Goal: Transaction & Acquisition: Purchase product/service

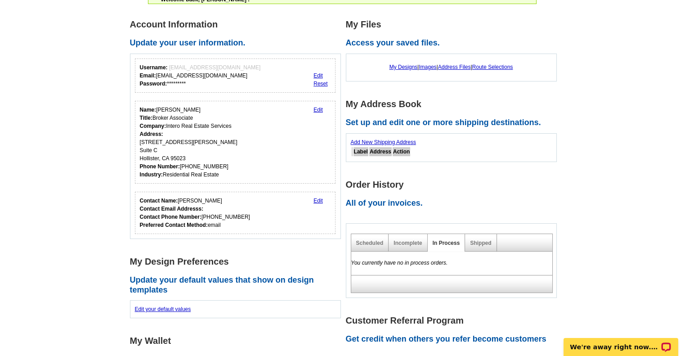
scroll to position [91, 0]
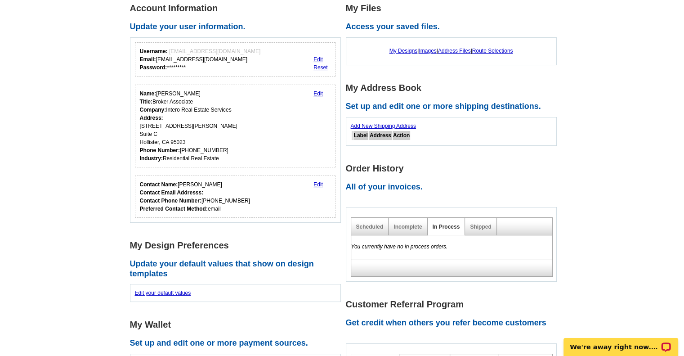
click at [319, 183] on link "Edit" at bounding box center [317, 184] width 9 height 6
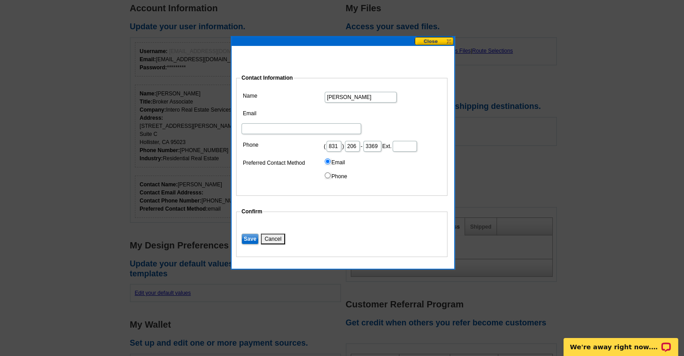
click at [333, 123] on input "Email" at bounding box center [301, 128] width 120 height 11
type input "reginasalinas7@gmail.com"
click at [247, 237] on input "Save" at bounding box center [249, 238] width 17 height 11
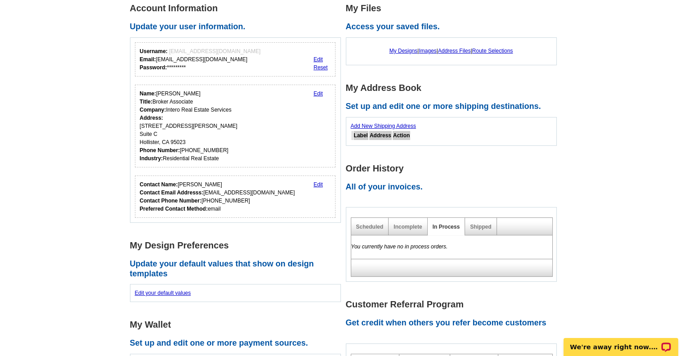
click at [380, 124] on link "Add New Shipping Address" at bounding box center [383, 126] width 65 height 6
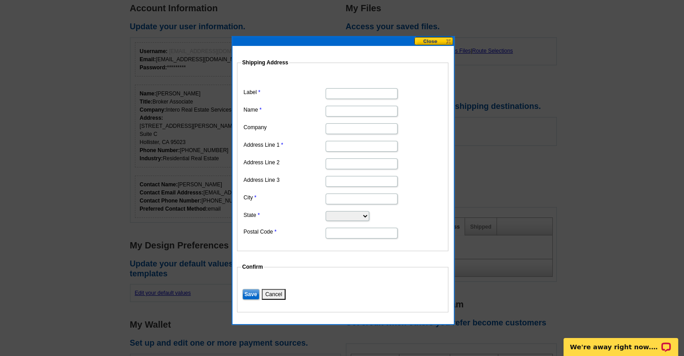
click at [448, 41] on button at bounding box center [434, 41] width 40 height 9
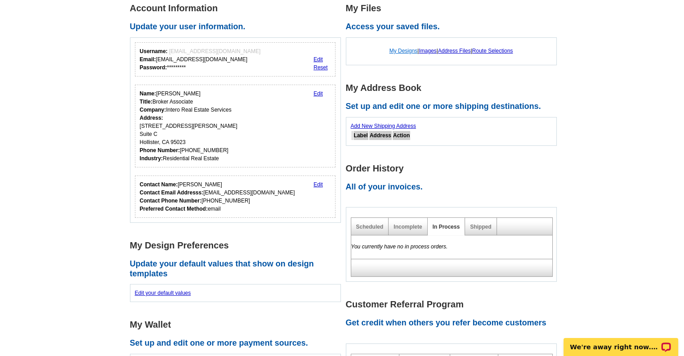
click at [402, 51] on link "My Designs" at bounding box center [403, 51] width 28 height 6
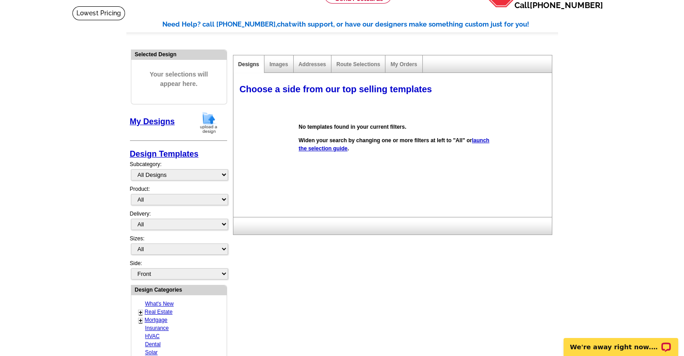
scroll to position [54, 0]
click at [221, 173] on select "All Designs Finished Designs Unfinished Designs" at bounding box center [179, 174] width 97 height 11
click at [246, 176] on div "Choose a side from our top selling templates Select one of the templates below …" at bounding box center [394, 147] width 322 height 138
click at [167, 308] on link "Real Estate" at bounding box center [159, 311] width 28 height 6
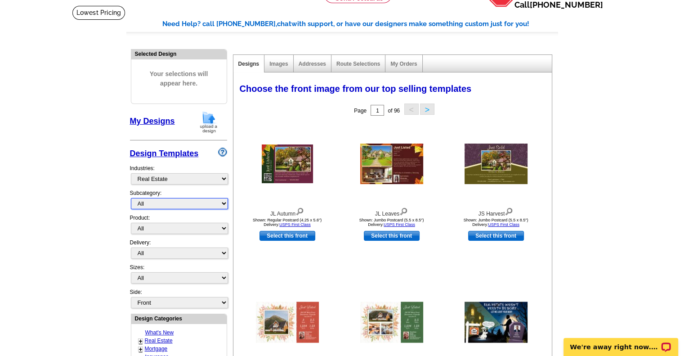
click at [223, 201] on select "All RE/MAX® Referrals Keller Williams® Berkshire Hathaway Home Services Century…" at bounding box center [179, 203] width 97 height 11
click at [131, 198] on select "All RE/MAX® Referrals Keller Williams® Berkshire Hathaway Home Services Century…" at bounding box center [179, 203] width 97 height 11
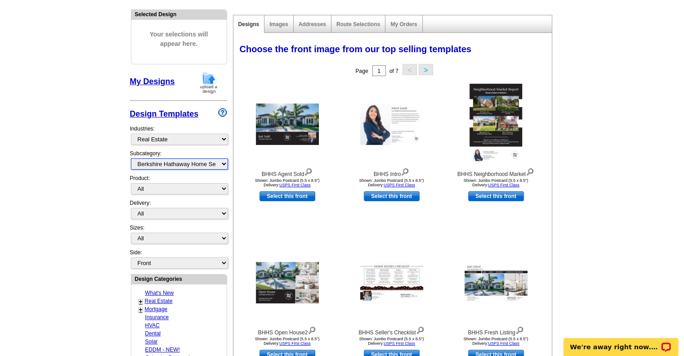
scroll to position [91, 0]
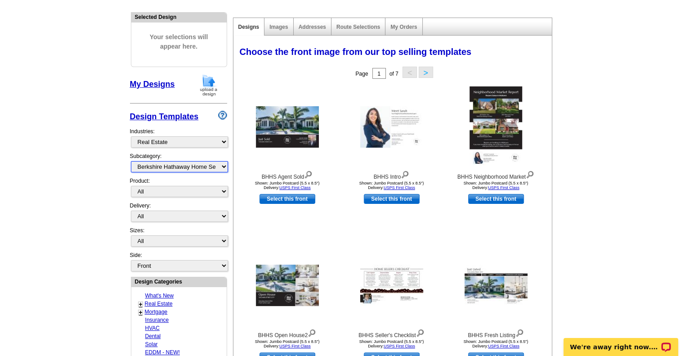
click at [222, 165] on select "All RE/MAX® Referrals Keller Williams® Berkshire Hathaway Home Services Century…" at bounding box center [179, 166] width 97 height 11
select select "788"
click at [131, 161] on select "All RE/MAX® Referrals Keller Williams® Berkshire Hathaway Home Services Century…" at bounding box center [179, 166] width 97 height 11
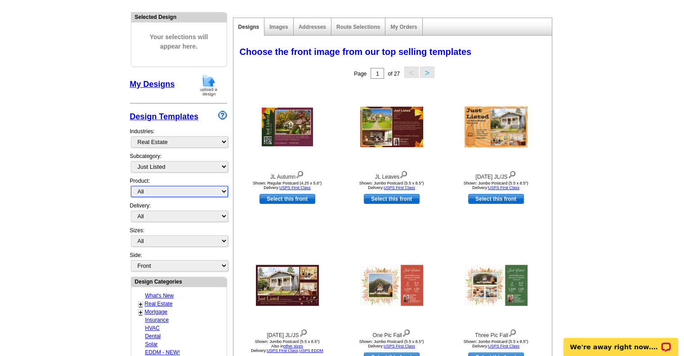
click at [222, 190] on select "All Postcards Letters and flyers Business Cards Door Hangers Greeting Cards" at bounding box center [179, 191] width 97 height 11
select select "1"
click at [131, 186] on select "All Postcards Letters and flyers Business Cards Door Hangers Greeting Cards" at bounding box center [179, 191] width 97 height 11
click at [223, 214] on select "All First Class Mail Shipped to Me EDDM Save 66% on Postage" at bounding box center [179, 215] width 97 height 11
select select "4"
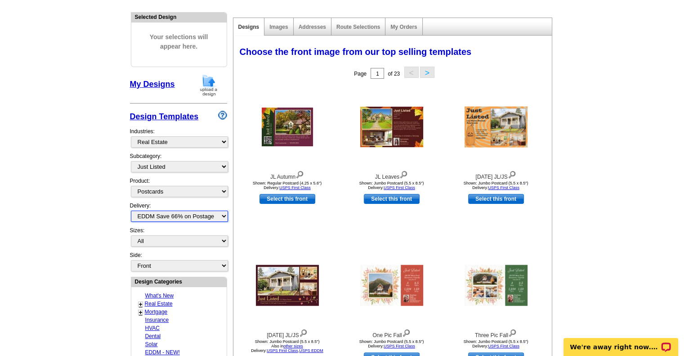
click at [131, 210] on select "All First Class Mail Shipped to Me EDDM Save 66% on Postage" at bounding box center [179, 215] width 97 height 11
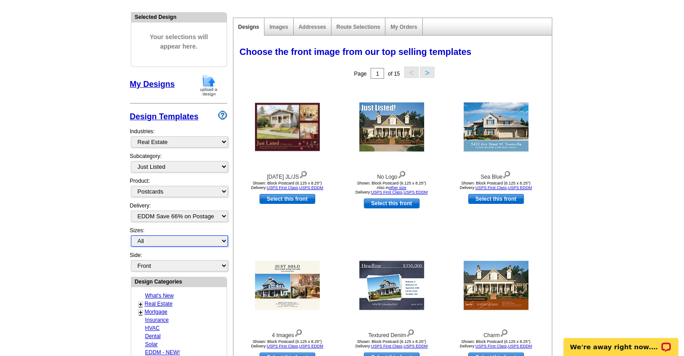
click at [222, 238] on select "All Jumbo Postcard (5.5" x 8.5") Regular Postcard (4.25" x 5.6") Panoramic Post…" at bounding box center [179, 240] width 97 height 11
select select "14"
click at [131, 235] on select "All Jumbo Postcard (5.5" x 8.5") Regular Postcard (4.25" x 5.6") Panoramic Post…" at bounding box center [179, 240] width 97 height 11
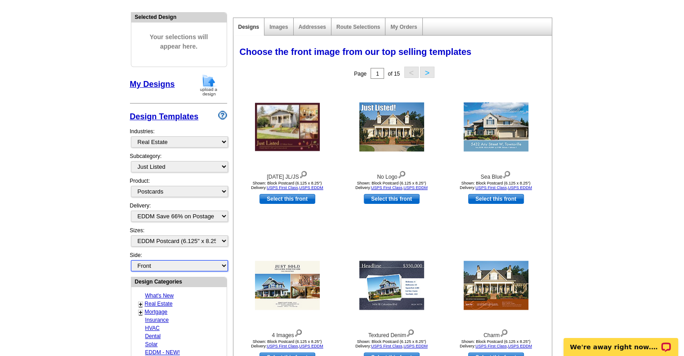
click at [222, 260] on select "Front Back" at bounding box center [179, 265] width 97 height 11
click at [131, 260] on select "Front Back" at bounding box center [179, 265] width 97 height 11
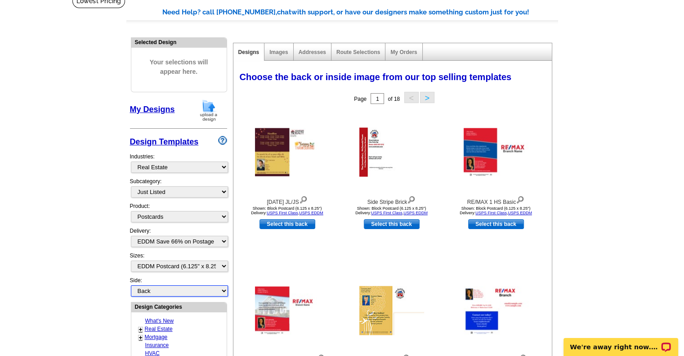
scroll to position [64, 0]
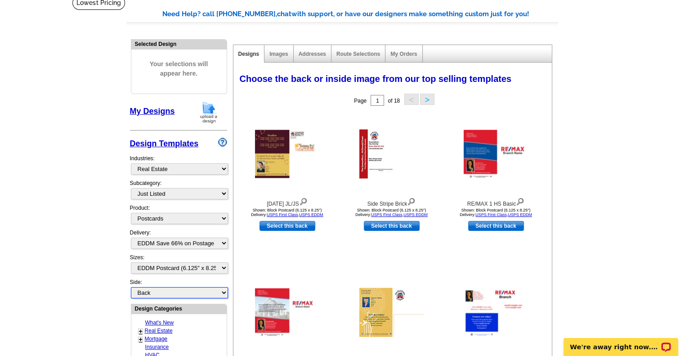
click at [224, 288] on select "Front Back" at bounding box center [179, 292] width 97 height 11
click at [131, 287] on select "Front Back" at bounding box center [179, 292] width 97 height 11
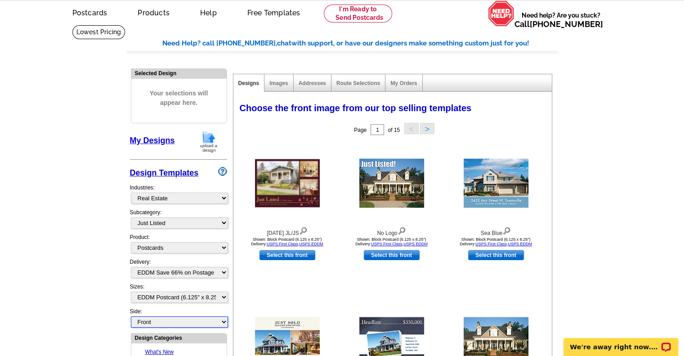
scroll to position [32, 0]
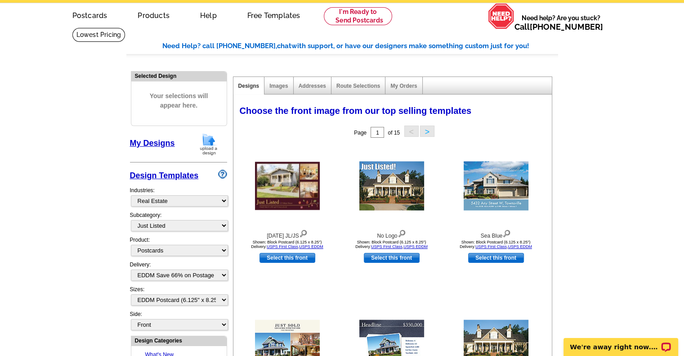
click at [428, 131] on button ">" at bounding box center [427, 130] width 14 height 11
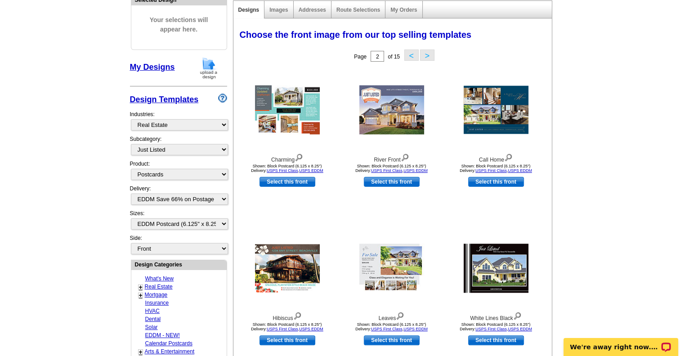
scroll to position [107, 0]
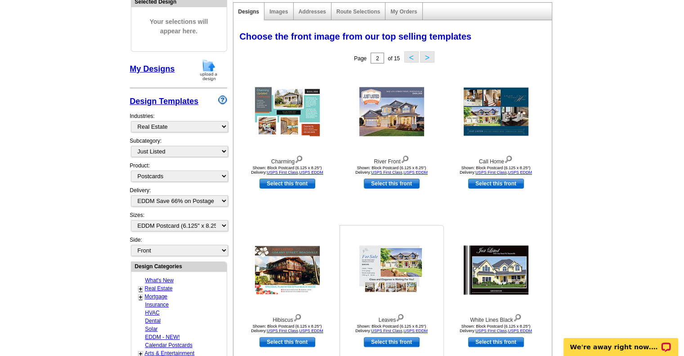
click at [397, 265] on img at bounding box center [391, 269] width 65 height 49
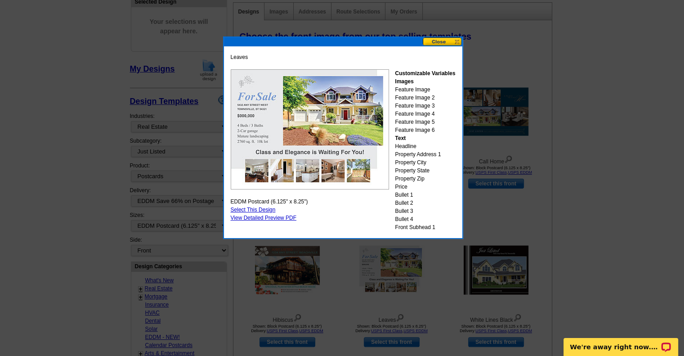
click at [264, 209] on link "Select This Design" at bounding box center [253, 209] width 45 height 6
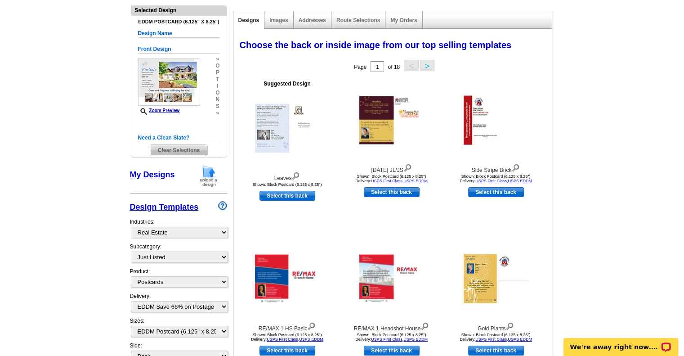
scroll to position [96, 0]
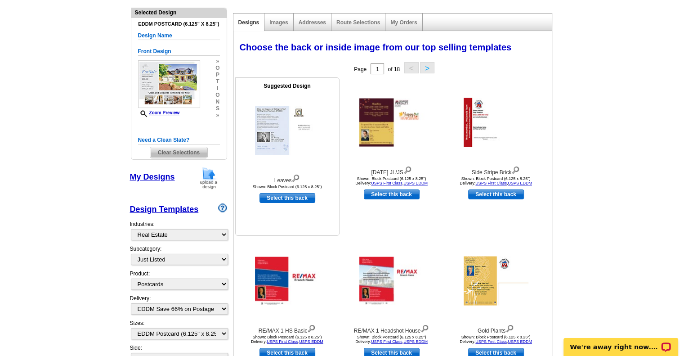
click at [280, 196] on link "Select this back" at bounding box center [287, 198] width 56 height 10
select select "front"
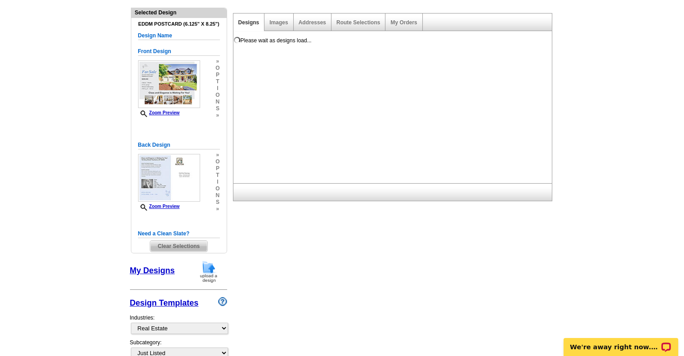
scroll to position [0, 0]
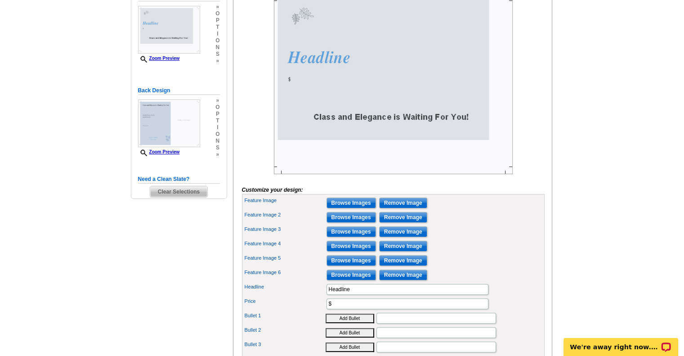
scroll to position [162, 0]
click at [356, 207] on input "Browse Images" at bounding box center [350, 201] width 49 height 11
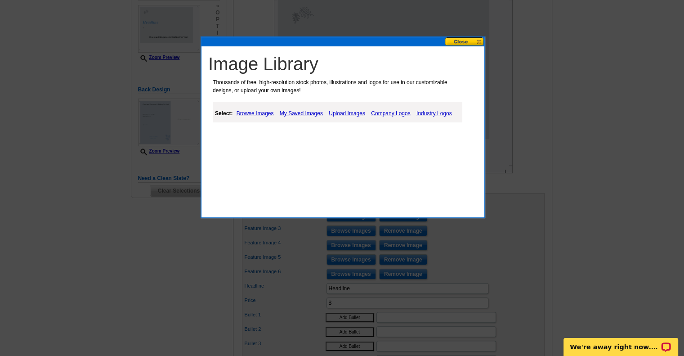
click at [251, 111] on link "Browse Images" at bounding box center [255, 113] width 42 height 11
click at [352, 111] on link "Upload Images" at bounding box center [347, 113] width 41 height 11
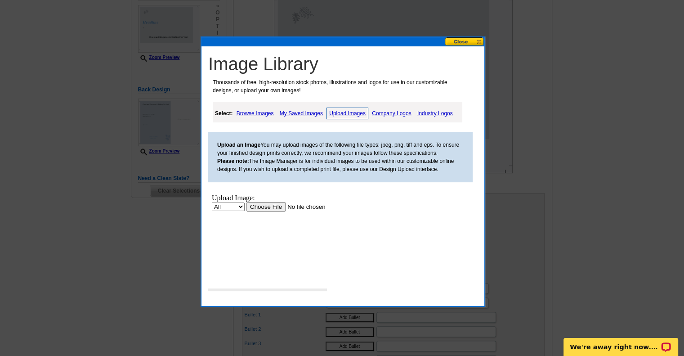
scroll to position [0, 0]
click at [262, 205] on input "file" at bounding box center [303, 205] width 114 height 9
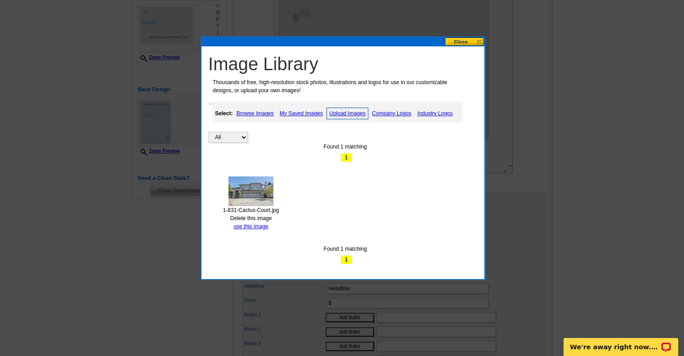
click at [345, 155] on span "1" at bounding box center [346, 157] width 12 height 9
click at [260, 223] on link "use this image" at bounding box center [250, 226] width 35 height 6
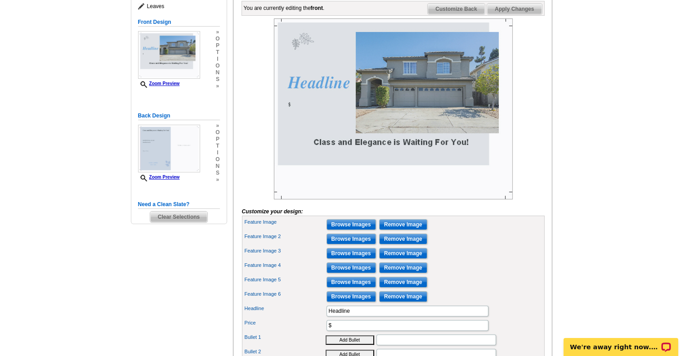
scroll to position [137, 0]
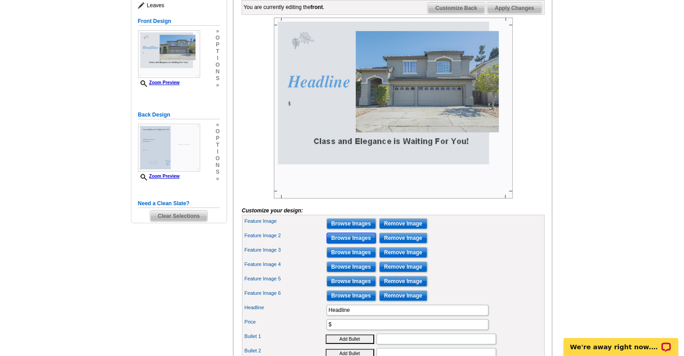
click at [355, 243] on input "Browse Images" at bounding box center [350, 237] width 49 height 11
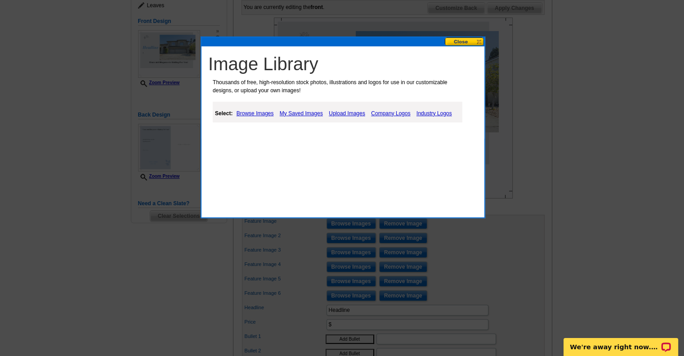
click at [354, 111] on link "Upload Images" at bounding box center [346, 113] width 41 height 11
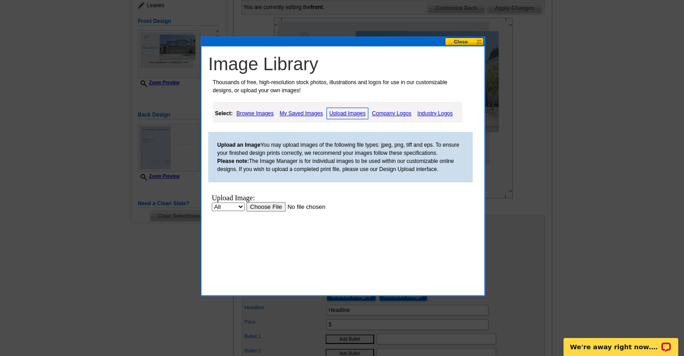
scroll to position [0, 0]
click at [266, 205] on input "file" at bounding box center [303, 205] width 114 height 9
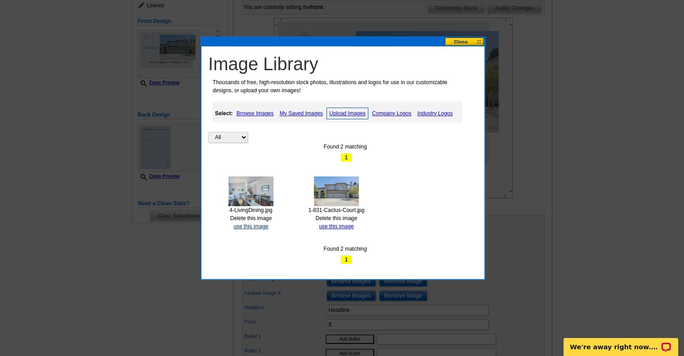
click at [252, 224] on link "use this image" at bounding box center [250, 226] width 35 height 6
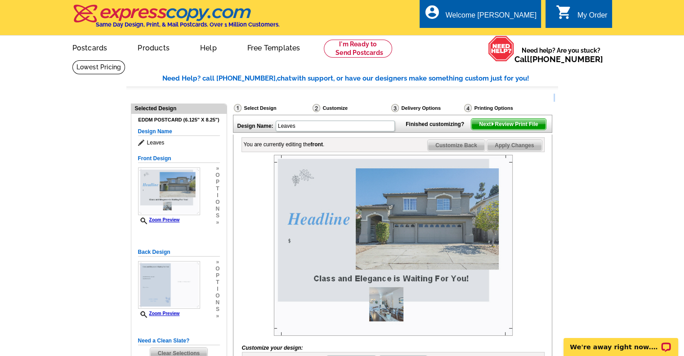
drag, startPoint x: 683, startPoint y: 98, endPoint x: 690, endPoint y: 137, distance: 39.2
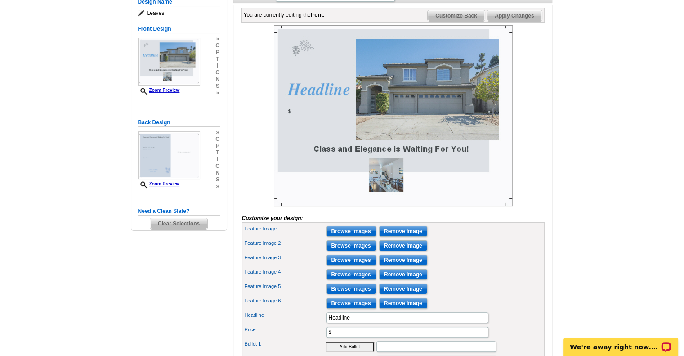
scroll to position [139, 0]
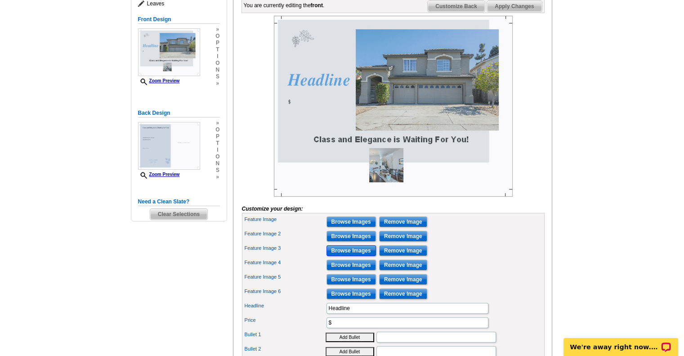
click at [354, 256] on input "Browse Images" at bounding box center [350, 250] width 49 height 11
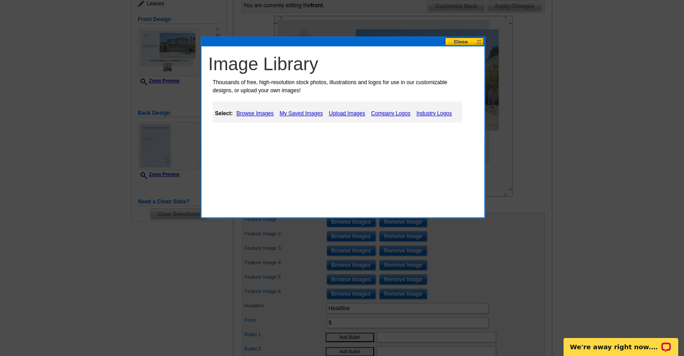
click at [349, 113] on link "Upload Images" at bounding box center [346, 113] width 41 height 11
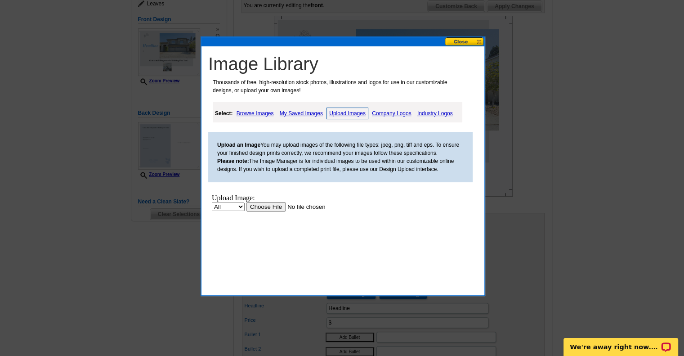
scroll to position [0, 0]
click at [267, 205] on input "file" at bounding box center [303, 205] width 114 height 9
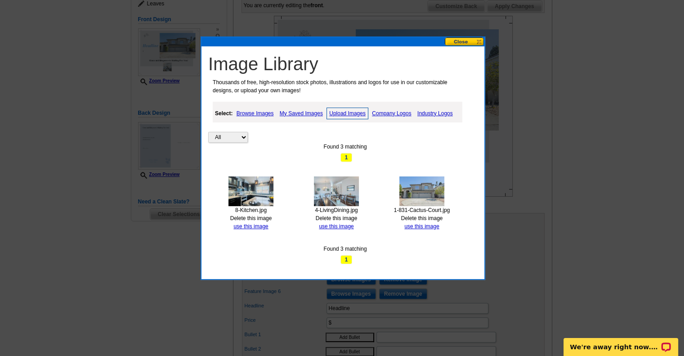
click at [350, 111] on link "Upload Images" at bounding box center [347, 113] width 42 height 12
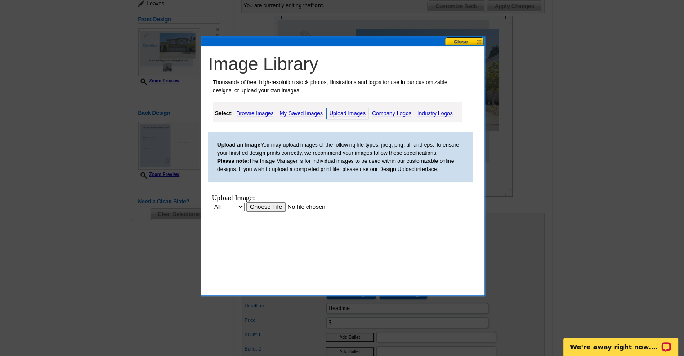
click at [275, 205] on input "file" at bounding box center [303, 205] width 114 height 9
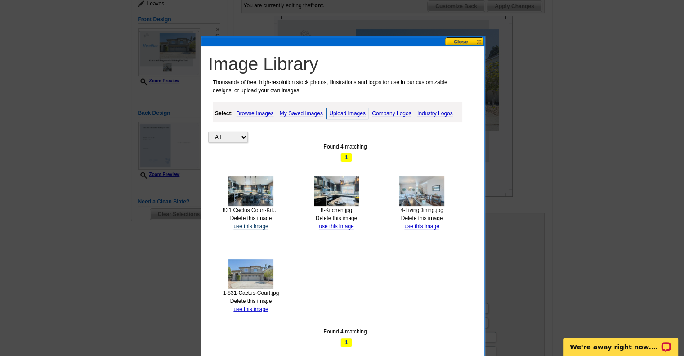
click at [243, 223] on link "use this image" at bounding box center [250, 226] width 35 height 6
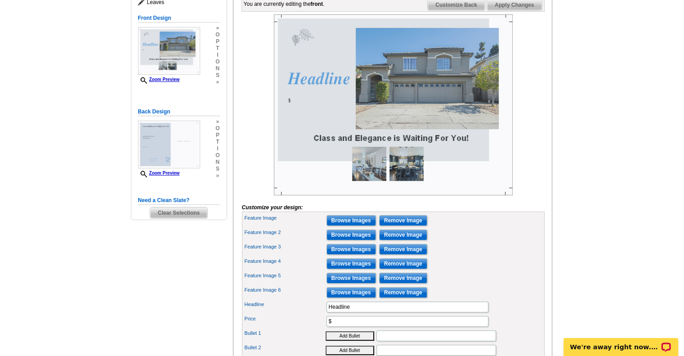
scroll to position [142, 0]
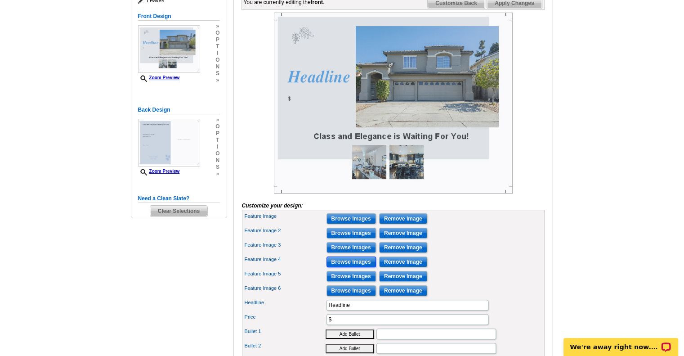
click at [352, 267] on input "Browse Images" at bounding box center [350, 261] width 49 height 11
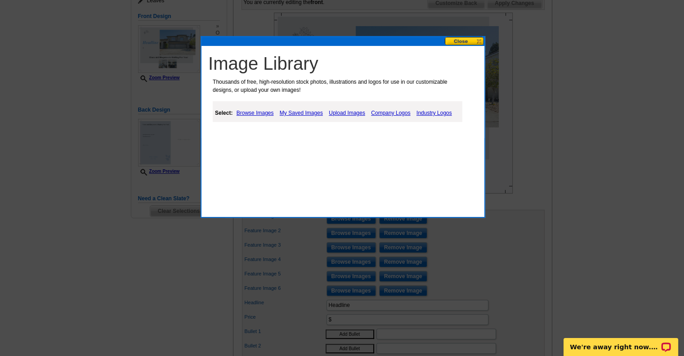
click at [354, 109] on link "Upload Images" at bounding box center [346, 112] width 41 height 11
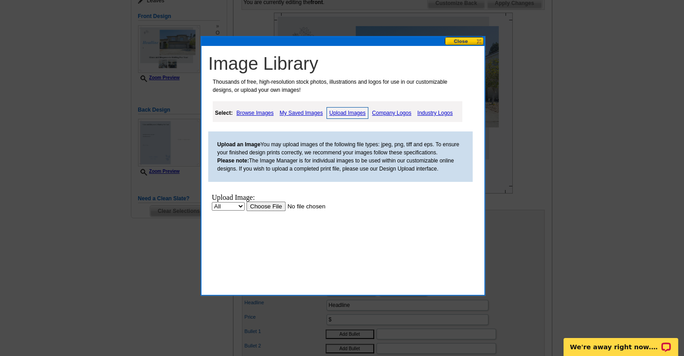
scroll to position [0, 0]
click at [269, 204] on input "file" at bounding box center [303, 205] width 114 height 9
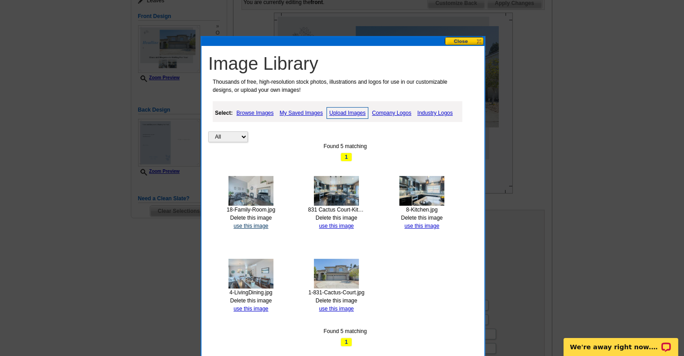
click at [257, 223] on link "use this image" at bounding box center [250, 226] width 35 height 6
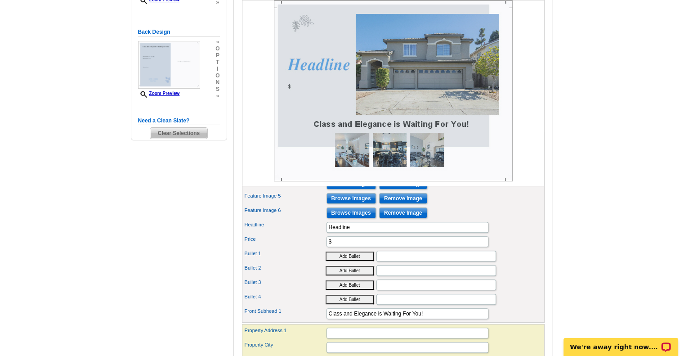
scroll to position [223, 0]
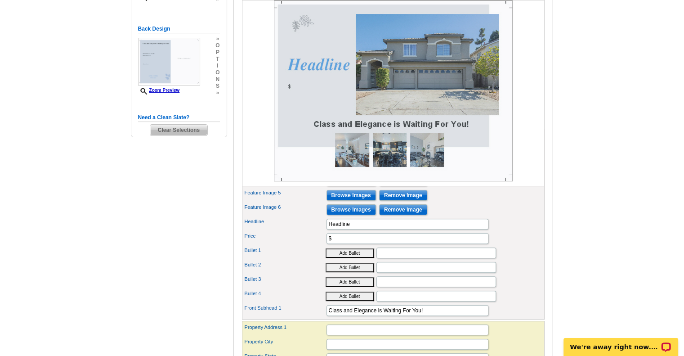
click at [482, 202] on div "Feature Image 5 Browse Images Remove Image" at bounding box center [393, 195] width 299 height 14
click at [342, 201] on input "Browse Images" at bounding box center [350, 195] width 49 height 11
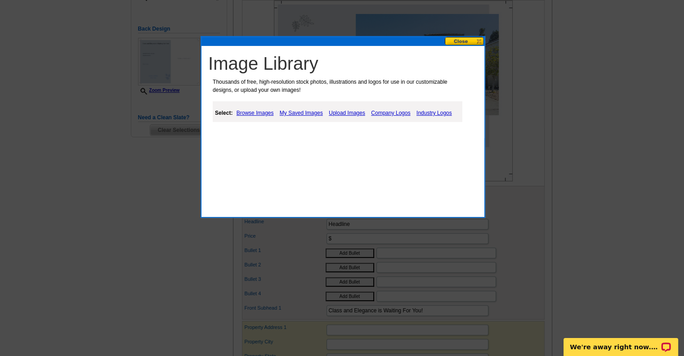
click at [347, 111] on link "Upload Images" at bounding box center [346, 112] width 41 height 11
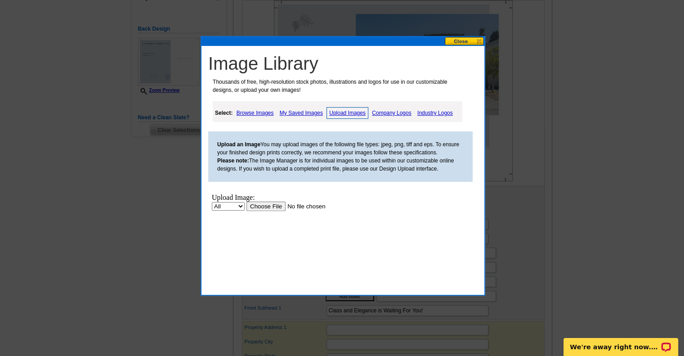
scroll to position [0, 0]
click at [262, 203] on input "file" at bounding box center [303, 205] width 114 height 9
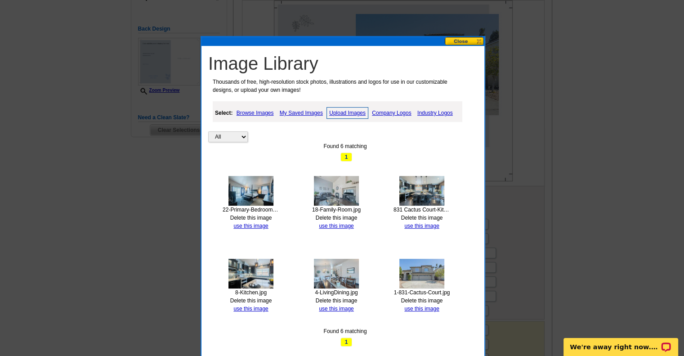
click at [264, 146] on div "Found 6 matching" at bounding box center [345, 146] width 274 height 8
click at [253, 223] on link "use this image" at bounding box center [250, 226] width 35 height 6
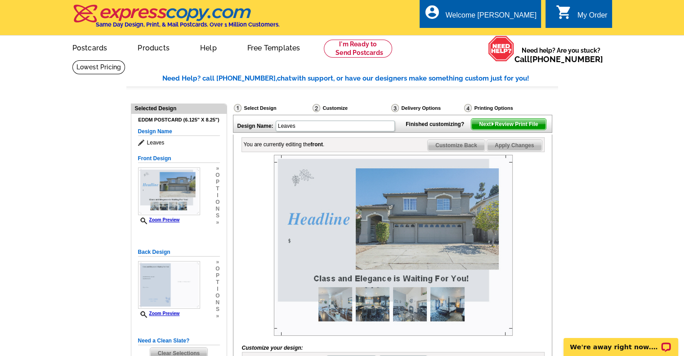
click at [253, 222] on div at bounding box center [393, 245] width 303 height 181
click at [376, 196] on img at bounding box center [393, 245] width 239 height 181
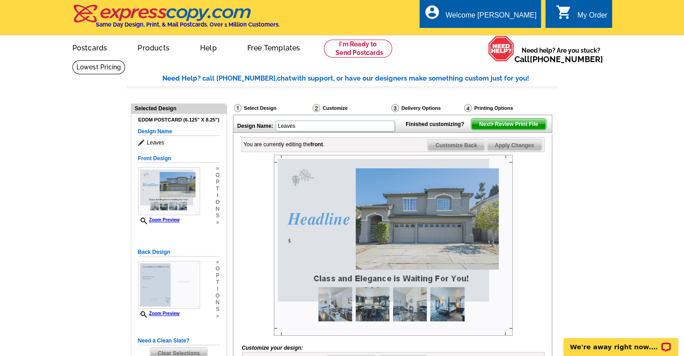
click at [376, 196] on img at bounding box center [393, 245] width 239 height 181
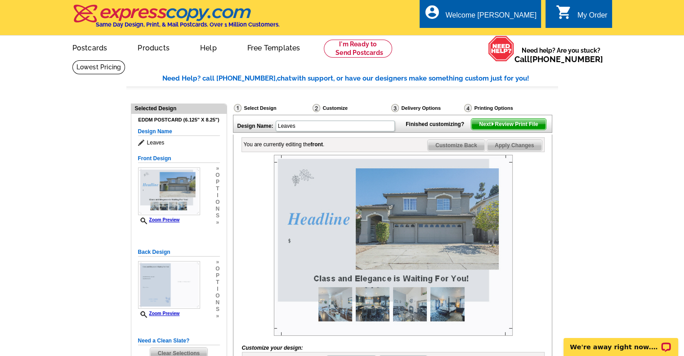
click at [376, 196] on img at bounding box center [393, 245] width 239 height 181
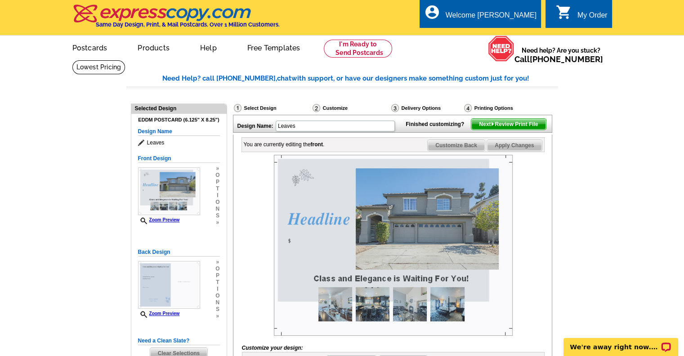
click at [376, 196] on img at bounding box center [393, 245] width 239 height 181
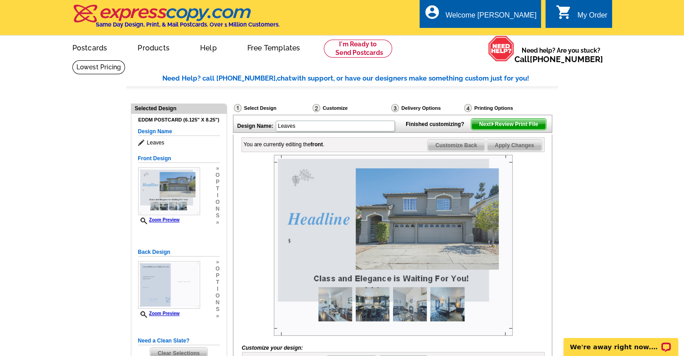
click at [376, 196] on img at bounding box center [393, 245] width 239 height 181
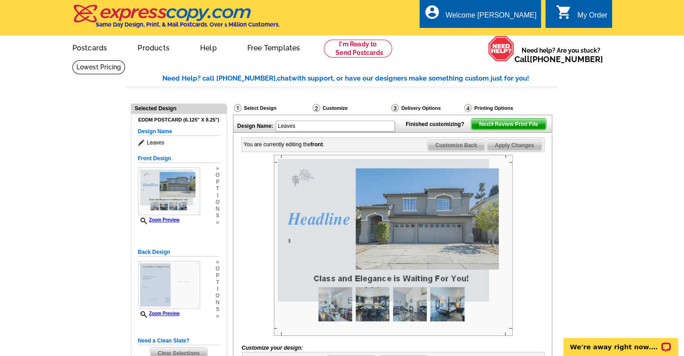
click at [376, 196] on img at bounding box center [393, 245] width 239 height 181
click at [447, 196] on img at bounding box center [393, 245] width 239 height 181
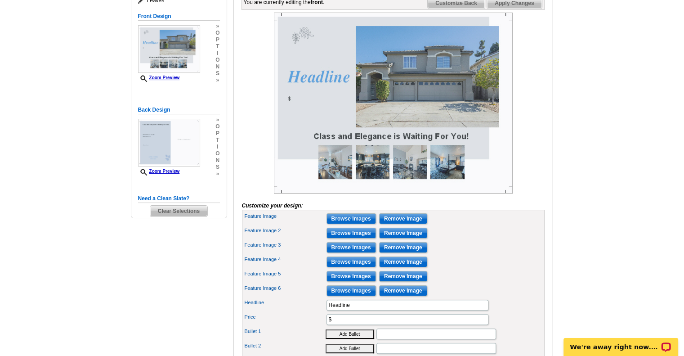
scroll to position [147, 0]
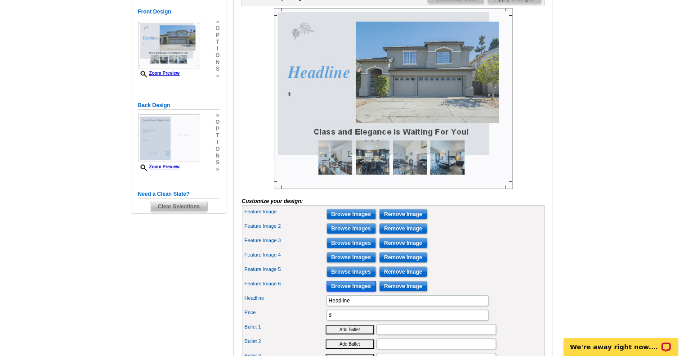
click at [354, 291] on input "Browse Images" at bounding box center [350, 286] width 49 height 11
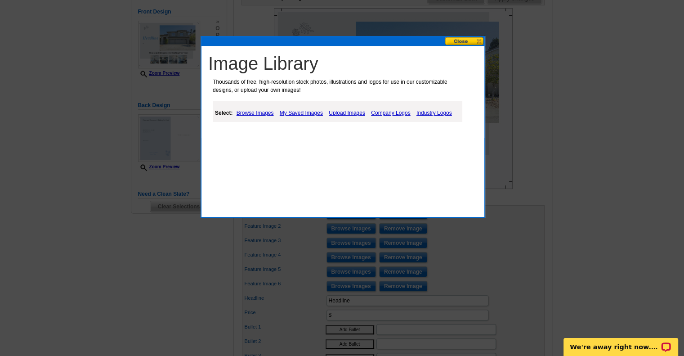
click at [346, 112] on link "Upload Images" at bounding box center [346, 112] width 41 height 11
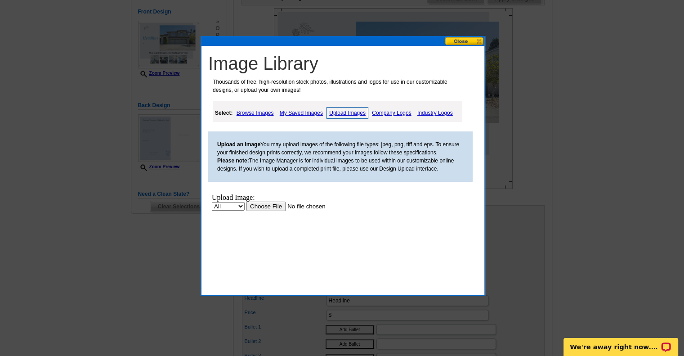
scroll to position [0, 0]
click at [275, 205] on input "file" at bounding box center [303, 205] width 114 height 9
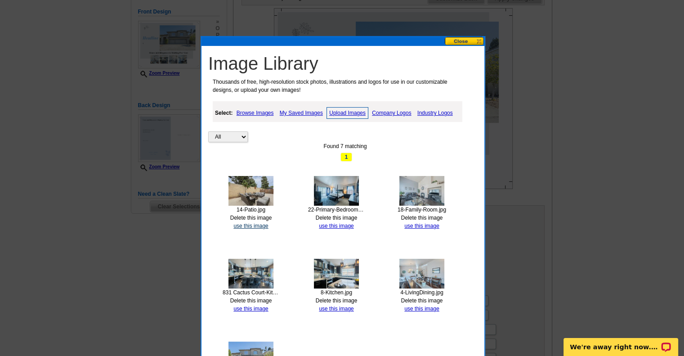
click at [256, 223] on link "use this image" at bounding box center [250, 226] width 35 height 6
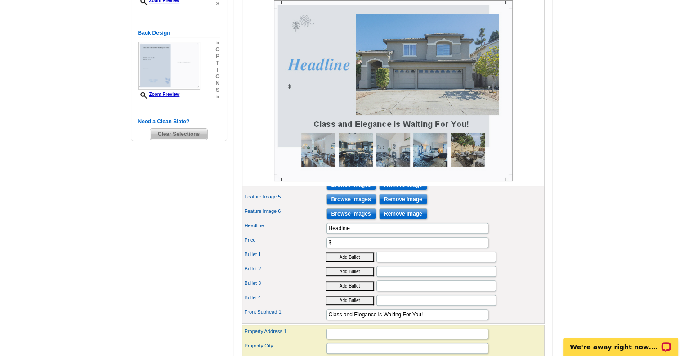
scroll to position [216, 0]
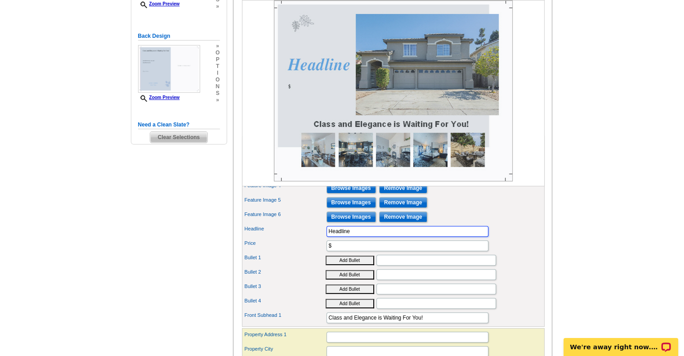
click at [335, 236] on input "Headline" at bounding box center [407, 231] width 162 height 11
drag, startPoint x: 353, startPoint y: 245, endPoint x: 326, endPoint y: 244, distance: 26.5
click at [326, 236] on input "Headline" at bounding box center [407, 231] width 162 height 11
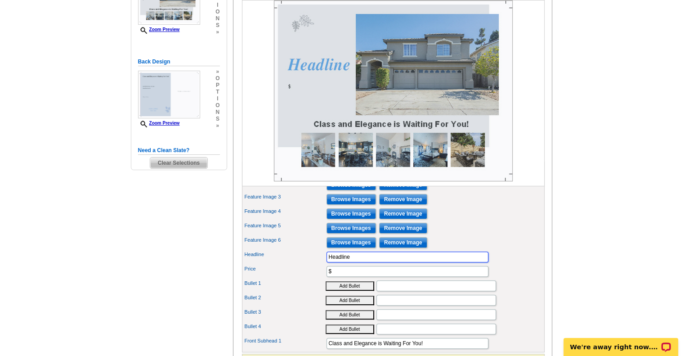
scroll to position [191, 0]
type input "H"
type input "Welcome Home"
click at [337, 276] on input "$" at bounding box center [407, 270] width 162 height 11
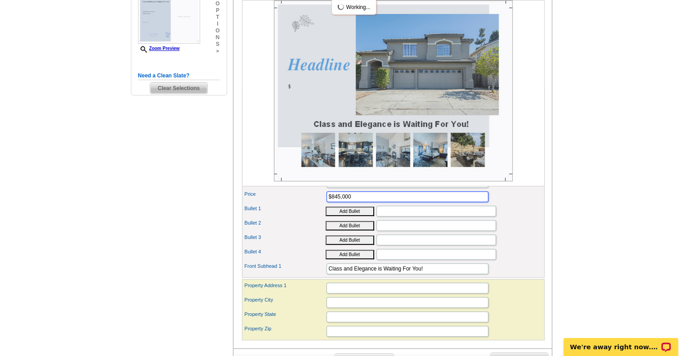
scroll to position [267, 0]
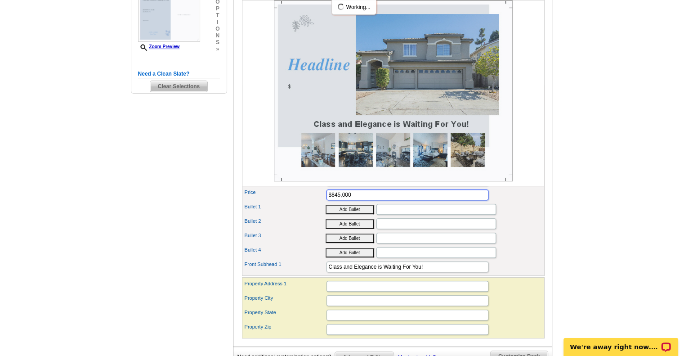
type input "$845,000"
click at [392, 214] on input "Bullet 1" at bounding box center [436, 209] width 120 height 11
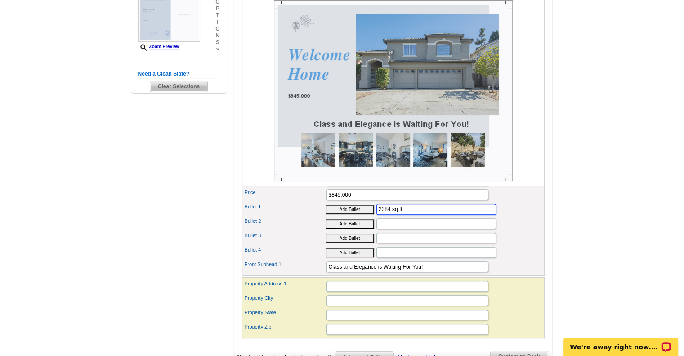
type input "2384 sq ft"
click at [383, 229] on input "Bullet 2" at bounding box center [436, 223] width 120 height 11
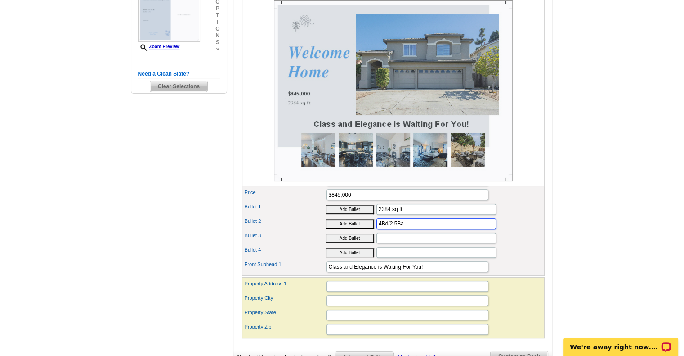
type input "4Bd/2.5Ba"
click at [386, 243] on input "Bullet 3" at bounding box center [436, 237] width 120 height 11
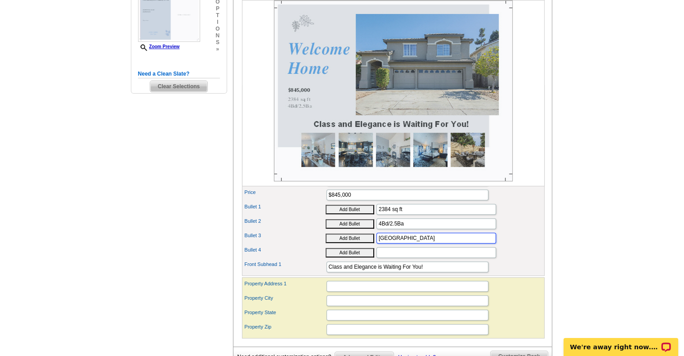
type input "First Floor Primary Suite"
click at [326, 205] on button "Add Bullet" at bounding box center [350, 209] width 49 height 9
type input "• 2384 sq ft"
click at [383, 258] on input "Bullet 4" at bounding box center [436, 252] width 120 height 11
click at [391, 243] on input "First Floor Primary Suite" at bounding box center [436, 237] width 120 height 11
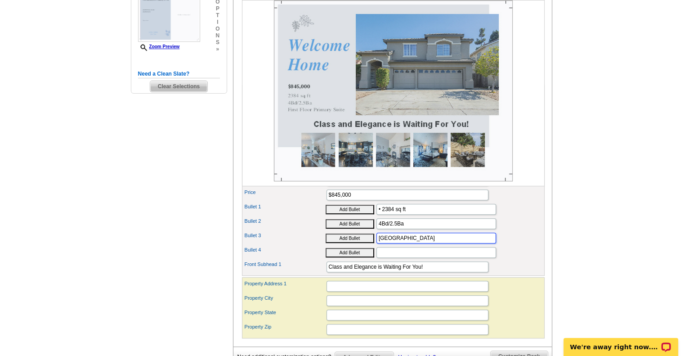
click at [391, 243] on input "First Floor Primary Suite" at bounding box center [436, 237] width 120 height 11
click at [392, 243] on input "First Floor Primary Suite" at bounding box center [436, 237] width 120 height 11
click at [405, 243] on input "First floor Primary Suite" at bounding box center [436, 237] width 120 height 11
click at [423, 243] on input "First floor primary Suite" at bounding box center [436, 237] width 120 height 11
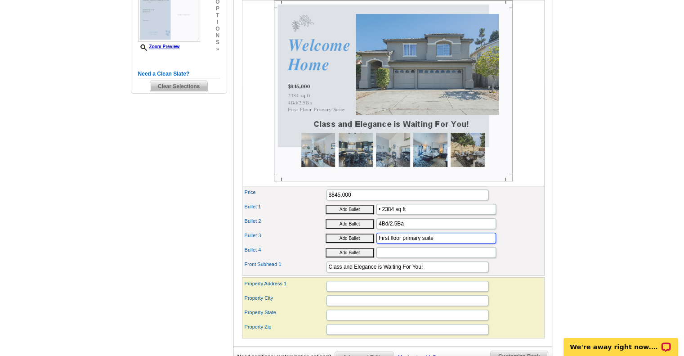
type input "First floor primary suite"
click at [386, 258] on input "Bullet 4" at bounding box center [436, 252] width 120 height 11
type input "u"
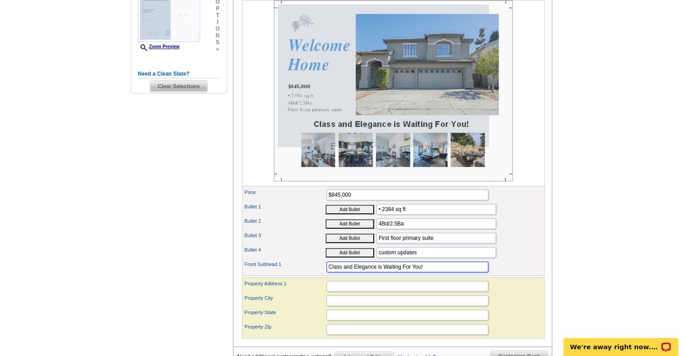
click at [474, 272] on input "Class and Elegance is Waiting For You!" at bounding box center [407, 266] width 162 height 11
click at [517, 308] on div "Property City" at bounding box center [393, 300] width 299 height 14
click at [449, 258] on input "custom updates" at bounding box center [436, 252] width 120 height 11
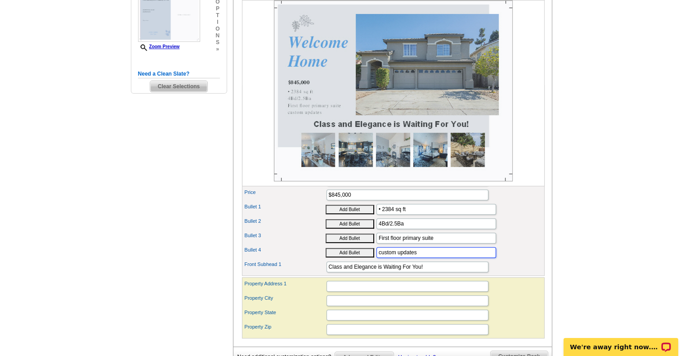
type input "custom updates"
click at [348, 291] on input "Property Address 1" at bounding box center [407, 286] width 162 height 11
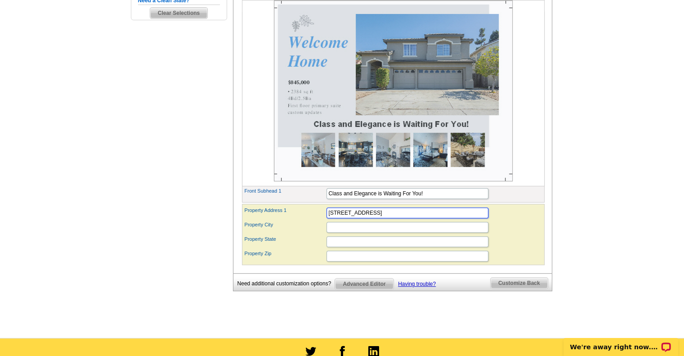
scroll to position [343, 0]
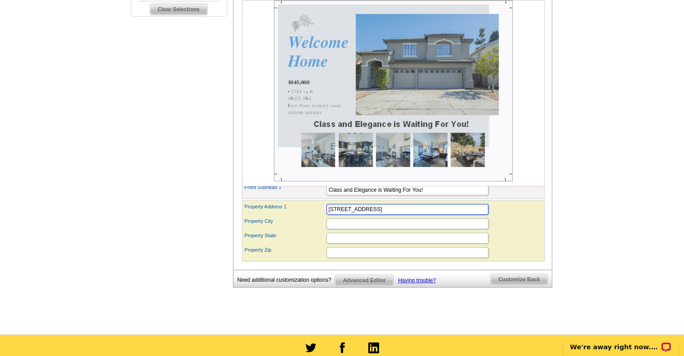
type input "[STREET_ADDRESS]"
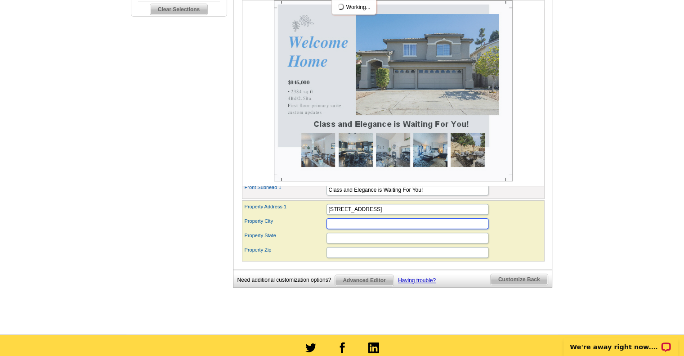
click at [339, 229] on input "Property City" at bounding box center [407, 223] width 162 height 11
type input "[PERSON_NAME]"
click at [339, 243] on input "Property State" at bounding box center [407, 237] width 162 height 11
click at [339, 243] on input "CA" at bounding box center [407, 237] width 162 height 11
type input "CA"
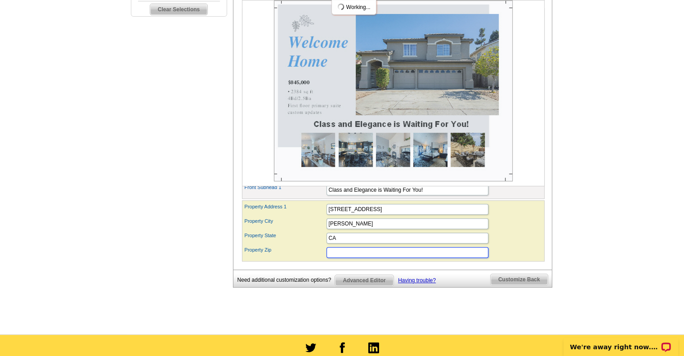
click at [337, 258] on input "Property Zip" at bounding box center [407, 252] width 162 height 11
click at [337, 258] on input "93905" at bounding box center [407, 252] width 162 height 11
type input "93905"
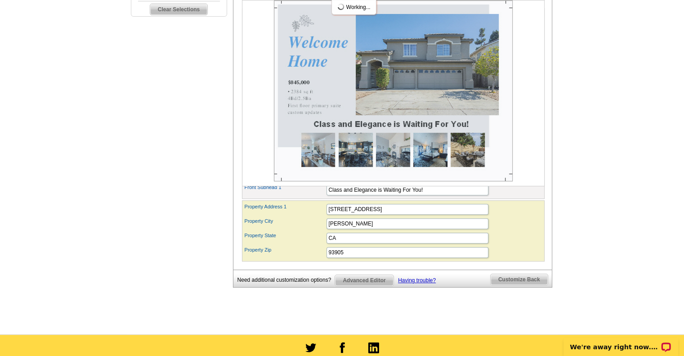
click at [421, 259] on div "Property Zip 93905" at bounding box center [393, 252] width 299 height 14
click at [529, 259] on div "Property Zip 93905" at bounding box center [393, 252] width 299 height 14
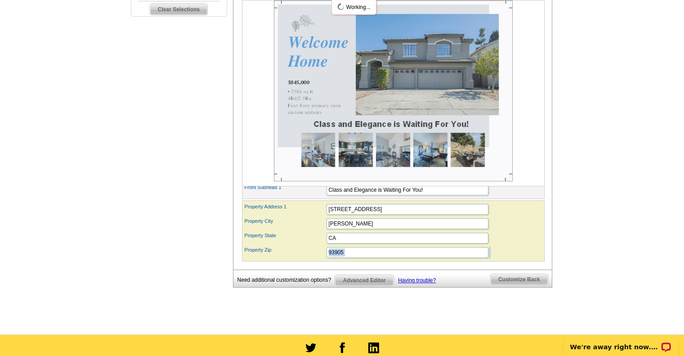
click at [529, 259] on div "Property Zip 93905" at bounding box center [393, 252] width 299 height 14
click at [531, 259] on div "Property Zip 93905" at bounding box center [393, 252] width 299 height 14
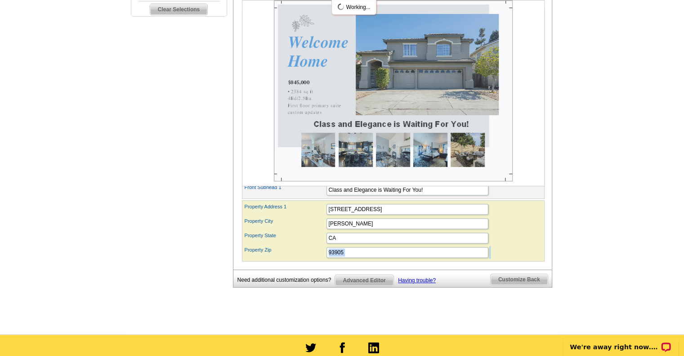
click at [531, 259] on div "Property Zip 93905" at bounding box center [393, 252] width 299 height 14
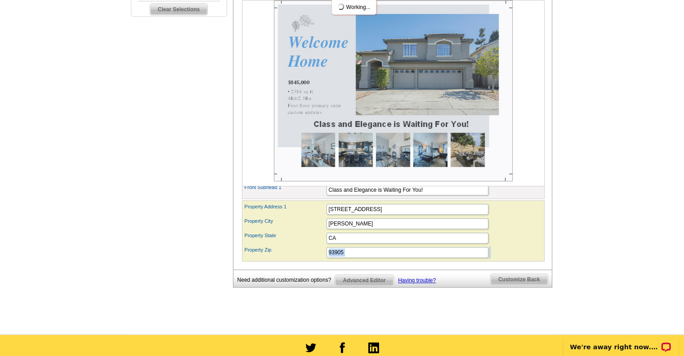
click at [531, 259] on div "Property Zip 93905" at bounding box center [393, 252] width 299 height 14
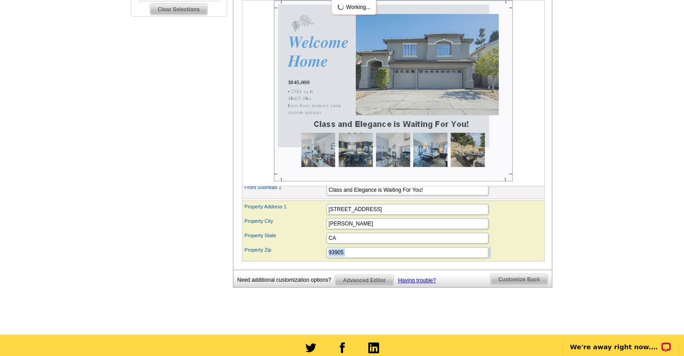
click at [531, 259] on div "Property Zip 93905" at bounding box center [393, 252] width 299 height 14
click at [584, 259] on main "Need Help? call 800-260-5887, chat with support, or have our designers make som…" at bounding box center [342, 25] width 684 height 618
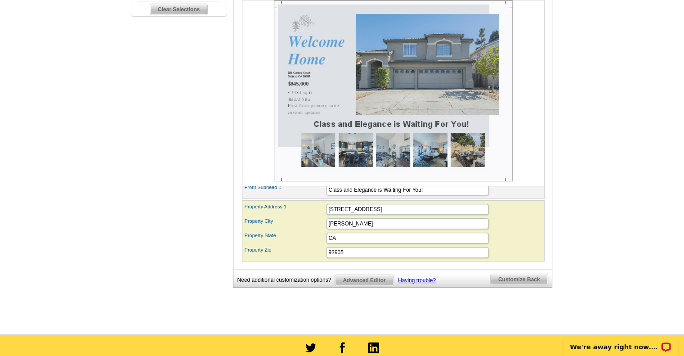
click at [531, 259] on div "Property Zip 93905" at bounding box center [393, 252] width 299 height 14
click at [529, 259] on div "Property Zip 93905" at bounding box center [393, 252] width 299 height 14
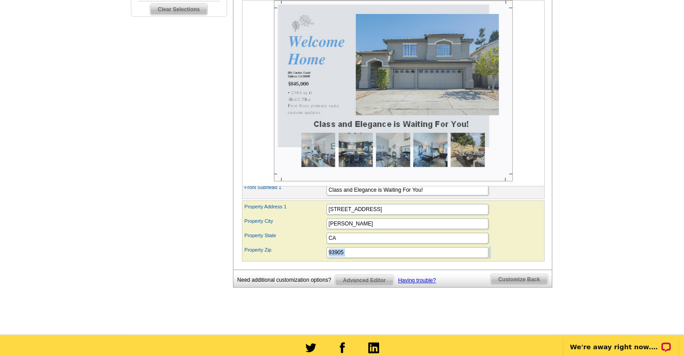
click at [529, 259] on div "Property Zip 93905" at bounding box center [393, 252] width 299 height 14
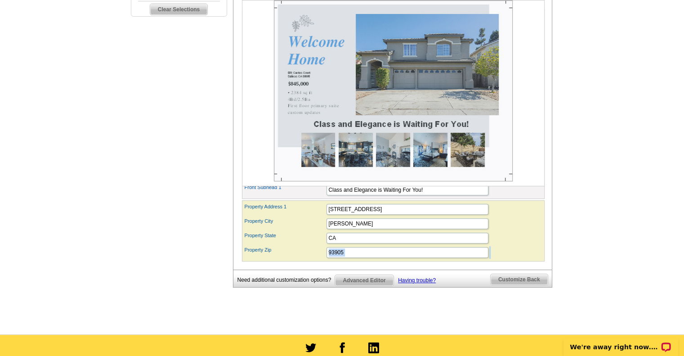
click at [529, 259] on div "Property Zip 93905" at bounding box center [393, 252] width 299 height 14
click at [597, 281] on main "Need Help? call 800-260-5887, chat with support, or have our designers make som…" at bounding box center [342, 25] width 684 height 618
click at [529, 259] on div "Property Zip 93905" at bounding box center [393, 252] width 299 height 14
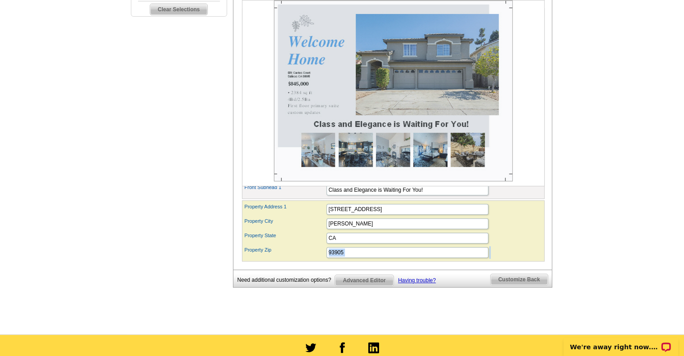
click at [529, 259] on div "Property Zip 93905" at bounding box center [393, 252] width 299 height 14
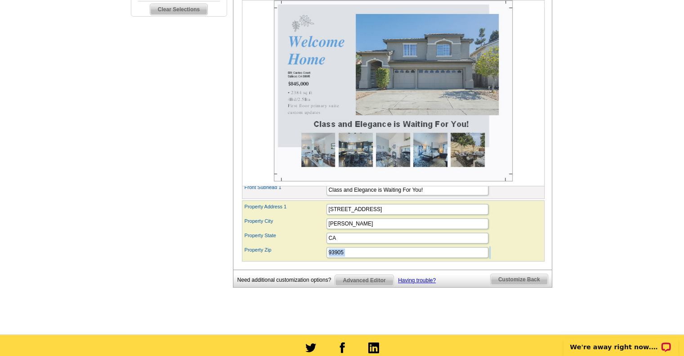
click at [529, 259] on div "Property Zip 93905" at bounding box center [393, 252] width 299 height 14
click at [589, 313] on main "Need Help? call 800-260-5887, chat with support, or have our designers make som…" at bounding box center [342, 25] width 684 height 618
click at [487, 326] on div "Need Help? call 800-260-5887, chat with support, or have our designers make som…" at bounding box center [342, 28] width 432 height 596
click at [529, 259] on div "Property Zip 93905" at bounding box center [393, 252] width 299 height 14
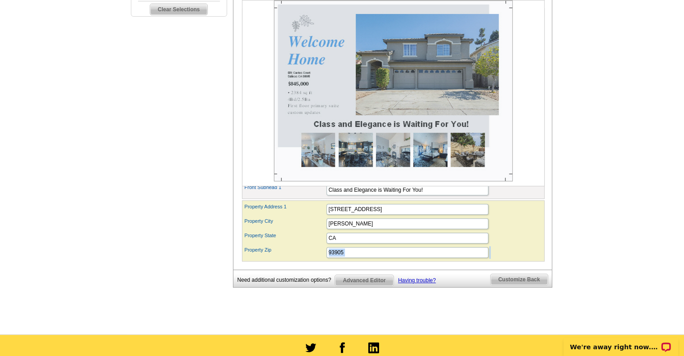
click at [529, 259] on div "Property Zip 93905" at bounding box center [393, 252] width 299 height 14
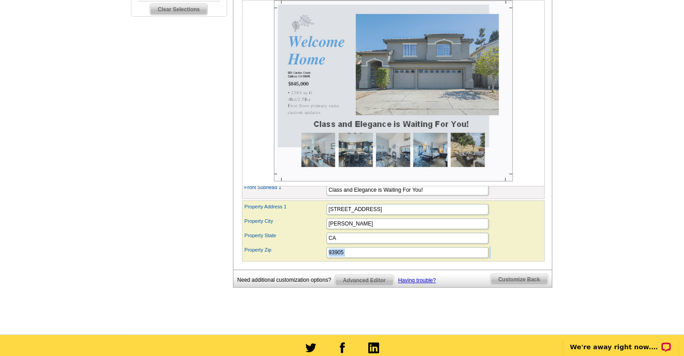
click at [529, 259] on div "Property Zip 93905" at bounding box center [393, 252] width 299 height 14
drag, startPoint x: 487, startPoint y: 328, endPoint x: 529, endPoint y: 264, distance: 76.1
click at [529, 259] on div "Property Zip 93905" at bounding box center [393, 252] width 299 height 14
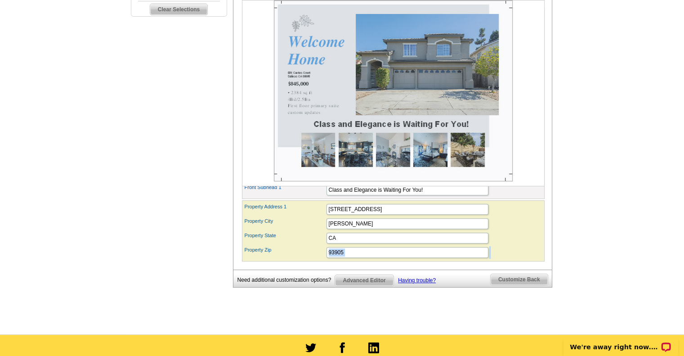
click at [529, 259] on div "Property Zip 93905" at bounding box center [393, 252] width 299 height 14
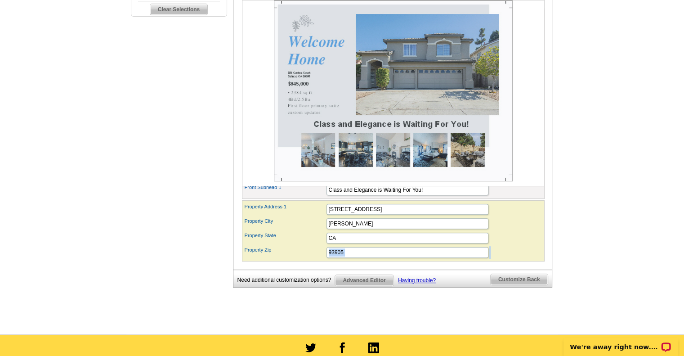
click at [529, 259] on div "Property Zip 93905" at bounding box center [393, 252] width 299 height 14
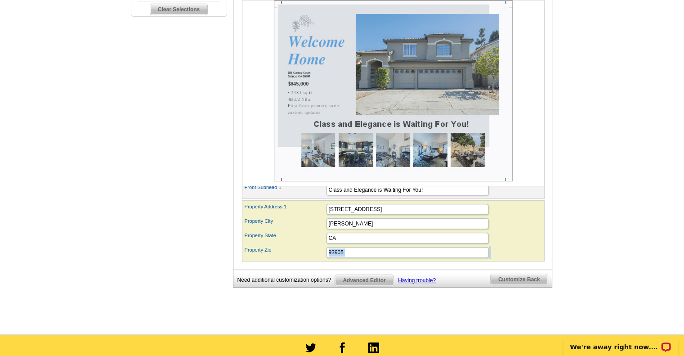
click at [529, 259] on div "Property Zip 93905" at bounding box center [393, 252] width 299 height 14
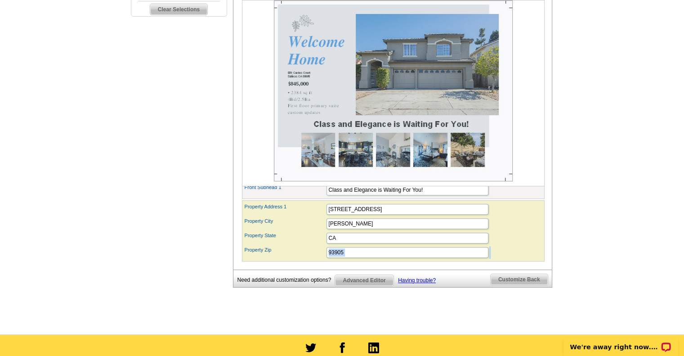
click at [529, 259] on div "Property Zip 93905" at bounding box center [393, 252] width 299 height 14
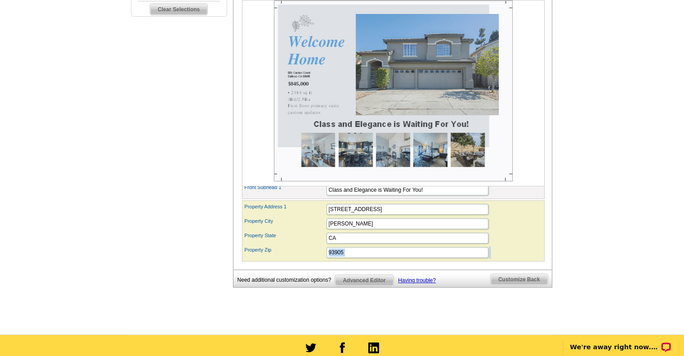
click at [529, 259] on div "Property Zip 93905" at bounding box center [393, 252] width 299 height 14
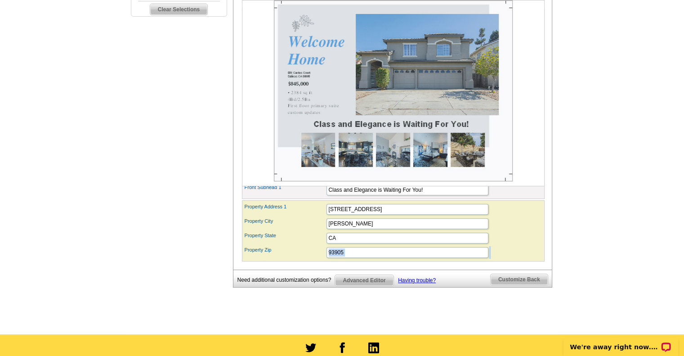
click at [529, 259] on div "Property Zip 93905" at bounding box center [393, 252] width 299 height 14
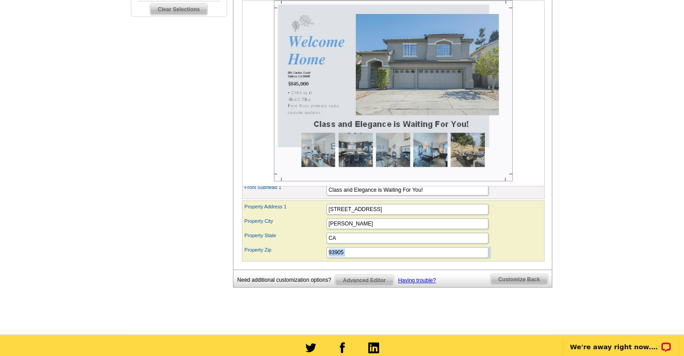
click at [529, 259] on div "Property Zip 93905" at bounding box center [393, 252] width 299 height 14
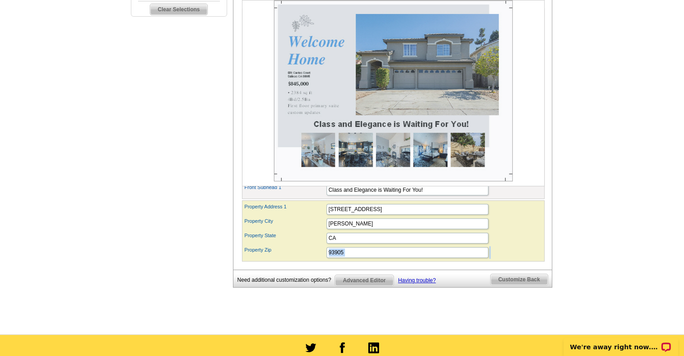
click at [529, 259] on div "Property Zip 93905" at bounding box center [393, 252] width 299 height 14
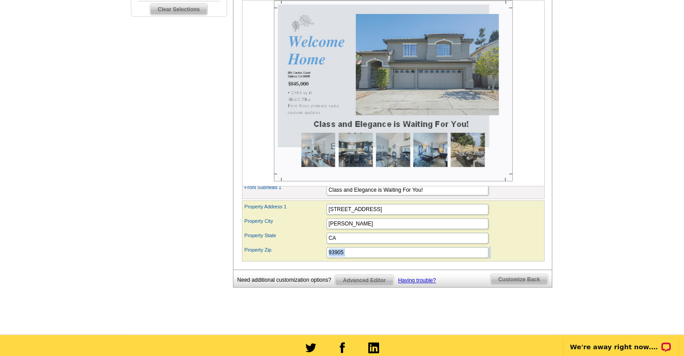
click at [529, 259] on div "Property Zip 93905" at bounding box center [393, 252] width 299 height 14
click at [516, 285] on span "Customize Back" at bounding box center [519, 279] width 57 height 11
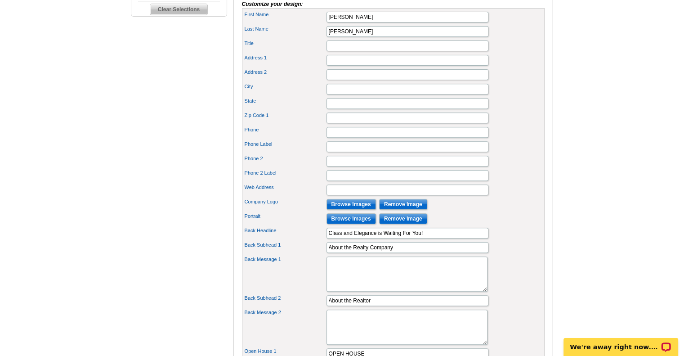
click at [529, 254] on div "Back Subhead 1 About the Realty Company" at bounding box center [393, 247] width 299 height 14
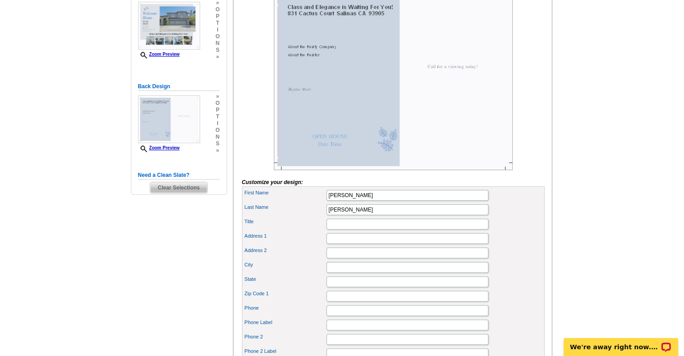
scroll to position [170, 0]
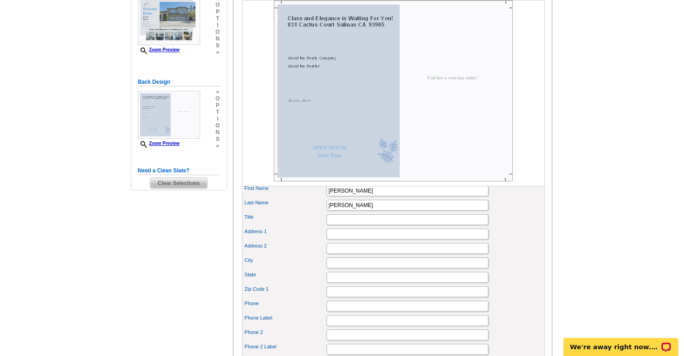
click at [529, 255] on div "Address 2" at bounding box center [393, 248] width 299 height 14
click at [330, 225] on input "Title" at bounding box center [407, 219] width 162 height 11
click at [330, 225] on input "Broker Associate" at bounding box center [407, 219] width 162 height 11
type input "Broker Associate"
click at [332, 239] on input "Address 1" at bounding box center [407, 233] width 162 height 11
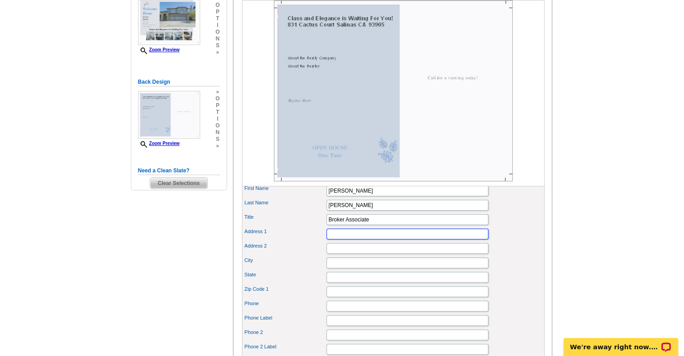
click at [332, 239] on input "Address 1" at bounding box center [407, 233] width 162 height 11
click at [333, 239] on input "Address 1" at bounding box center [407, 233] width 162 height 11
type input "800 San Benito Street Suite C"
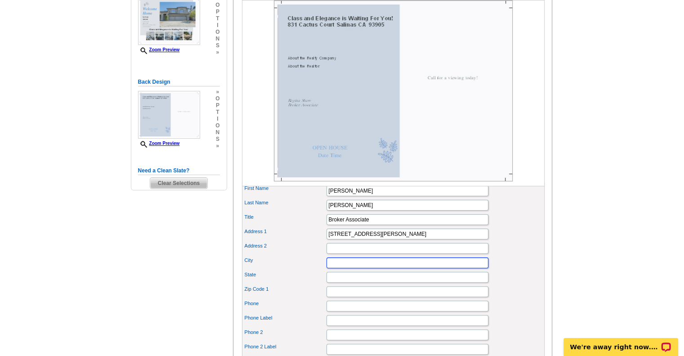
click at [332, 268] on input "City" at bounding box center [407, 262] width 162 height 11
type input "[PERSON_NAME]"
click at [336, 282] on input "State" at bounding box center [407, 277] width 162 height 11
type input "CA"
click at [336, 297] on input "Zip Code 1" at bounding box center [407, 291] width 162 height 11
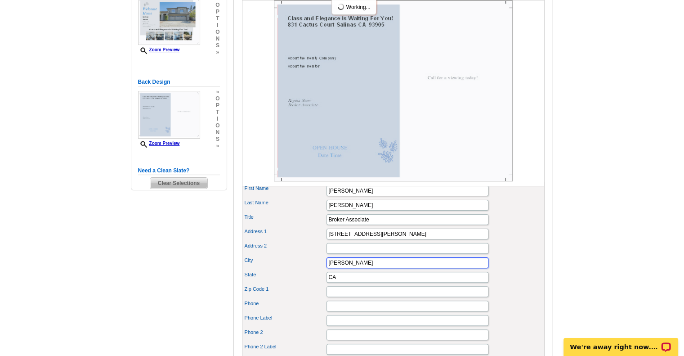
click at [345, 268] on input "[PERSON_NAME]" at bounding box center [407, 262] width 162 height 11
type input "S"
type input "Hollister"
click at [340, 297] on input "Zip Code 1" at bounding box center [407, 291] width 162 height 11
type input "95023"
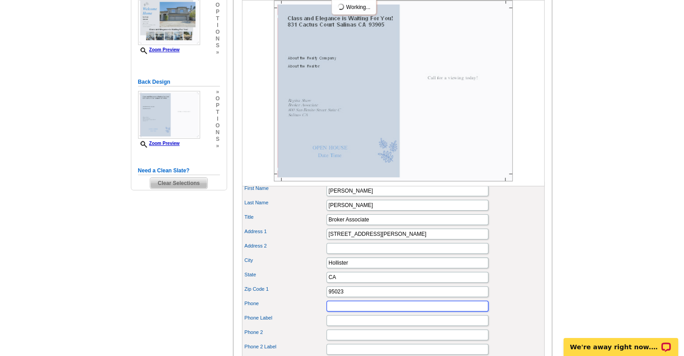
click at [338, 311] on input "Phone" at bounding box center [407, 305] width 162 height 11
type input "831-206-3369"
click at [581, 241] on main "Need Help? call 800-260-5887, chat with support, or have our designers make som…" at bounding box center [342, 302] width 684 height 825
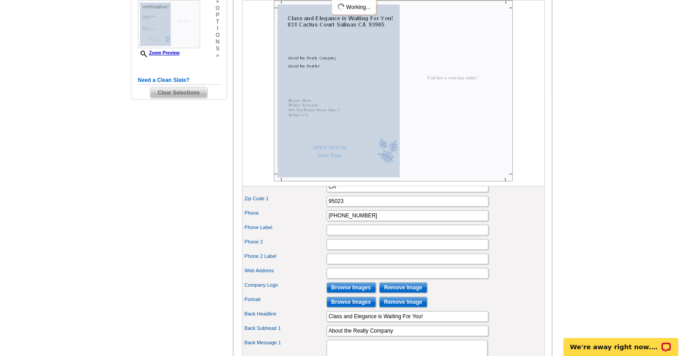
scroll to position [263, 0]
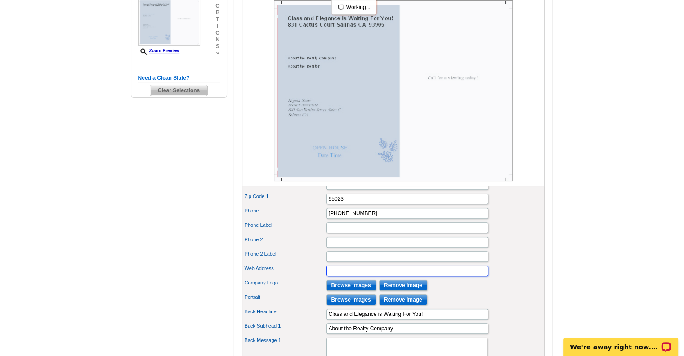
click at [343, 276] on input "Web Address" at bounding box center [407, 270] width 162 height 11
type input "www.ReginaShaw.com"
click at [297, 278] on div "Web Address www.ReginaShaw.com" at bounding box center [393, 270] width 299 height 14
click at [346, 290] on input "Browse Images" at bounding box center [350, 285] width 49 height 11
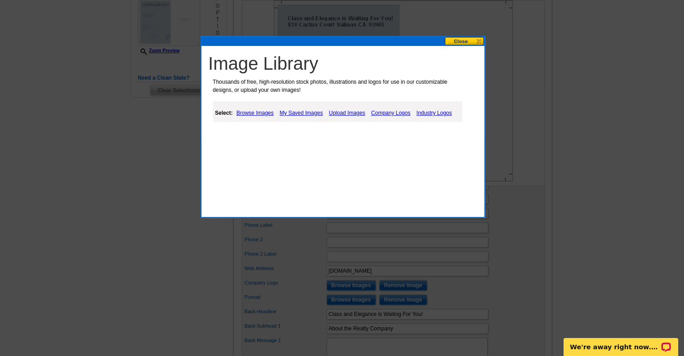
click at [355, 111] on link "Upload Images" at bounding box center [346, 112] width 41 height 11
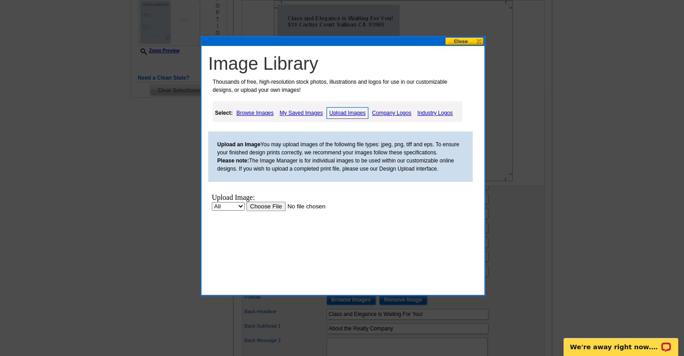
scroll to position [0, 0]
click at [392, 112] on link "Company Logos" at bounding box center [392, 112] width 44 height 11
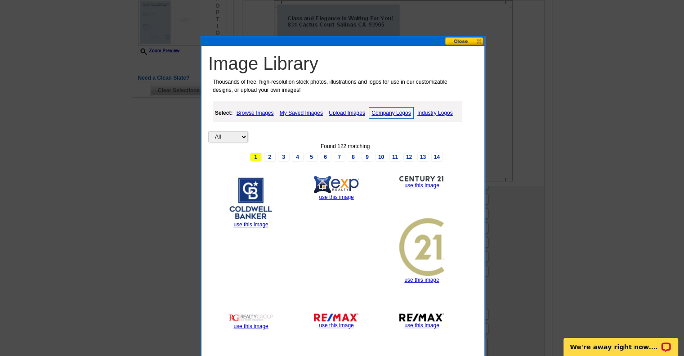
click at [354, 111] on link "Upload Images" at bounding box center [346, 112] width 41 height 11
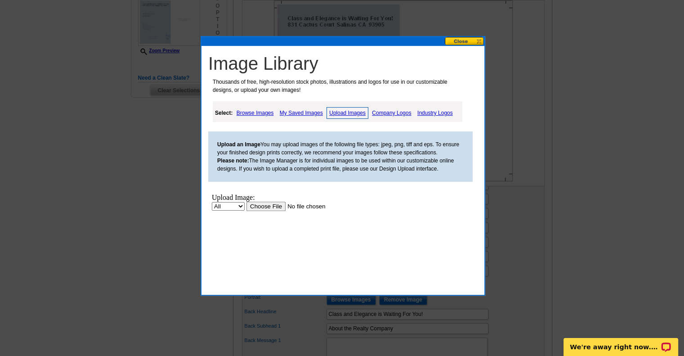
click at [272, 205] on input "file" at bounding box center [303, 205] width 114 height 9
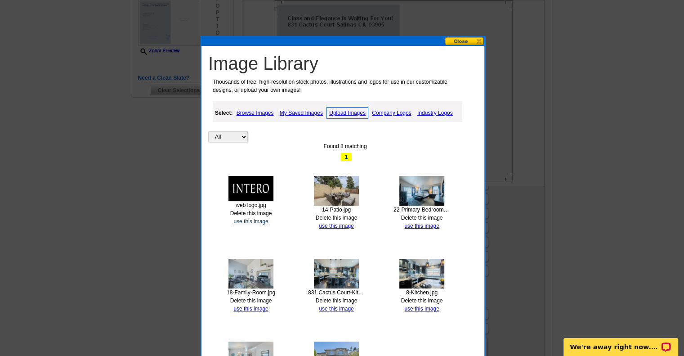
click at [245, 218] on link "use this image" at bounding box center [250, 221] width 35 height 6
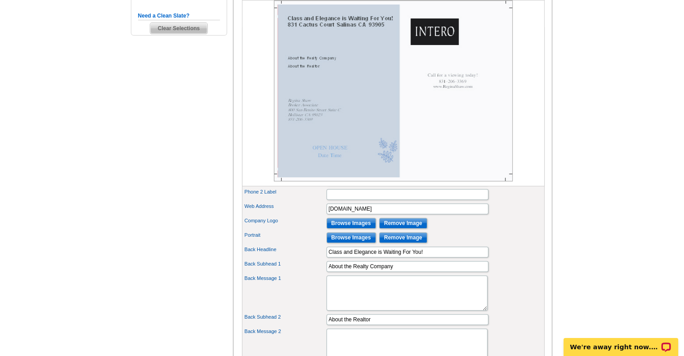
scroll to position [326, 0]
click at [351, 242] on input "Browse Images" at bounding box center [350, 236] width 49 height 11
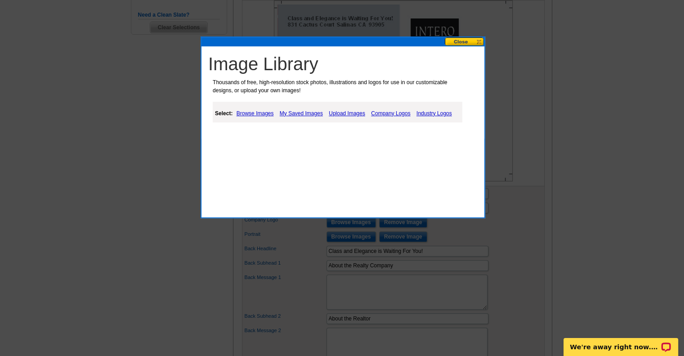
click at [349, 111] on link "Upload Images" at bounding box center [346, 113] width 41 height 11
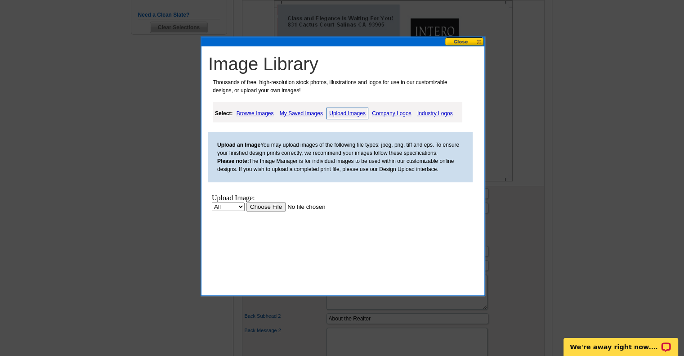
scroll to position [0, 0]
click at [269, 205] on input "file" at bounding box center [303, 205] width 114 height 9
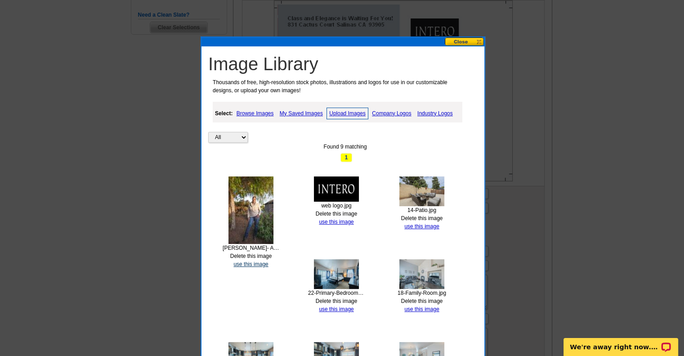
click at [260, 261] on link "use this image" at bounding box center [250, 264] width 35 height 6
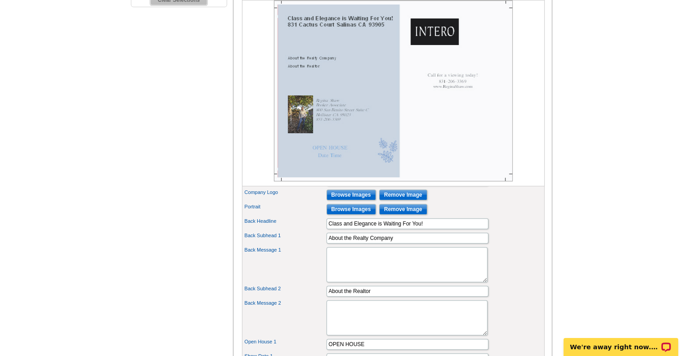
scroll to position [354, 0]
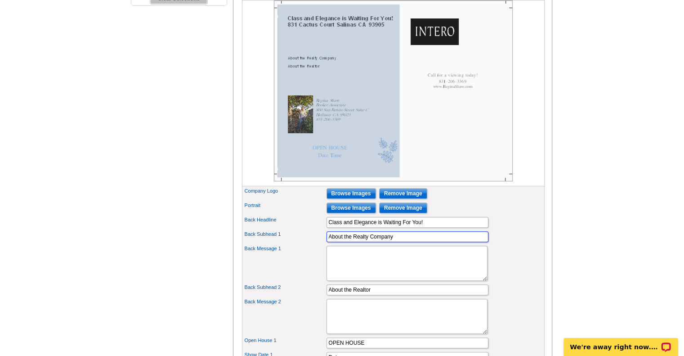
drag, startPoint x: 398, startPoint y: 245, endPoint x: 322, endPoint y: 248, distance: 76.5
click at [322, 244] on div "Back Subhead 1 About the Realty Company" at bounding box center [393, 236] width 299 height 14
type input "Intero Real Estate Services"
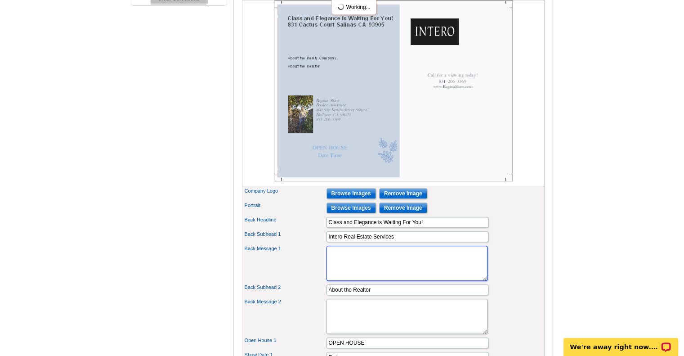
click at [337, 264] on textarea "Back Message 1" at bounding box center [406, 262] width 161 height 35
click at [433, 262] on textarea "This 2384 sq ft 4Bd/2.5Ba home features a first floor primary bedroom" at bounding box center [406, 262] width 161 height 35
click at [432, 261] on textarea "This 2384 sq ft 4Bd/2.5Ba home features a first floor primary bedroom" at bounding box center [406, 262] width 161 height 35
click at [432, 261] on textarea "This 2384 sq ft 4Bd/2.5Ba home features a massive first floor primary bedroom" at bounding box center [406, 262] width 161 height 35
click at [426, 267] on textarea "This 2384 sq ft 4Bd/2.5Ba home features a massive first floor primary bedroom" at bounding box center [406, 262] width 161 height 35
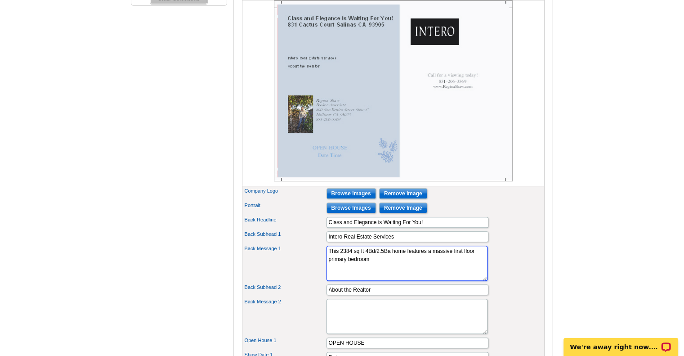
click at [443, 264] on textarea "This 2384 sq ft 4Bd/2.5Ba home features a massive first floor primary bedroom" at bounding box center [406, 262] width 161 height 35
click at [388, 274] on textarea "This 2384 sq ft 4Bd/2.5Ba home features a massive first floor primary bedroom" at bounding box center [406, 262] width 161 height 35
click at [455, 265] on textarea "This 2384 sq ft 4Bd/2.5Ba home features a massive first floor primary bedroom" at bounding box center [406, 262] width 161 height 35
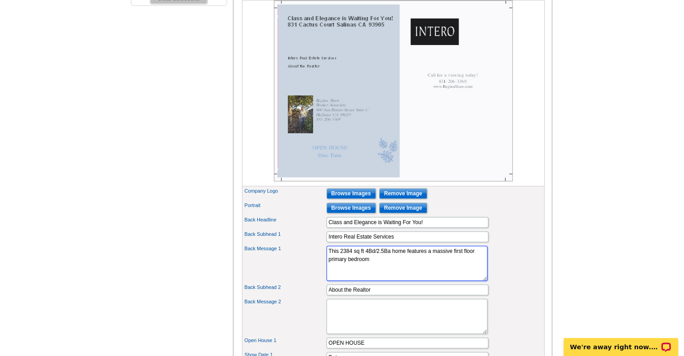
click at [455, 265] on textarea "This 2384 sq ft 4Bd/2.5Ba home features a massive first floor primary bedroom" at bounding box center [406, 262] width 161 height 35
click at [451, 258] on textarea "This 2384 sq ft 4Bd/2.5Ba home features a massive first floor primary bedroom" at bounding box center [406, 262] width 161 height 35
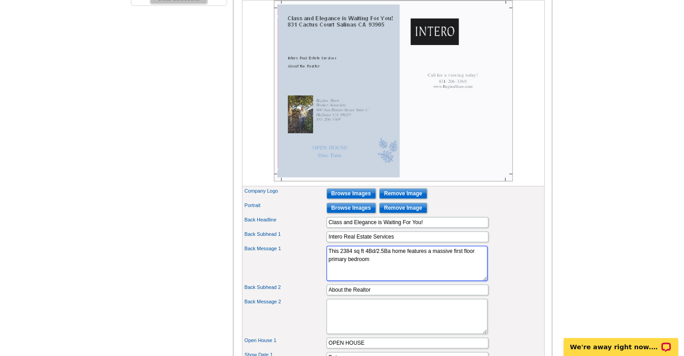
click at [451, 258] on textarea "This 2384 sq ft 4Bd/2.5Ba home features a massive first floor primary bedroom" at bounding box center [406, 262] width 161 height 35
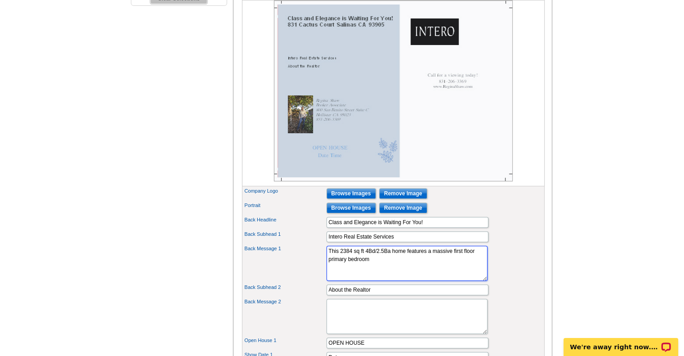
click at [451, 258] on textarea "This 2384 sq ft 4Bd/2.5Ba home features a massive first floor primary bedroom" at bounding box center [406, 262] width 161 height 35
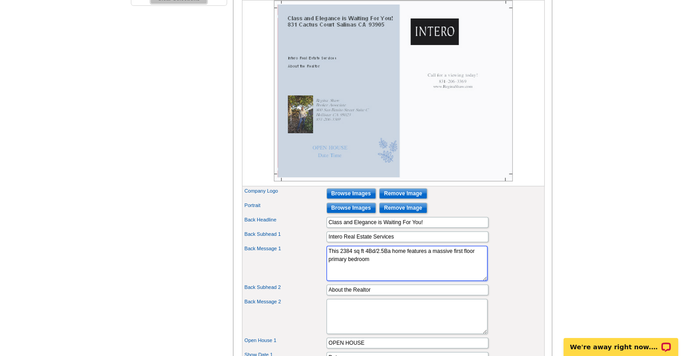
click at [451, 258] on textarea "This 2384 sq ft 4Bd/2.5Ba home features a massive first floor primary bedroom" at bounding box center [406, 262] width 161 height 35
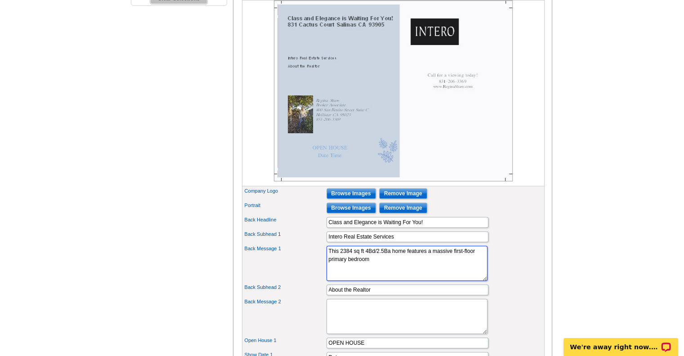
click at [383, 271] on textarea "This 2384 sq ft 4Bd/2.5Ba home features a massive first-floor primary bedroom" at bounding box center [406, 262] width 161 height 35
click at [347, 280] on textarea "This 2384 sq ft 4Bd/2.5Ba home features a massive first-floor primary bedroom s…" at bounding box center [406, 262] width 161 height 35
click at [333, 281] on textarea "This 2384 sq ft 4Bd/2.5Ba home features a massive first-floor primary bedroom s…" at bounding box center [406, 262] width 161 height 35
click at [469, 279] on textarea "This 2384 sq ft 4Bd/2.5Ba home features a massive first-floor primary bedroom s…" at bounding box center [406, 262] width 161 height 35
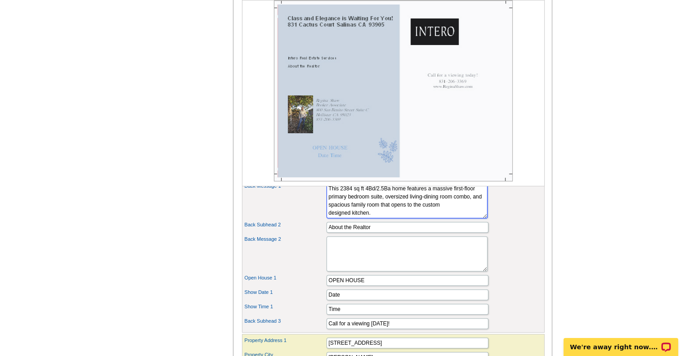
scroll to position [420, 0]
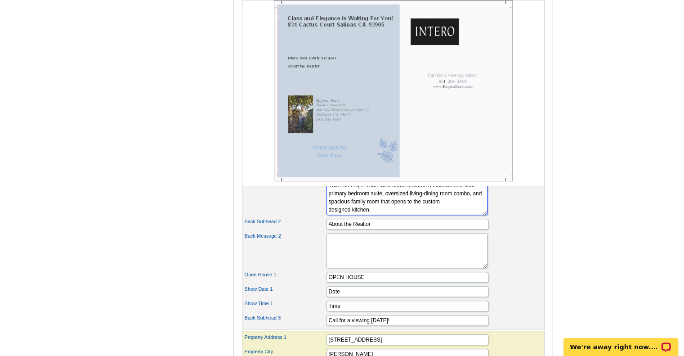
type textarea "This 2384 sq ft 4Bd/2.5Ba home features a massive first-floor primary bedroom s…"
click at [338, 250] on textarea "Back Message 2" at bounding box center [406, 250] width 161 height 35
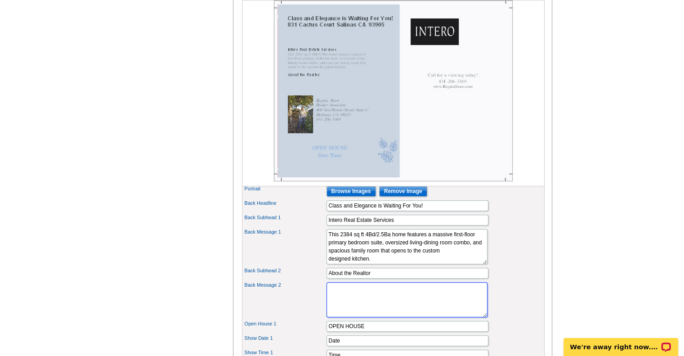
scroll to position [365, 0]
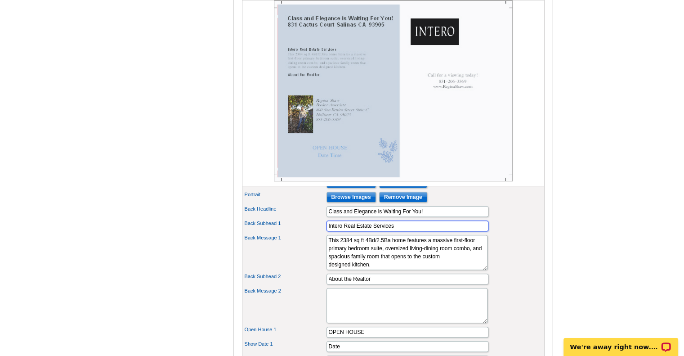
click at [399, 231] on input "Intero Real Estate Services" at bounding box center [407, 225] width 162 height 11
type input "I"
type input "Welcome Home"
drag, startPoint x: 372, startPoint y: 291, endPoint x: 327, endPoint y: 291, distance: 45.0
click at [327, 284] on input "About the Realtor" at bounding box center [407, 278] width 162 height 11
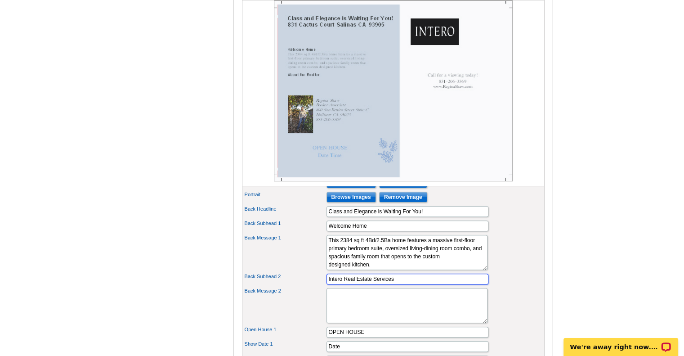
type input "Intero Real Estate Services"
click at [338, 309] on textarea "Back Message 2" at bounding box center [406, 305] width 161 height 35
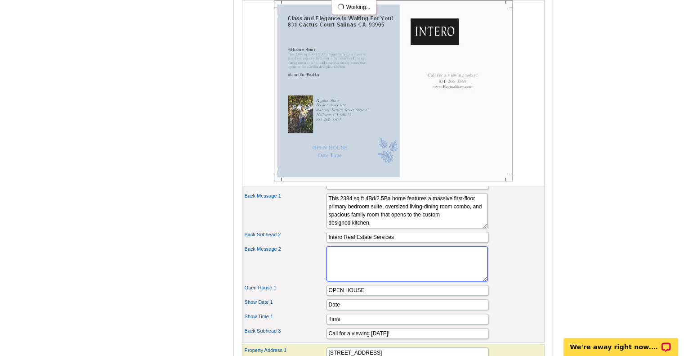
scroll to position [414, 0]
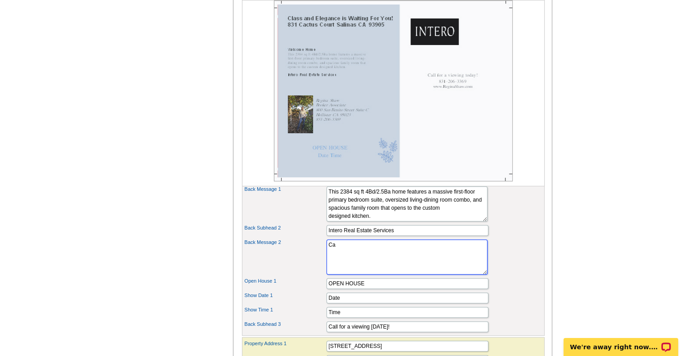
type textarea "C"
click at [364, 289] on input "OPEN HOUSE" at bounding box center [407, 283] width 162 height 11
type input "O"
click at [368, 303] on input "Date" at bounding box center [407, 297] width 162 height 11
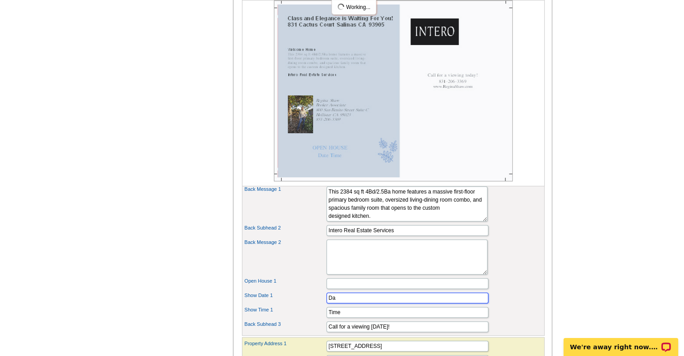
type input "D"
click at [360, 317] on input "Time" at bounding box center [407, 312] width 162 height 11
type input "T"
click at [309, 290] on div "Open House 1" at bounding box center [393, 283] width 299 height 14
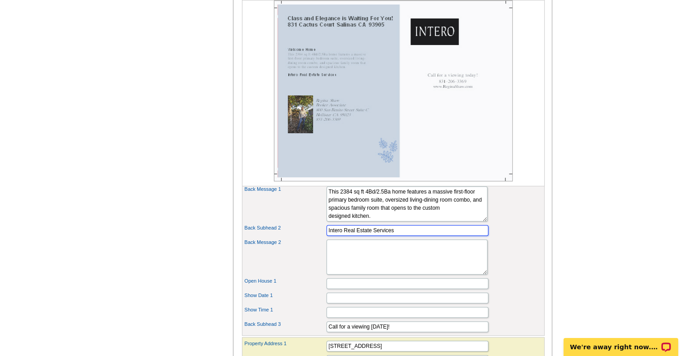
click at [397, 236] on input "Intero Real Estate Services" at bounding box center [407, 230] width 162 height 11
type input "I"
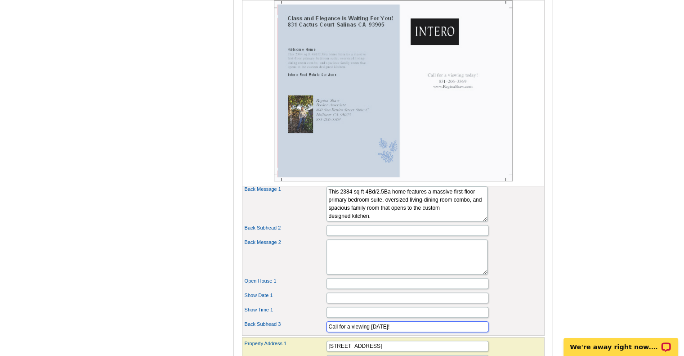
click at [329, 332] on input "Call for a viewing today!" at bounding box center [407, 326] width 162 height 11
click at [516, 276] on div "Back Message 2" at bounding box center [393, 256] width 299 height 39
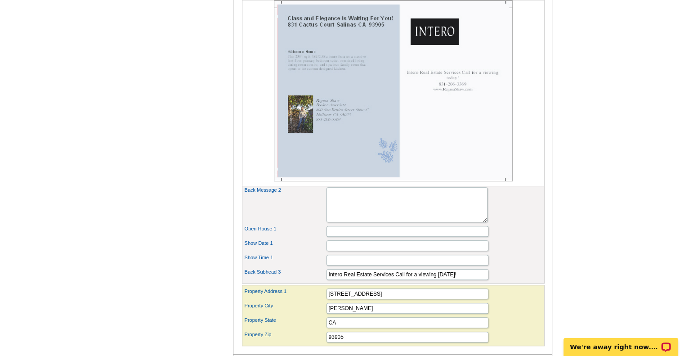
scroll to position [491, 0]
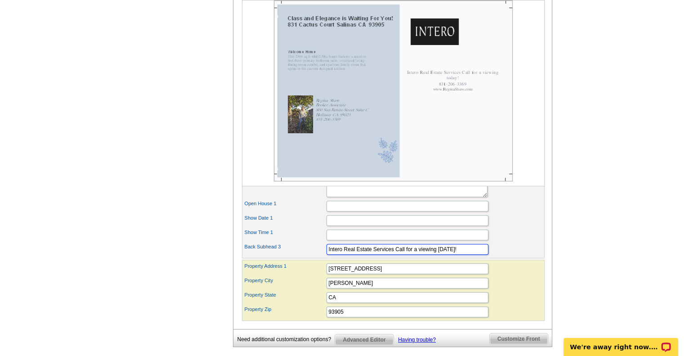
click at [395, 254] on input "Intero Real Estate Services Call for a viewing today!" at bounding box center [407, 249] width 162 height 11
type input "Call for a viewing today!"
click at [508, 227] on div "Show Date 1" at bounding box center [393, 220] width 299 height 14
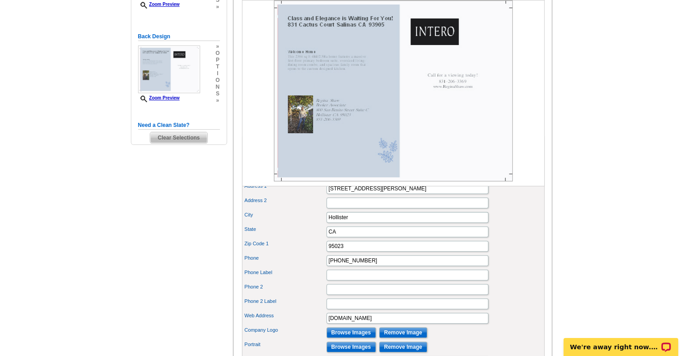
scroll to position [216, 0]
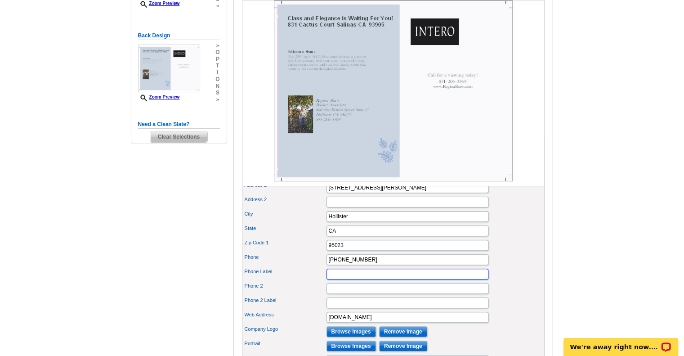
click at [336, 279] on input "Phone Label" at bounding box center [407, 273] width 162 height 11
type input "reginasalinas7@gmail.com"
click at [527, 252] on div "Zip Code 1 95023" at bounding box center [393, 245] width 299 height 14
click at [326, 279] on input "reginasalinas7@gmail.com" at bounding box center [407, 273] width 162 height 11
click button "Add Bullet" at bounding box center [0, 0] width 0 height 0
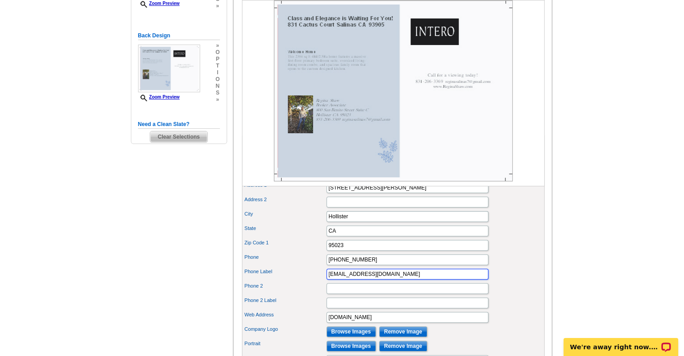
drag, startPoint x: 399, startPoint y: 288, endPoint x: 326, endPoint y: 290, distance: 73.3
click at [326, 281] on div "Phone Label reginasalinas7@gmail.com" at bounding box center [393, 274] width 299 height 14
click at [334, 294] on input "Phone 2" at bounding box center [407, 288] width 162 height 11
paste input "reginasalinas7@gmail.com"
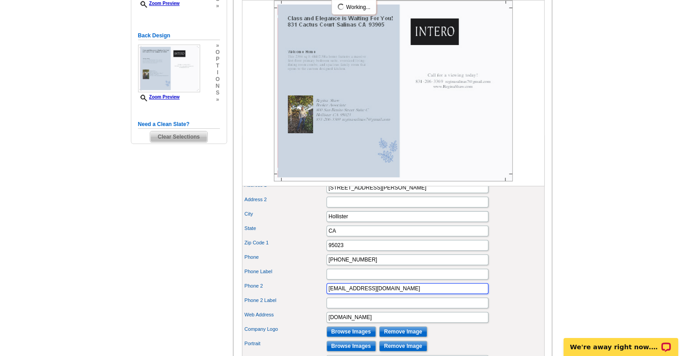
type input "reginasalinas7@gmail.com"
click at [522, 238] on div "State CA" at bounding box center [393, 230] width 299 height 14
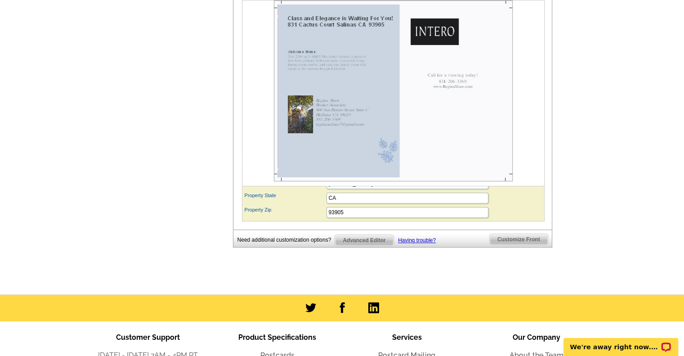
scroll to position [577, 0]
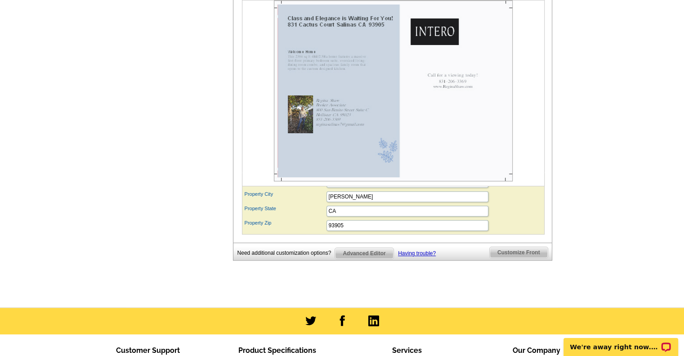
click at [528, 258] on span "Customize Front" at bounding box center [519, 252] width 58 height 11
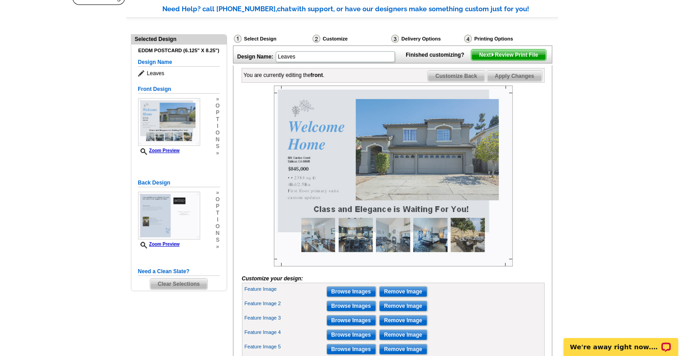
scroll to position [67, 0]
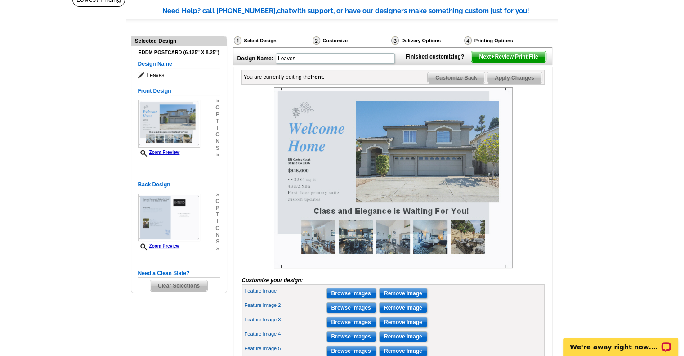
click at [525, 83] on span "Apply Changes" at bounding box center [514, 77] width 54 height 11
click at [522, 62] on span "Next Review Print File" at bounding box center [508, 56] width 74 height 11
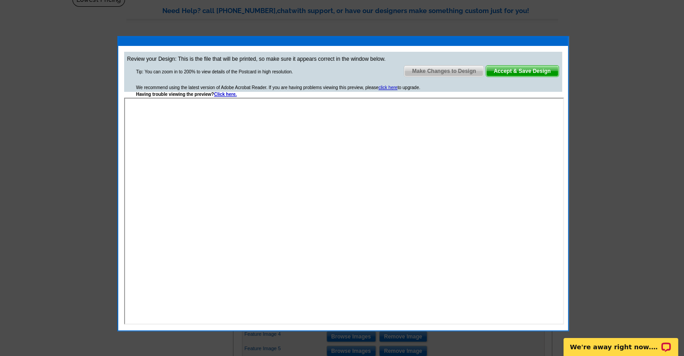
click at [445, 71] on span "Make Changes to Design" at bounding box center [443, 71] width 79 height 11
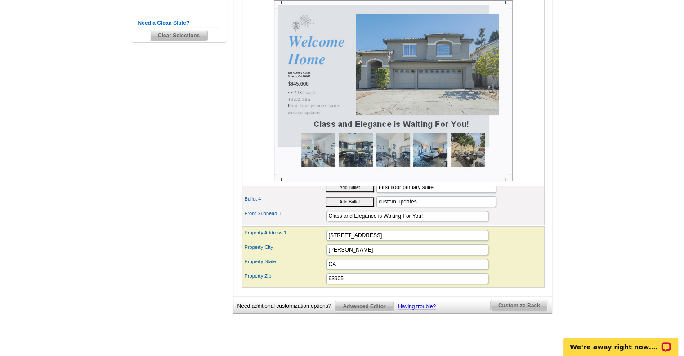
scroll to position [318, 0]
click at [526, 310] on span "Customize Back" at bounding box center [519, 304] width 57 height 11
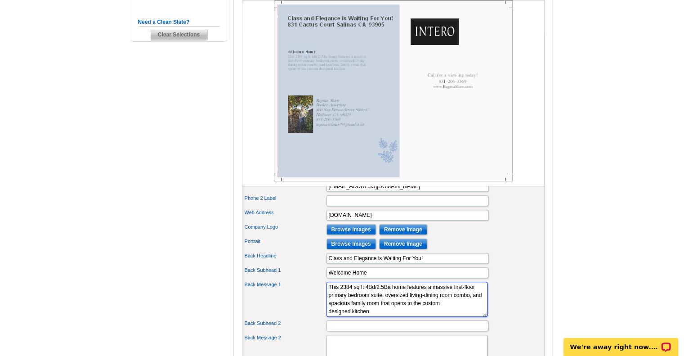
click at [357, 315] on textarea "This 2384 sq ft 4Bd/2.5Ba home features a massive first-floor primary bedroom s…" at bounding box center [406, 298] width 161 height 35
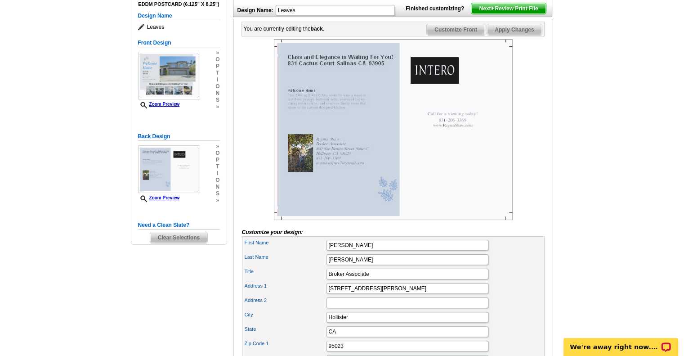
scroll to position [110, 0]
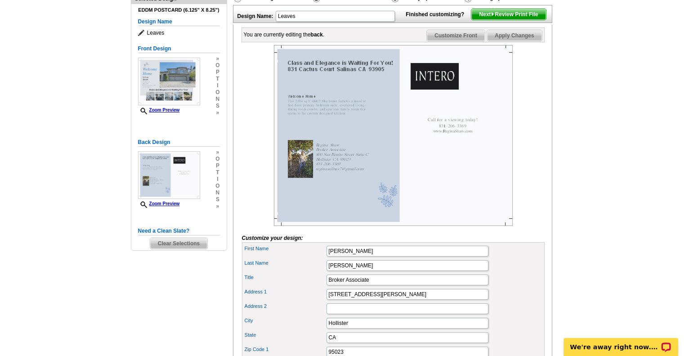
type textarea "This 2384 sq ft 4Bd/2.5Ba home features a massive first-floor primary bedroom s…"
click at [524, 41] on span "Apply Changes" at bounding box center [514, 35] width 54 height 11
click at [524, 20] on span "Next Review Print File" at bounding box center [508, 14] width 74 height 11
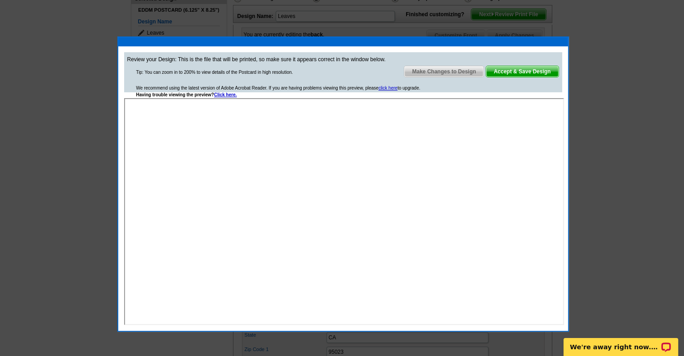
click at [536, 69] on span "Accept & Save Design" at bounding box center [522, 71] width 72 height 11
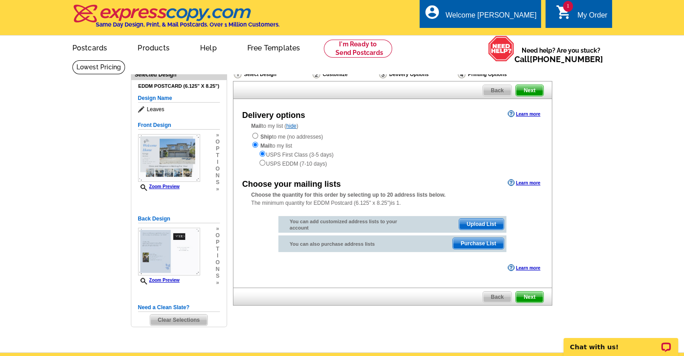
click at [480, 242] on span "Purchase List" at bounding box center [478, 243] width 51 height 11
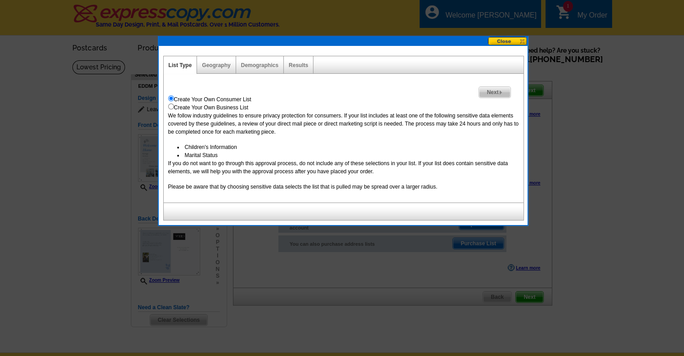
click at [624, 131] on div at bounding box center [342, 178] width 684 height 356
click at [495, 89] on span "Next" at bounding box center [494, 92] width 31 height 11
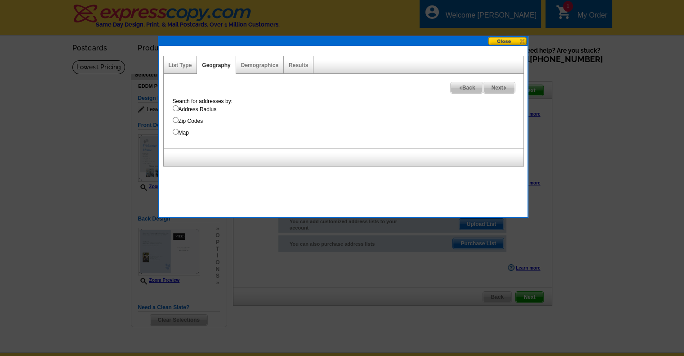
click at [176, 107] on input "Address Radius" at bounding box center [176, 108] width 6 height 6
radio input "true"
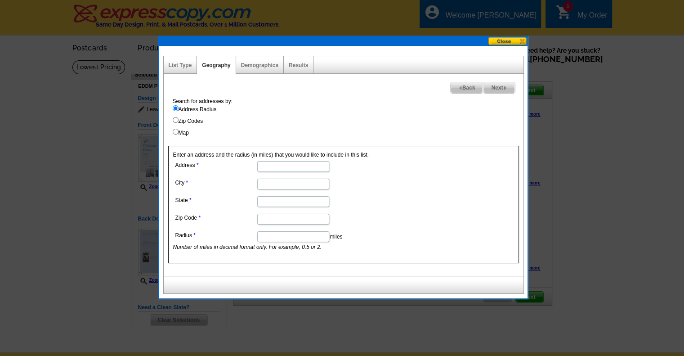
click at [290, 168] on input "Address" at bounding box center [293, 166] width 72 height 11
click at [585, 138] on div at bounding box center [342, 178] width 684 height 356
click at [266, 165] on input "Address" at bounding box center [293, 166] width 72 height 11
click at [266, 165] on input "[STREET_ADDRESS]" at bounding box center [293, 166] width 72 height 11
type input "831 Cactus Court"
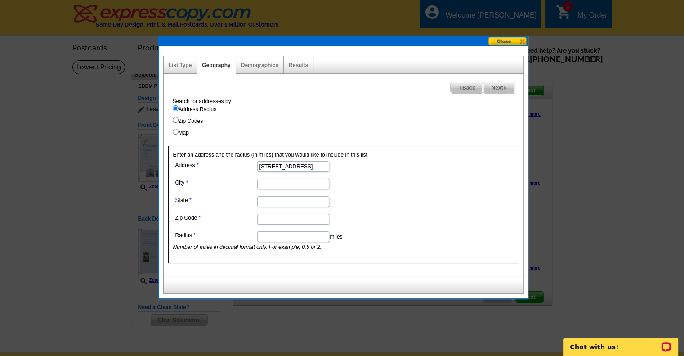
click at [263, 184] on input "City" at bounding box center [293, 183] width 72 height 11
type input "Salinas"
click at [264, 197] on input "State" at bounding box center [293, 201] width 72 height 11
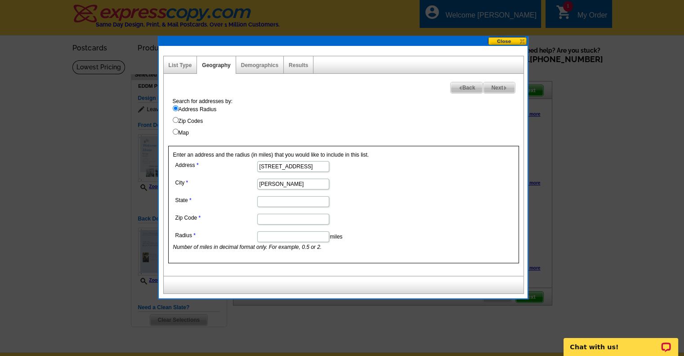
click at [264, 197] on input "State" at bounding box center [293, 201] width 72 height 11
click at [265, 203] on input "CA" at bounding box center [293, 201] width 72 height 11
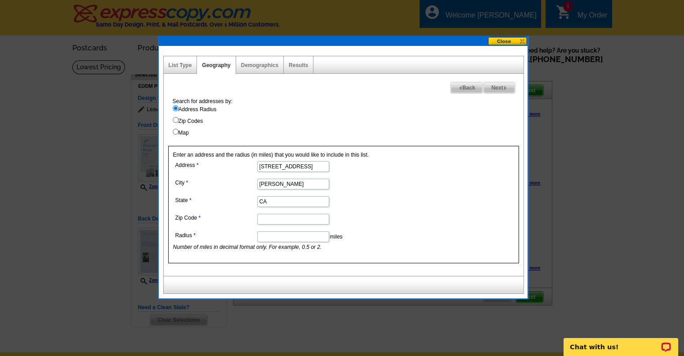
click at [265, 203] on input "CA" at bounding box center [293, 201] width 72 height 11
type input "CA"
click at [244, 206] on dd "CA" at bounding box center [292, 201] width 239 height 14
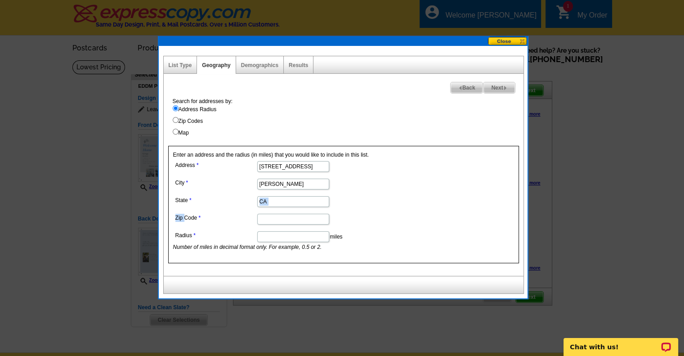
click at [244, 206] on dd "CA" at bounding box center [292, 201] width 239 height 14
click at [245, 206] on dd "CA" at bounding box center [292, 201] width 239 height 14
click at [248, 206] on dd "CA" at bounding box center [292, 201] width 239 height 14
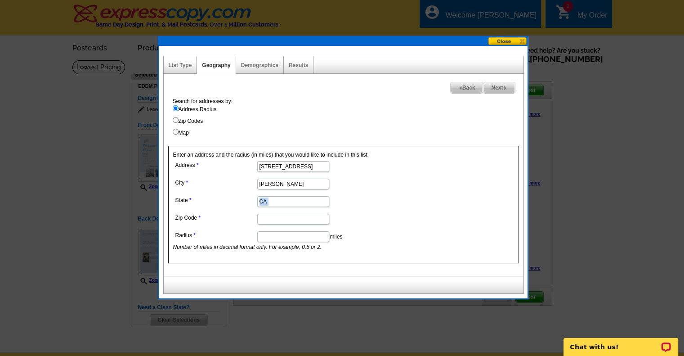
click at [248, 206] on dd "CA" at bounding box center [292, 201] width 239 height 14
click at [266, 217] on input "Zip Code" at bounding box center [293, 219] width 72 height 11
click at [266, 217] on input "93905" at bounding box center [293, 219] width 72 height 11
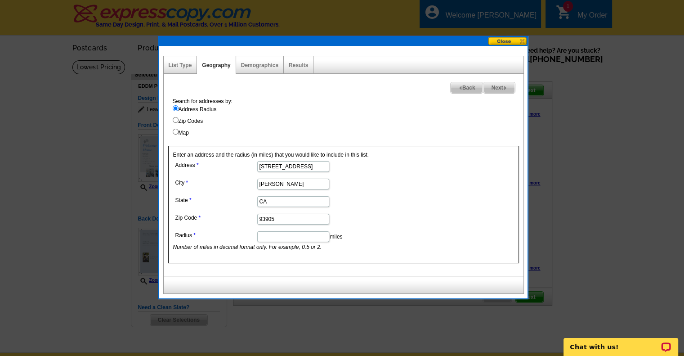
click at [266, 217] on input "93905" at bounding box center [293, 219] width 72 height 11
type input "93905"
click at [267, 235] on input "Radius" at bounding box center [293, 236] width 72 height 11
type input "2"
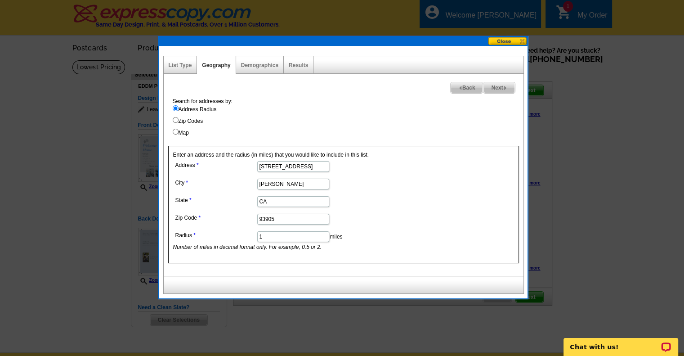
type input "1"
click at [233, 236] on label "Radius" at bounding box center [215, 235] width 81 height 8
click at [257, 236] on input "1" at bounding box center [293, 236] width 72 height 11
click at [499, 85] on span "Next" at bounding box center [498, 87] width 31 height 11
select select
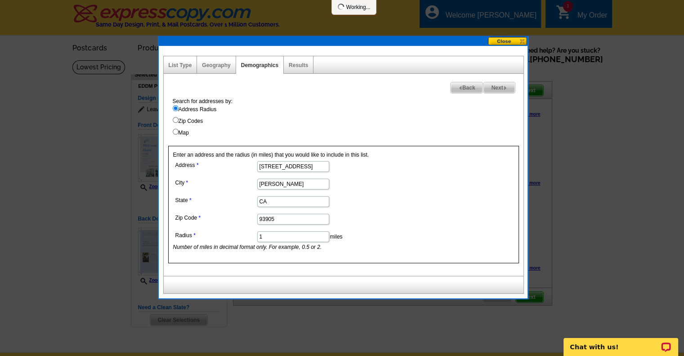
select select
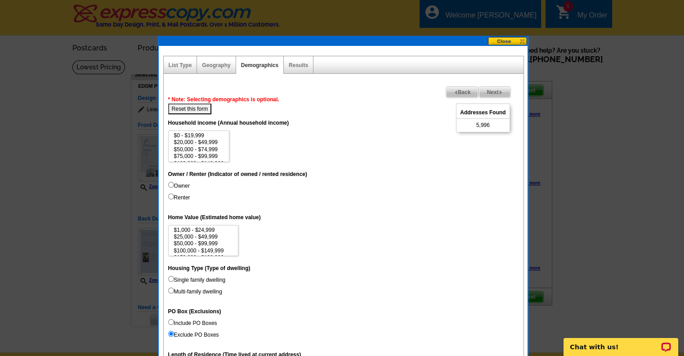
click at [171, 182] on input "Owner" at bounding box center [171, 185] width 6 height 6
radio input "true"
select select "500000-999999"
click at [218, 147] on option "$500,000 - $999,999" at bounding box center [199, 149] width 52 height 7
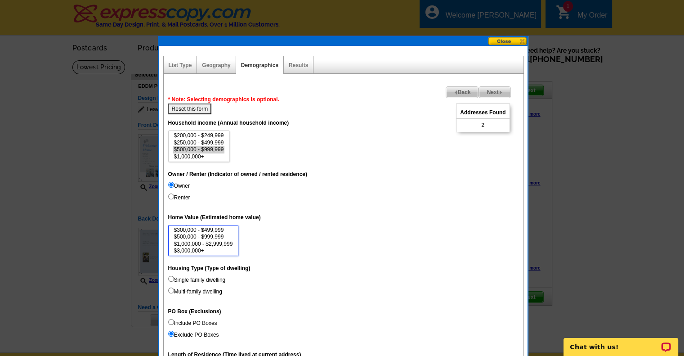
select select "500000-999999"
click at [222, 234] on option "$500,000 - $999,999" at bounding box center [203, 236] width 61 height 7
click at [169, 278] on input "Single family dwelling" at bounding box center [171, 279] width 6 height 6
radio input "true"
click at [168, 287] on input "Multi-family dwelling" at bounding box center [171, 290] width 6 height 6
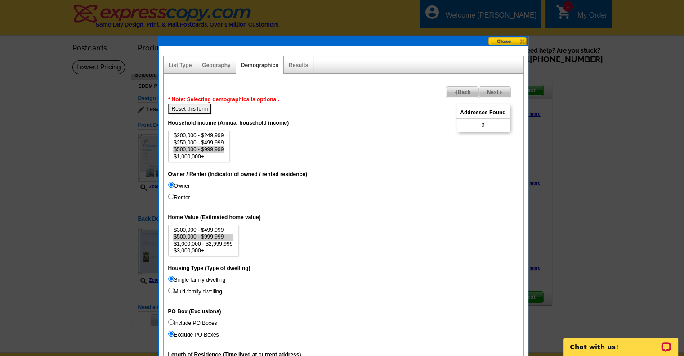
radio input "true"
click at [168, 276] on input "Single family dwelling" at bounding box center [171, 279] width 6 height 6
radio input "true"
click at [168, 287] on input "Multi-family dwelling" at bounding box center [171, 290] width 6 height 6
radio input "true"
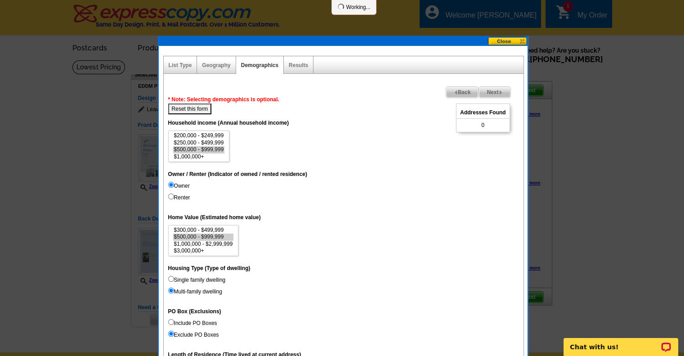
click at [168, 276] on input "Single family dwelling" at bounding box center [171, 279] width 6 height 6
radio input "true"
click at [343, 268] on dt "Housing Type (Type of dwelling)" at bounding box center [343, 267] width 351 height 16
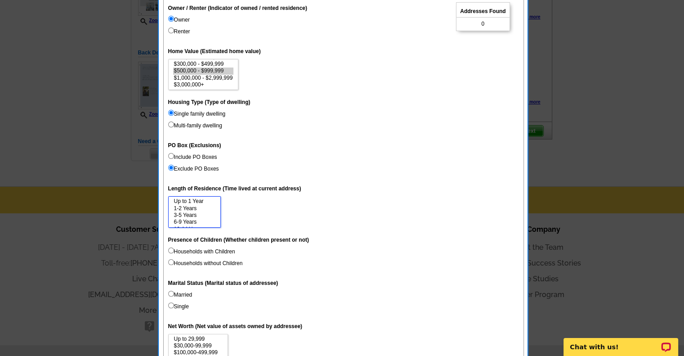
scroll to position [13, 0]
click at [252, 216] on dd "Up to 1 Year 1-2 Years 3-5 Years 6-9 Years 10-14 Years 15 Years or more" at bounding box center [343, 211] width 351 height 31
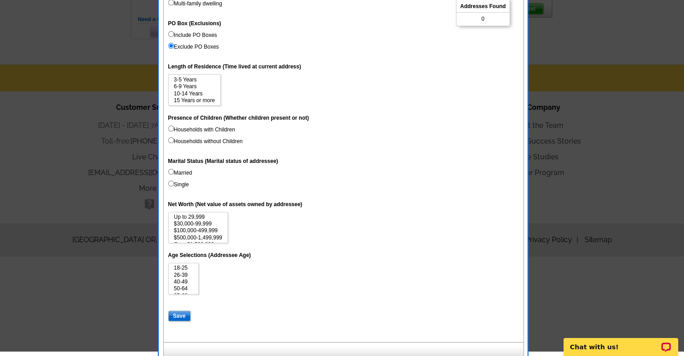
scroll to position [291, 0]
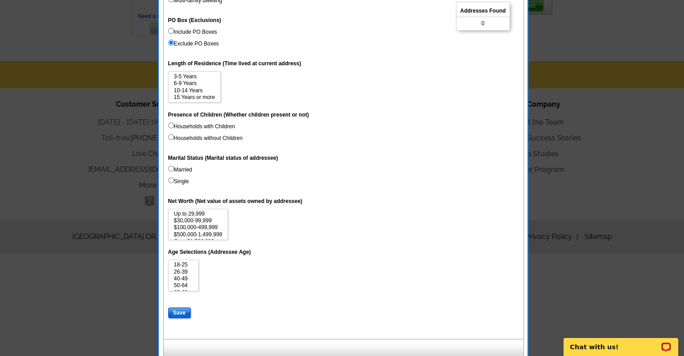
click at [178, 309] on input "Save" at bounding box center [179, 312] width 22 height 11
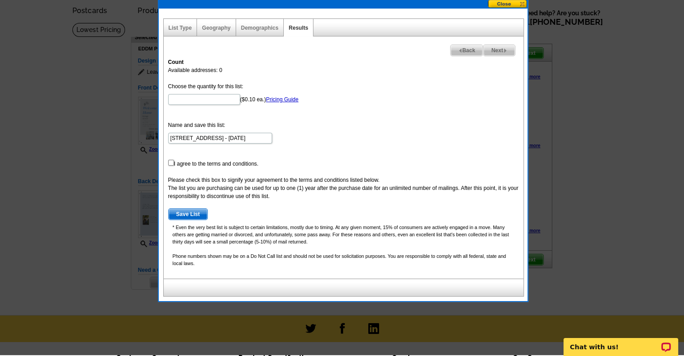
scroll to position [36, 0]
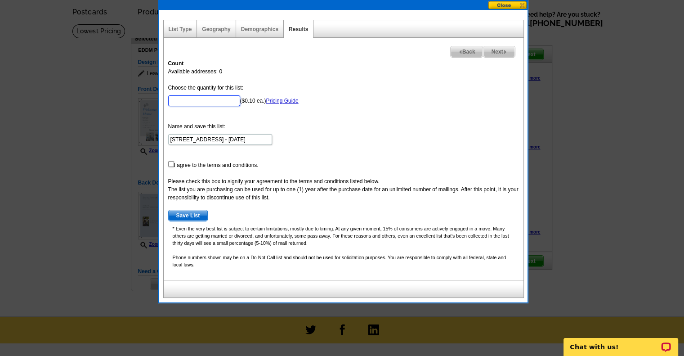
click at [196, 100] on input "Choose the quantity for this list:" at bounding box center [204, 100] width 72 height 11
type input "500"
click at [317, 130] on form "Choose the quantity for this list: 500 ($0.10 ea.) Pricing Guide Name and save …" at bounding box center [343, 153] width 351 height 138
click at [171, 162] on input "checkbox" at bounding box center [171, 164] width 6 height 6
click at [172, 162] on input "checkbox" at bounding box center [171, 164] width 6 height 6
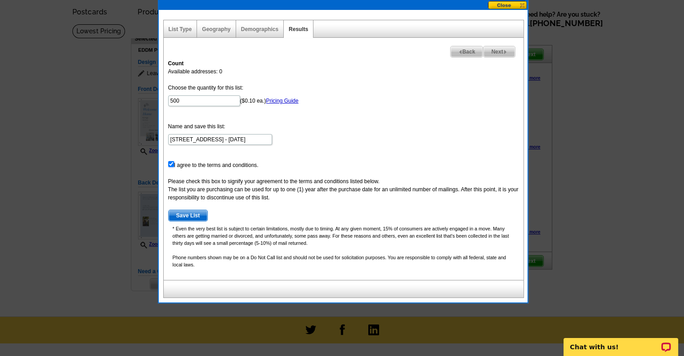
checkbox input "false"
click at [463, 49] on span "Back" at bounding box center [466, 51] width 32 height 11
select select
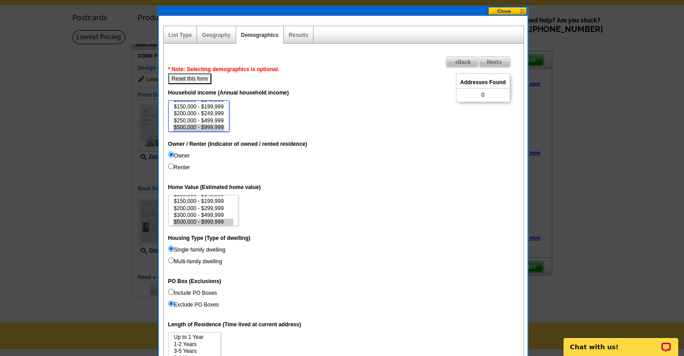
scroll to position [0, 0]
click at [273, 107] on dd "$0 - $19,999 $20,000 - $49,999 $50,000 - $74,999 $75,000 - $99,999 $100,000 - $…" at bounding box center [343, 115] width 351 height 31
click at [218, 118] on option "$500,000 - $999,999" at bounding box center [199, 119] width 52 height 7
click at [221, 124] on option "$1,000,000+" at bounding box center [199, 126] width 52 height 7
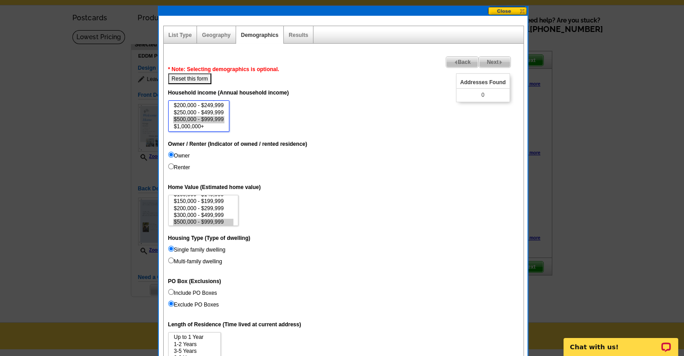
click at [219, 119] on option "$500,000 - $999,999" at bounding box center [199, 119] width 52 height 7
click at [219, 113] on option "$250,000 - $499,999" at bounding box center [199, 112] width 52 height 7
click at [220, 118] on option "$500,000 - $999,999" at bounding box center [199, 119] width 52 height 7
click at [219, 126] on option "$1,000,000+" at bounding box center [199, 126] width 52 height 7
click at [220, 112] on option "$250,000 - $499,999" at bounding box center [199, 112] width 52 height 7
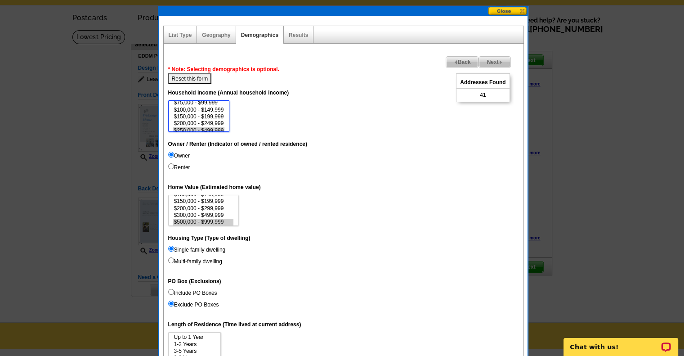
scroll to position [11, 0]
click at [227, 120] on select "$0 - $19,999 $20,000 - $49,999 $50,000 - $74,999 $75,000 - $99,999 $100,000 - $…" at bounding box center [199, 115] width 62 height 31
click at [216, 112] on option "$75,000 - $99,999" at bounding box center [199, 114] width 52 height 7
select select "75000-99999"
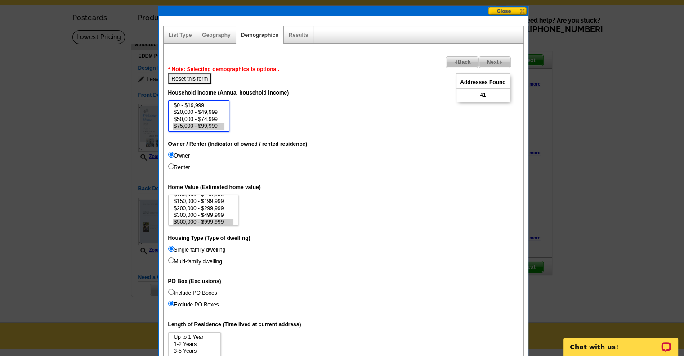
click at [223, 124] on option "$75,000 - $99,999" at bounding box center [199, 126] width 52 height 7
click at [217, 124] on option "$75,000 - $99,999" at bounding box center [199, 126] width 52 height 7
click at [198, 78] on button "Reset this form" at bounding box center [190, 78] width 44 height 11
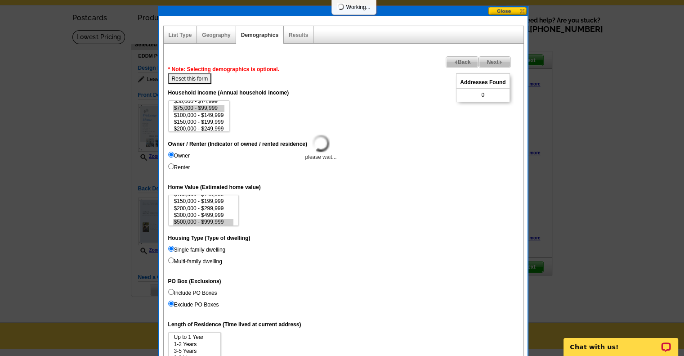
select select
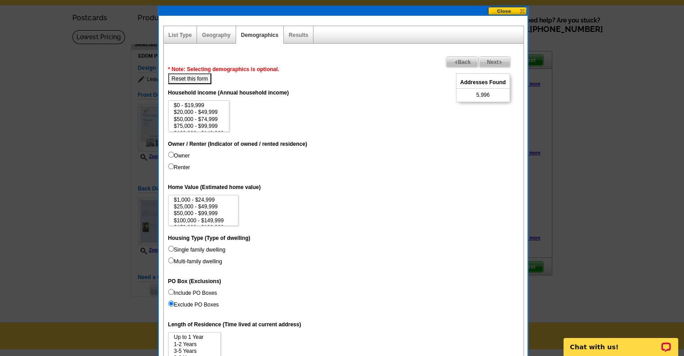
click at [170, 152] on input "Owner" at bounding box center [171, 155] width 6 height 6
radio input "true"
click at [170, 247] on input "Single family dwelling" at bounding box center [171, 248] width 6 height 6
radio input "true"
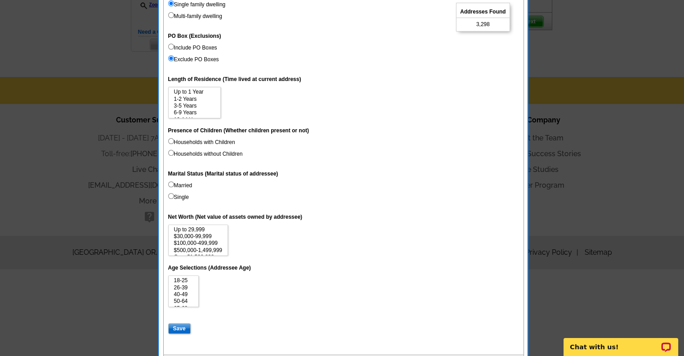
scroll to position [276, 0]
click at [175, 325] on input "Save" at bounding box center [179, 327] width 22 height 11
select select
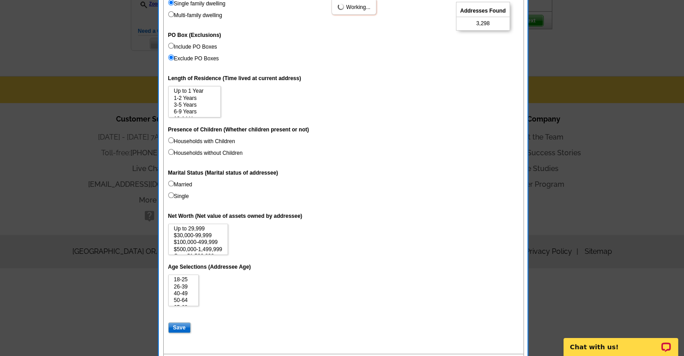
select select
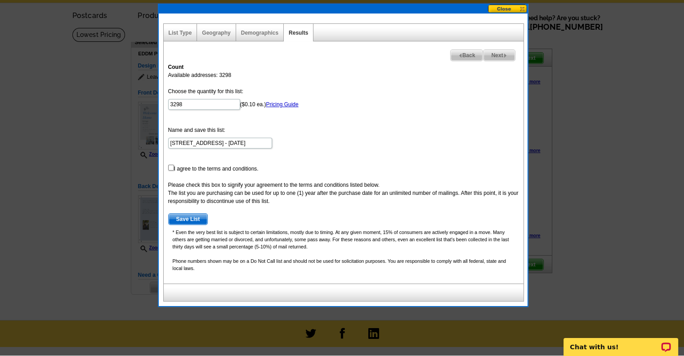
scroll to position [32, 0]
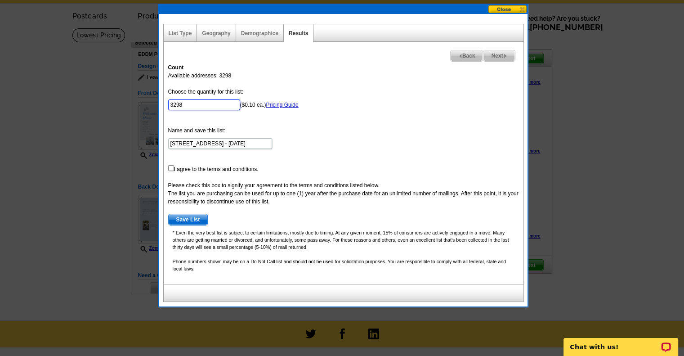
drag, startPoint x: 186, startPoint y: 103, endPoint x: 162, endPoint y: 103, distance: 23.4
click at [163, 103] on div "Next Back Count Available addresses: 3298 Choose the quantity for this list: 32…" at bounding box center [343, 163] width 361 height 242
type input "5"
click at [460, 54] on span "Back" at bounding box center [466, 55] width 32 height 11
select select
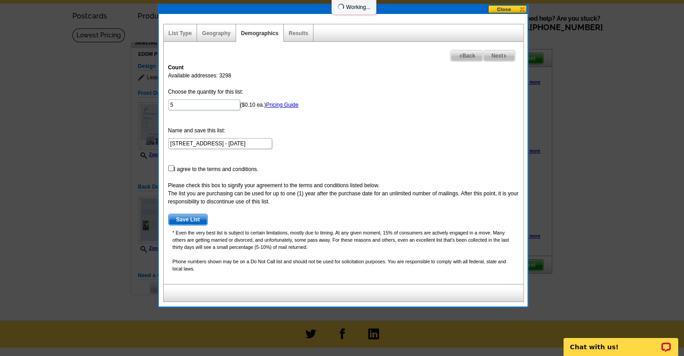
select select
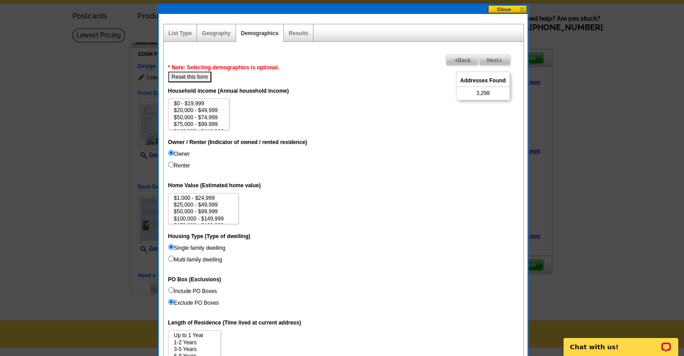
click at [460, 60] on span "Back" at bounding box center [462, 60] width 32 height 11
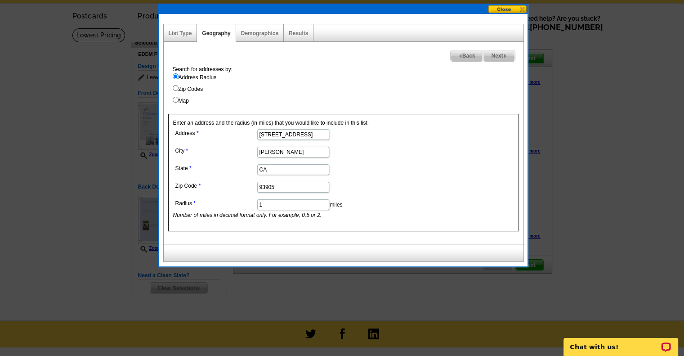
click at [267, 206] on input "1" at bounding box center [293, 204] width 72 height 11
click at [267, 206] on input ".50" at bounding box center [293, 204] width 72 height 11
click at [314, 199] on input ".50" at bounding box center [293, 204] width 72 height 11
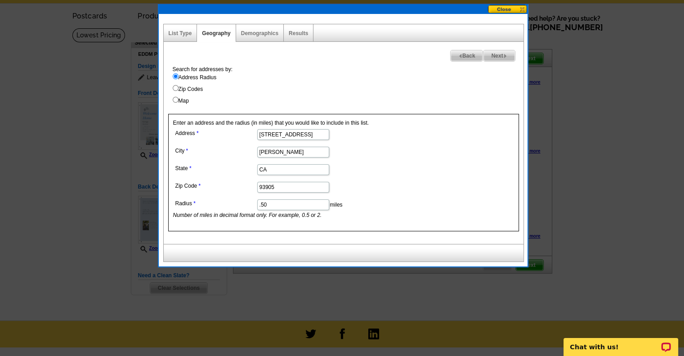
click at [314, 199] on input ".50" at bounding box center [293, 204] width 72 height 11
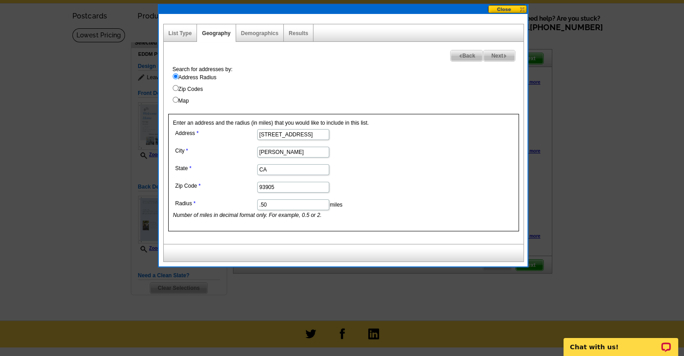
click at [314, 199] on input ".50" at bounding box center [293, 204] width 72 height 11
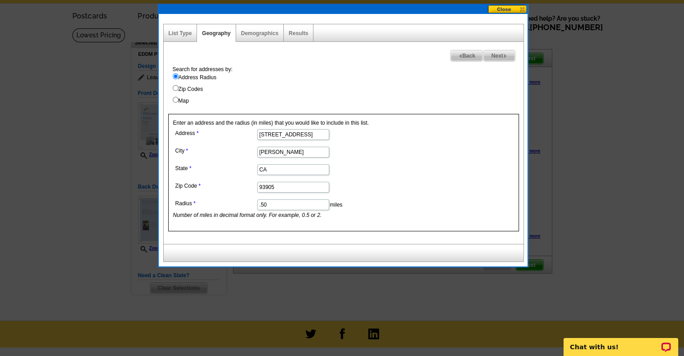
click at [314, 199] on input ".50" at bounding box center [293, 204] width 72 height 11
type input ".50"
click at [375, 181] on dd "93905" at bounding box center [292, 186] width 239 height 14
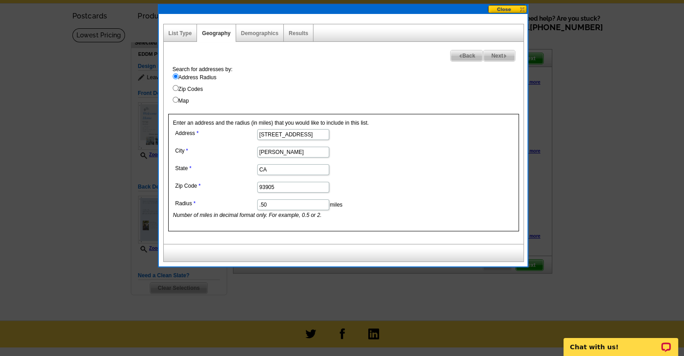
click at [498, 53] on span "Next" at bounding box center [498, 55] width 31 height 11
select select
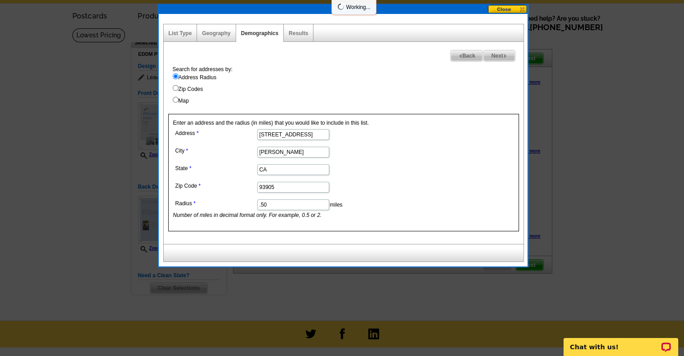
select select
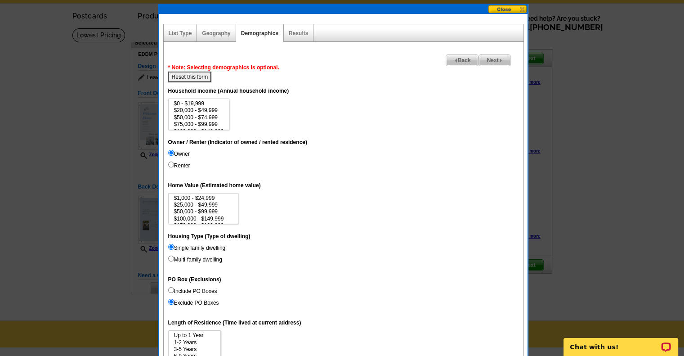
click at [482, 50] on div "Next Back * Note: Selecting demographics is optional. Reset this form Unique Ad…" at bounding box center [343, 320] width 361 height 556
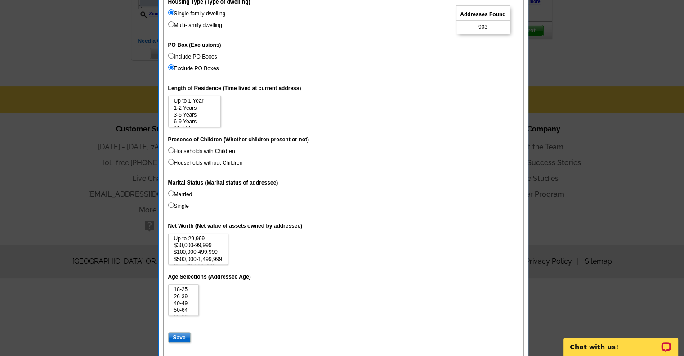
scroll to position [276, 0]
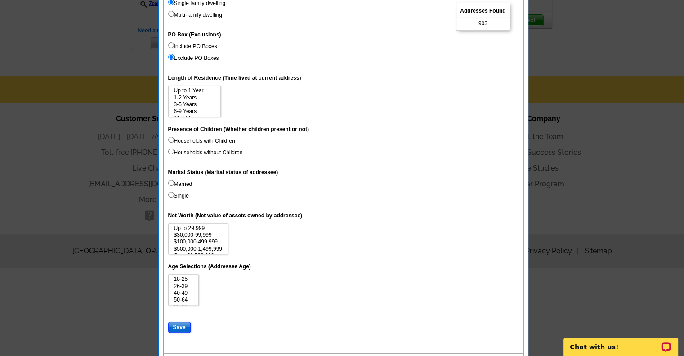
click at [180, 324] on input "Save" at bounding box center [179, 326] width 22 height 11
select select
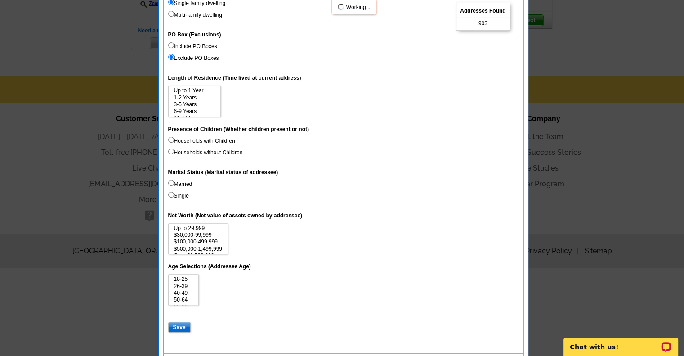
select select
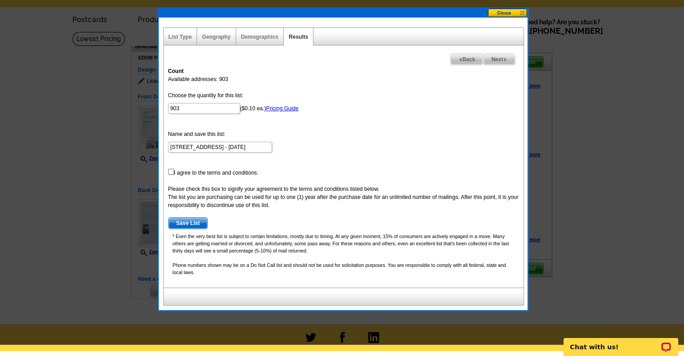
scroll to position [0, 0]
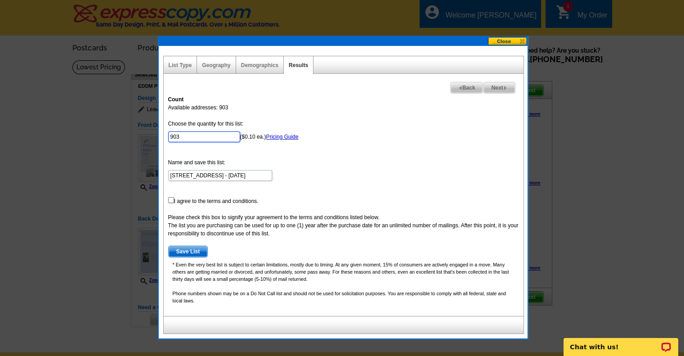
drag, startPoint x: 185, startPoint y: 136, endPoint x: 165, endPoint y: 135, distance: 20.3
click at [165, 135] on div "Count Available addresses: 903 Choose the quantity for this list: 903 ($0.10 ea…" at bounding box center [344, 203] width 360 height 225
type input "500"
click at [196, 149] on form "Choose the quantity for this list: 500 ($0.10 ea.) Pricing Guide Name and save …" at bounding box center [343, 189] width 351 height 138
click at [169, 197] on input "checkbox" at bounding box center [171, 200] width 6 height 6
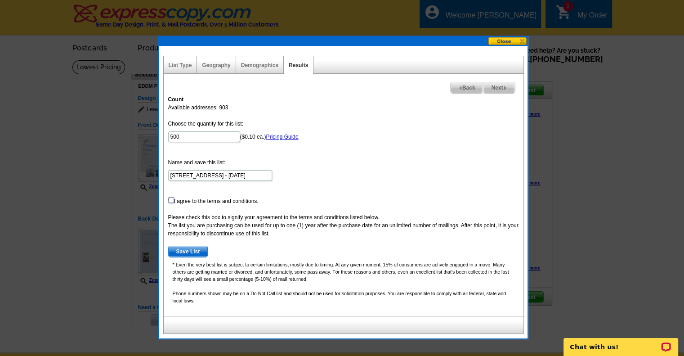
checkbox input "true"
click at [192, 248] on span "Save List" at bounding box center [188, 251] width 39 height 11
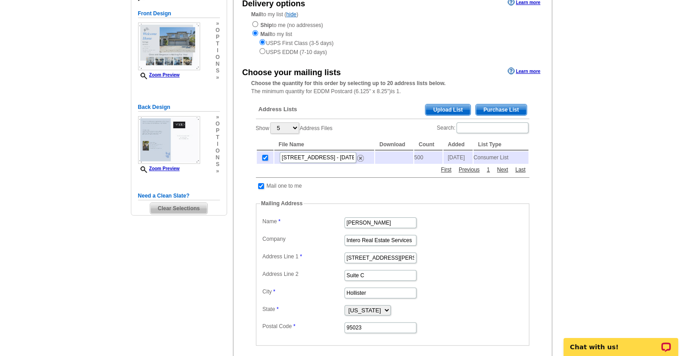
scroll to position [106, 0]
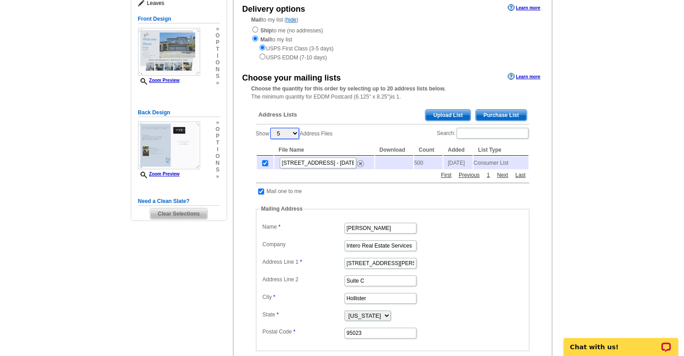
click at [298, 134] on select "5 10 25 50 100" at bounding box center [284, 133] width 29 height 11
click at [288, 134] on select "5 10 25 50 100" at bounding box center [284, 133] width 29 height 11
click at [506, 125] on div "Address Lists Purchase List Upload List" at bounding box center [392, 116] width 273 height 18
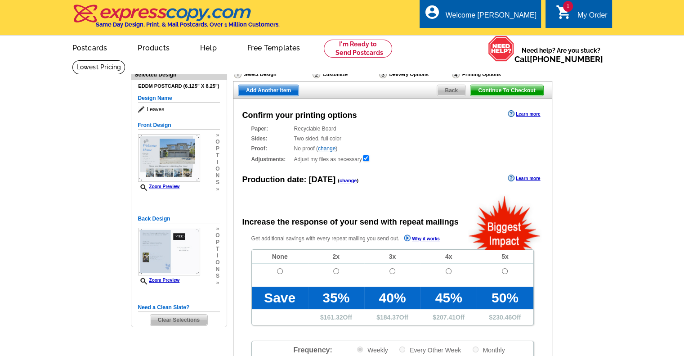
radio input "false"
click at [279, 273] on input "radio" at bounding box center [280, 271] width 6 height 6
radio input "true"
click at [450, 89] on span "Back" at bounding box center [451, 90] width 28 height 11
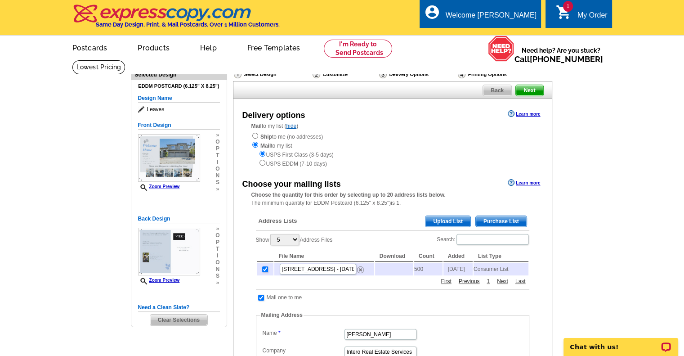
click at [505, 103] on div "Delivery options Learn more Mail to my list ( hide ) Ship to me (no addresses) …" at bounding box center [392, 330] width 319 height 462
click at [496, 86] on span "Back" at bounding box center [497, 90] width 28 height 11
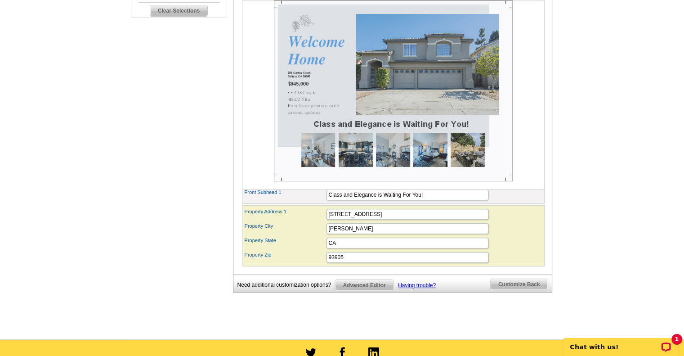
scroll to position [354, 0]
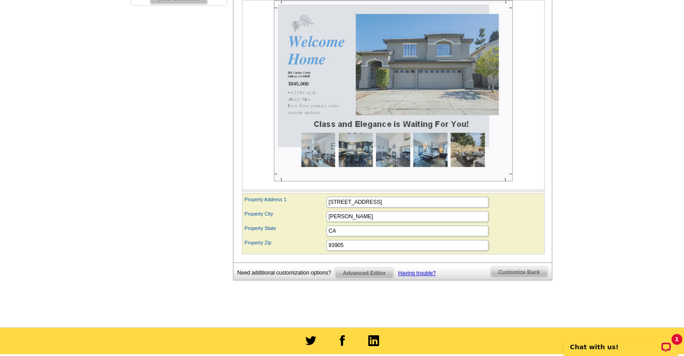
click at [525, 277] on span "Customize Back" at bounding box center [519, 272] width 57 height 11
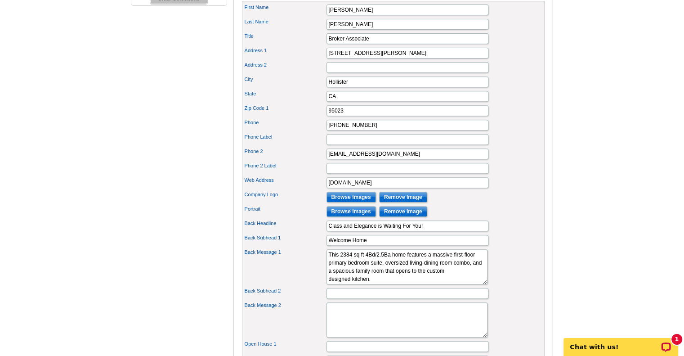
drag, startPoint x: 682, startPoint y: 184, endPoint x: 690, endPoint y: 238, distance: 55.0
click at [683, 238] on html "Welcome back [PERSON_NAME] My Account Logout local_phone Same Day Design, Print…" at bounding box center [342, 186] width 684 height 1080
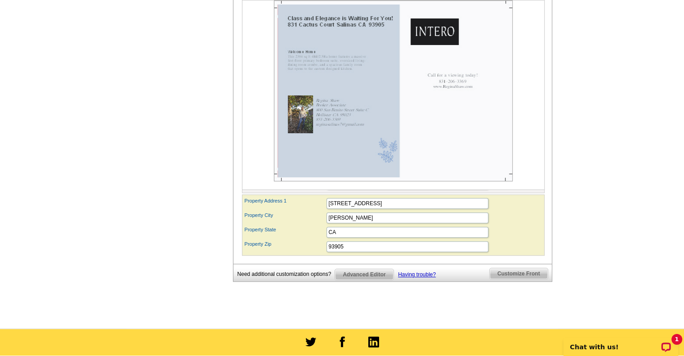
scroll to position [563, 0]
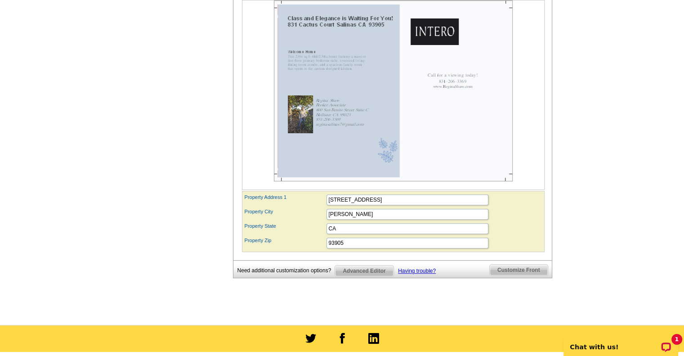
click at [527, 275] on span "Customize Front" at bounding box center [519, 269] width 58 height 11
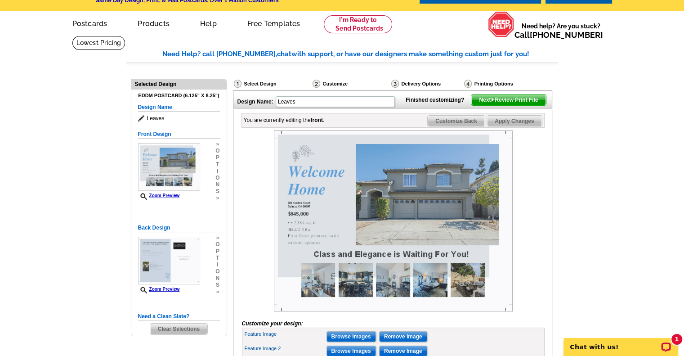
scroll to position [0, 0]
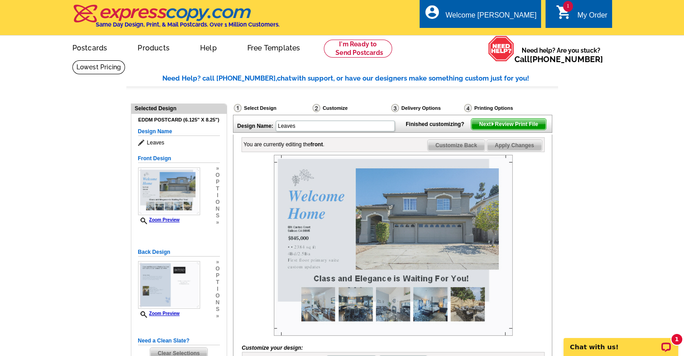
click at [531, 129] on span "Next Review Print File" at bounding box center [508, 124] width 74 height 11
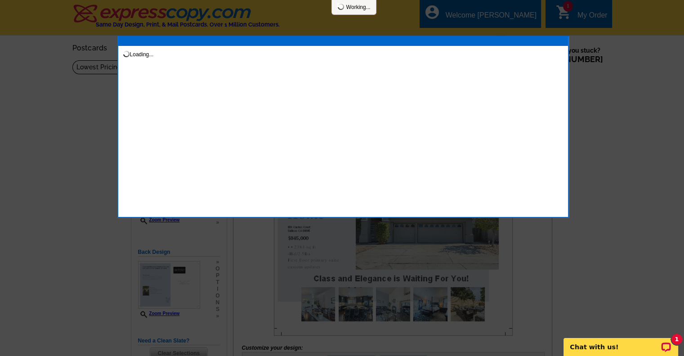
click at [531, 143] on div "Loading..." at bounding box center [342, 127] width 451 height 182
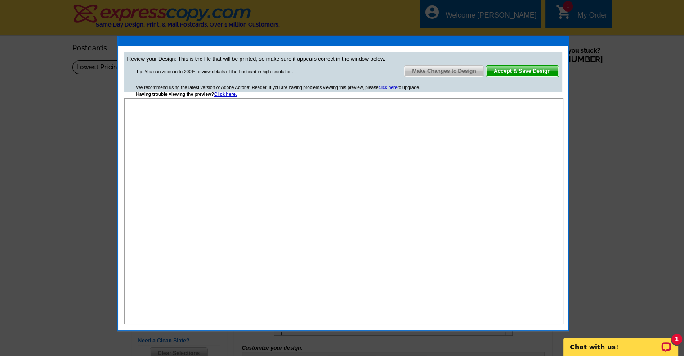
click at [523, 70] on span "Accept & Save Design" at bounding box center [522, 71] width 72 height 11
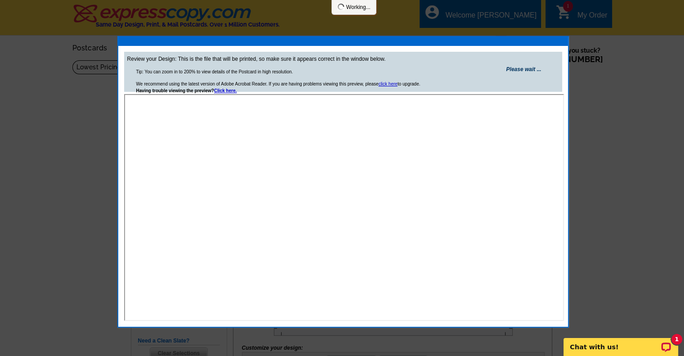
click at [523, 70] on strong "Please wait ..." at bounding box center [523, 69] width 35 height 6
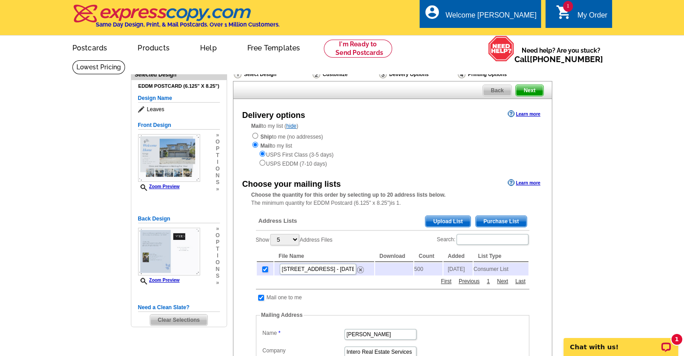
click at [421, 271] on td "500" at bounding box center [428, 269] width 28 height 13
click at [456, 165] on div "USPS First Class (3-5 days) USPS EDDM (7-10 days)" at bounding box center [392, 159] width 282 height 18
click at [447, 164] on div "USPS First Class (3-5 days) USPS EDDM (7-10 days)" at bounding box center [392, 159] width 282 height 18
click at [542, 240] on div "Choose your mailing lists Learn more Choose the quantity for this order by sele…" at bounding box center [392, 337] width 318 height 321
click at [681, 131] on main "Need Help? call [PHONE_NUMBER], chat with support, or have our designers make s…" at bounding box center [342, 343] width 684 height 566
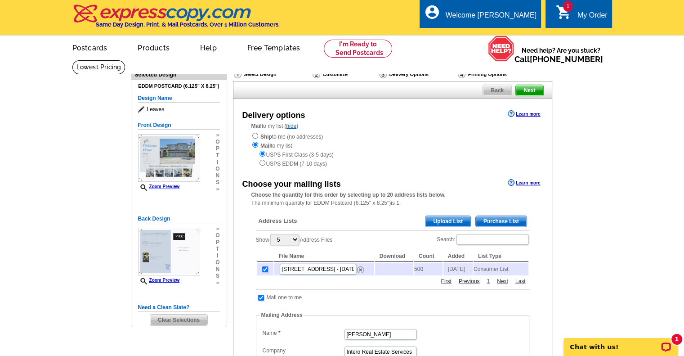
click at [681, 131] on main "Need Help? call [PHONE_NUMBER], chat with support, or have our designers make s…" at bounding box center [342, 343] width 684 height 566
click at [412, 73] on div "Delivery Options" at bounding box center [417, 75] width 79 height 11
click at [264, 270] on input "checkbox" at bounding box center [265, 269] width 6 height 6
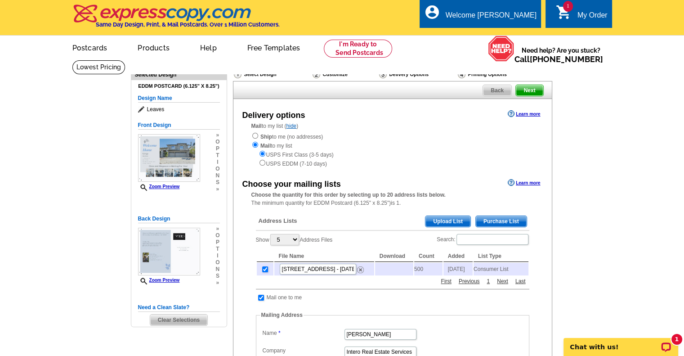
checkbox input "false"
click at [358, 270] on img at bounding box center [360, 269] width 7 height 7
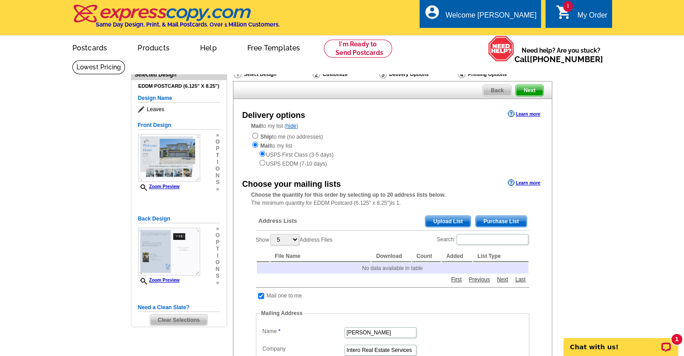
click at [503, 230] on div "Address Lists Purchase List Upload List" at bounding box center [392, 222] width 273 height 18
click at [498, 222] on span "Purchase List" at bounding box center [501, 221] width 51 height 11
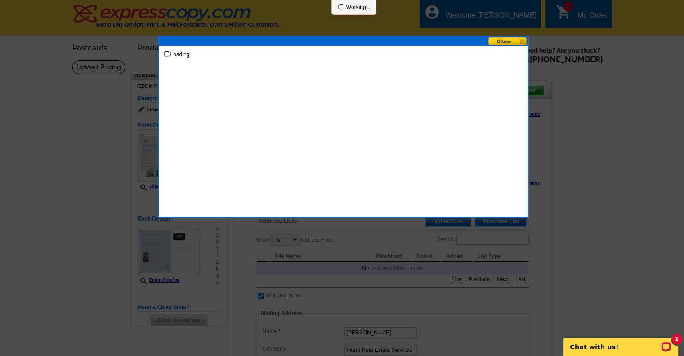
click at [498, 222] on div at bounding box center [342, 178] width 684 height 356
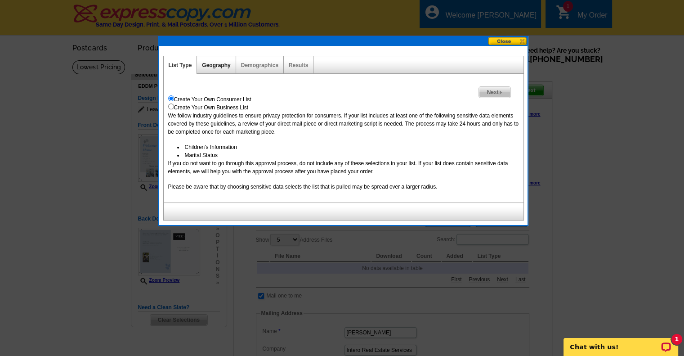
click at [219, 63] on link "Geography" at bounding box center [216, 65] width 28 height 6
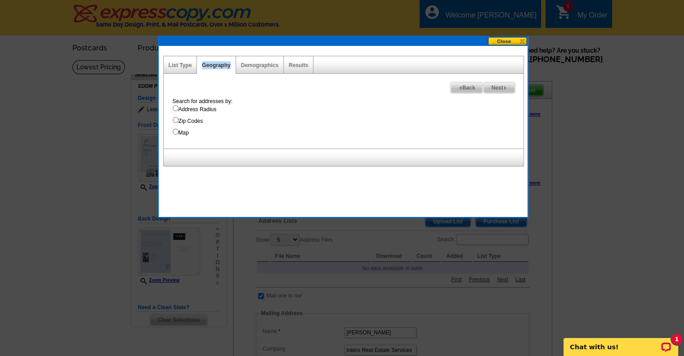
click at [174, 107] on input "Address Radius" at bounding box center [176, 108] width 6 height 6
radio input "true"
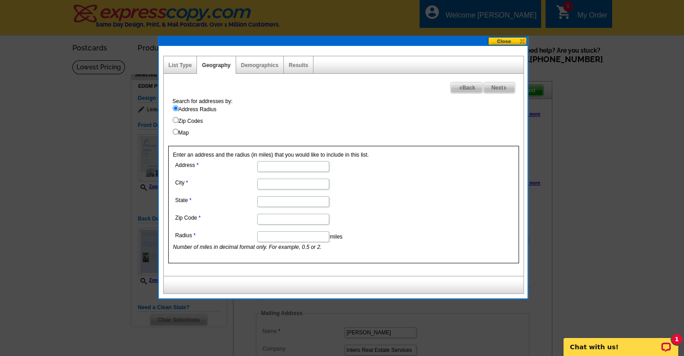
click at [268, 167] on input "Address" at bounding box center [293, 166] width 72 height 11
type input "[STREET_ADDRESS]"
click at [273, 185] on input "City" at bounding box center [293, 183] width 72 height 11
type input "[PERSON_NAME]"
click at [273, 189] on dd "[PERSON_NAME]" at bounding box center [292, 183] width 239 height 14
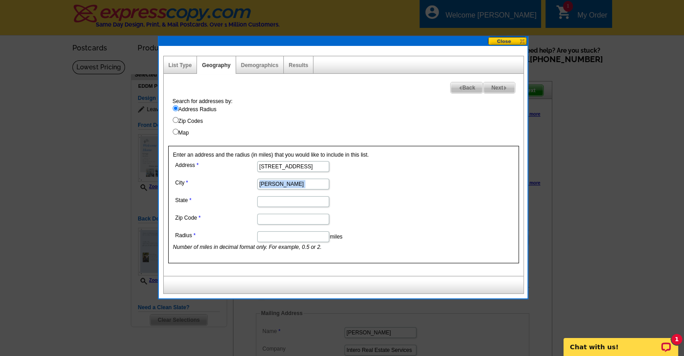
click at [273, 189] on dd "[PERSON_NAME]" at bounding box center [292, 183] width 239 height 14
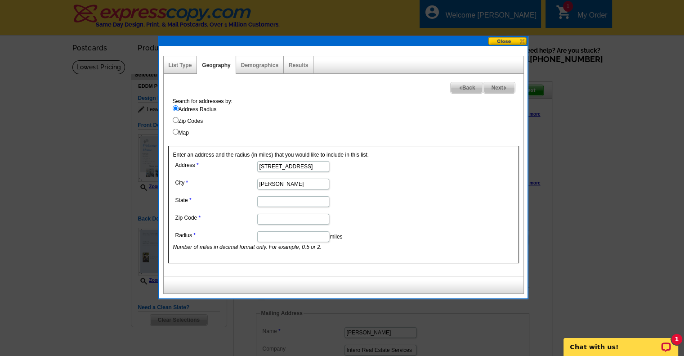
click at [273, 190] on dl "Address [STREET_ADDRESS] [PERSON_NAME][GEOGRAPHIC_DATA] Zip Code Radius miles N…" at bounding box center [292, 205] width 239 height 92
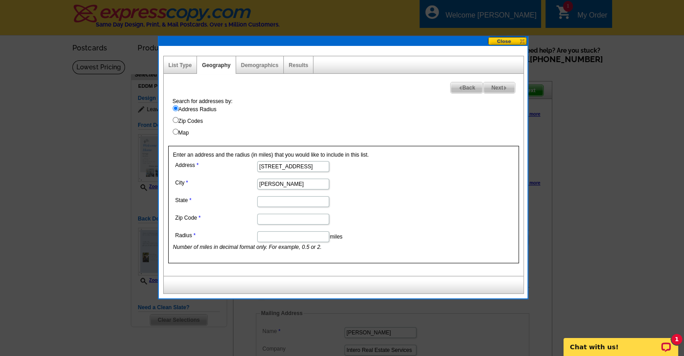
click at [273, 190] on dl "Address [STREET_ADDRESS] [PERSON_NAME][GEOGRAPHIC_DATA] Zip Code Radius miles N…" at bounding box center [292, 205] width 239 height 92
click at [270, 198] on input "State" at bounding box center [293, 201] width 72 height 11
click at [270, 198] on input "CA" at bounding box center [293, 201] width 72 height 11
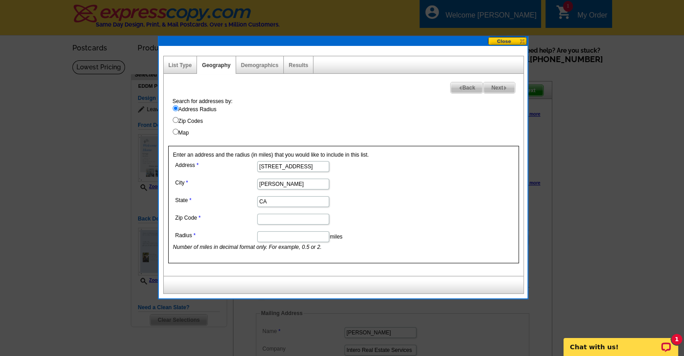
click at [270, 198] on input "CA" at bounding box center [293, 201] width 72 height 11
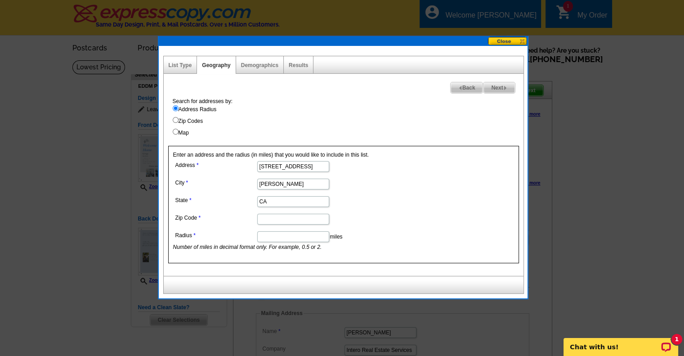
click at [270, 198] on input "CA" at bounding box center [293, 201] width 72 height 11
type input "CA"
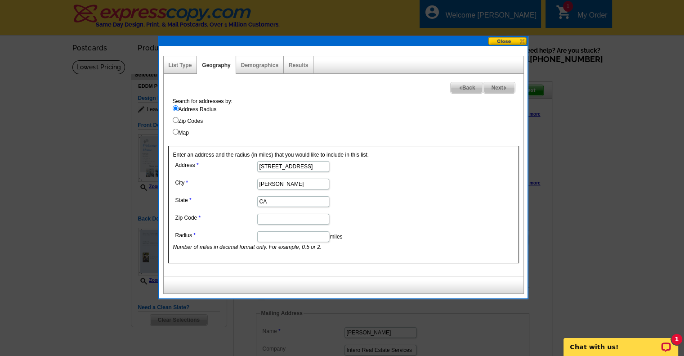
click at [266, 215] on input "Zip Code" at bounding box center [293, 219] width 72 height 11
type input "93905"
click at [265, 234] on input "Radius" at bounding box center [293, 236] width 72 height 11
type input ".50"
click at [493, 87] on span "Next" at bounding box center [498, 87] width 31 height 11
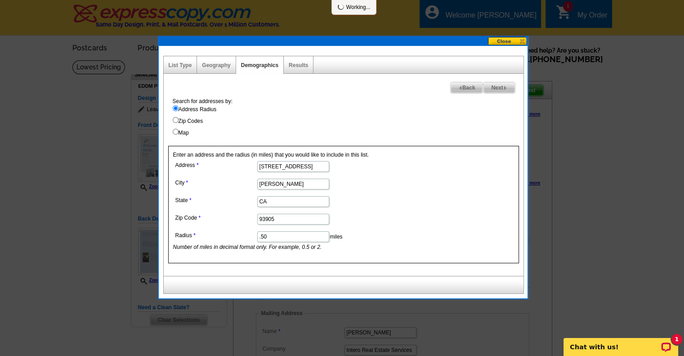
select select
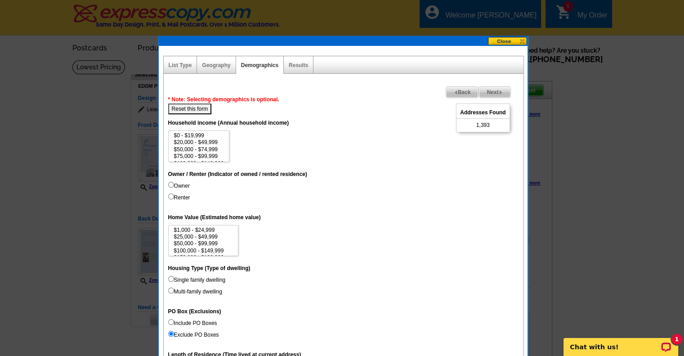
click at [171, 183] on input "Owner" at bounding box center [171, 185] width 6 height 6
radio input "true"
click at [169, 276] on input "Single family dwelling" at bounding box center [171, 279] width 6 height 6
radio input "true"
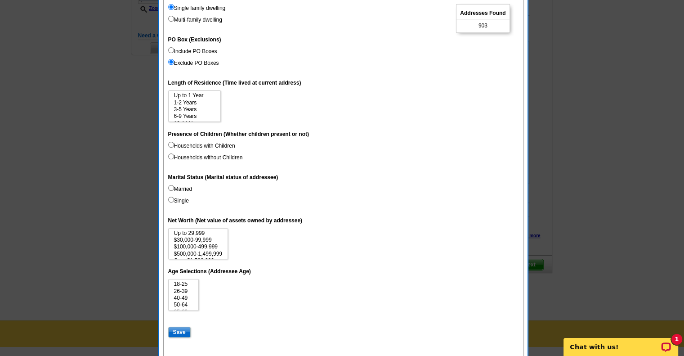
scroll to position [273, 0]
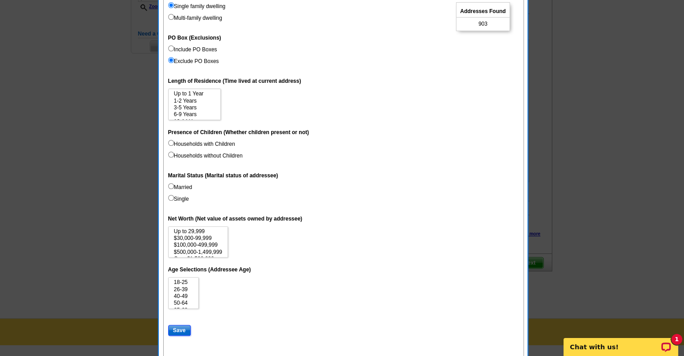
click at [183, 327] on input "Save" at bounding box center [179, 330] width 22 height 11
select select
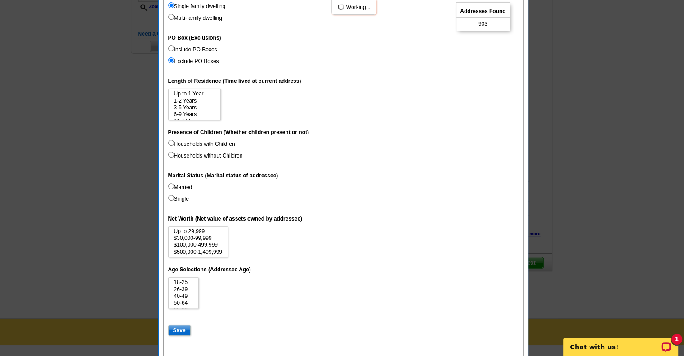
select select
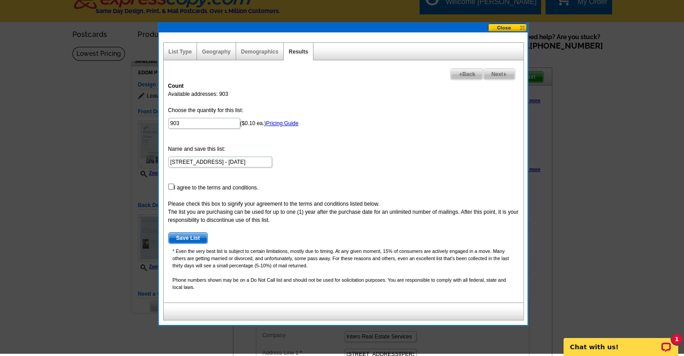
scroll to position [11, 0]
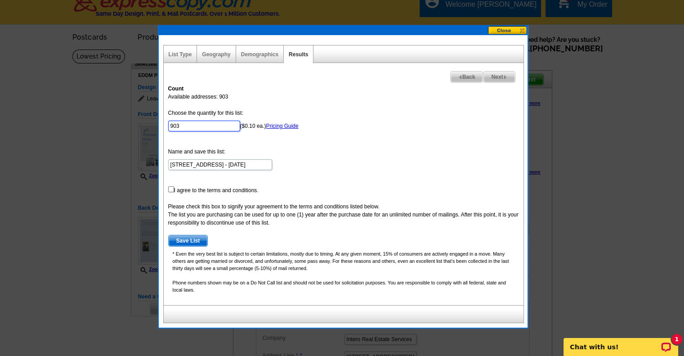
drag, startPoint x: 189, startPoint y: 125, endPoint x: 162, endPoint y: 122, distance: 27.1
click at [162, 122] on div "List Type Geography Map Demographics Results Next Back Count Available addresse…" at bounding box center [343, 181] width 369 height 292
type input "250"
click at [272, 148] on form "Choose the quantity for this list: 250 ($0.10 ea.) Pricing Guide Name and save …" at bounding box center [343, 178] width 351 height 138
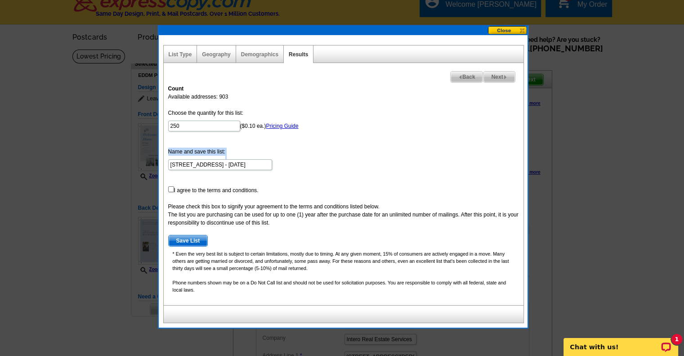
click at [272, 148] on form "Choose the quantity for this list: 250 ($0.10 ea.) Pricing Guide Name and save …" at bounding box center [343, 178] width 351 height 138
click at [259, 137] on form "Choose the quantity for this list: 250 ($0.10 ea.) Pricing Guide Name and save …" at bounding box center [343, 178] width 351 height 138
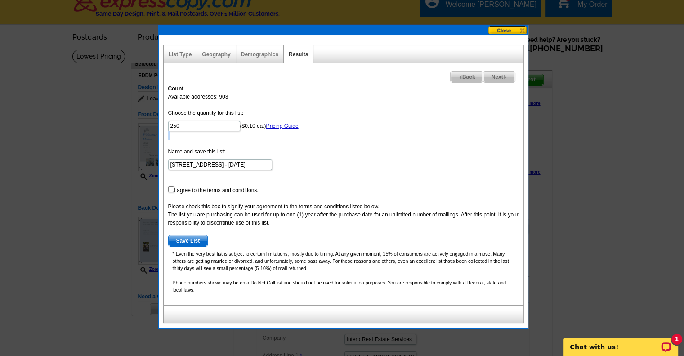
click at [259, 137] on form "Choose the quantity for this list: 250 ($0.10 ea.) Pricing Guide Name and save …" at bounding box center [343, 178] width 351 height 138
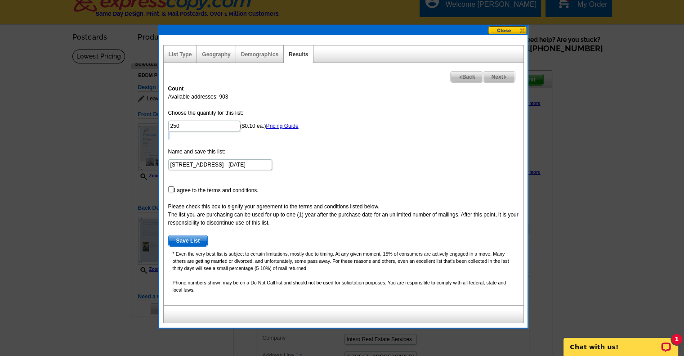
click at [259, 137] on form "Choose the quantity for this list: 250 ($0.10 ea.) Pricing Guide Name and save …" at bounding box center [343, 178] width 351 height 138
click at [173, 188] on input "checkbox" at bounding box center [171, 189] width 6 height 6
checkbox input "true"
click at [188, 236] on span "Save List" at bounding box center [188, 240] width 39 height 11
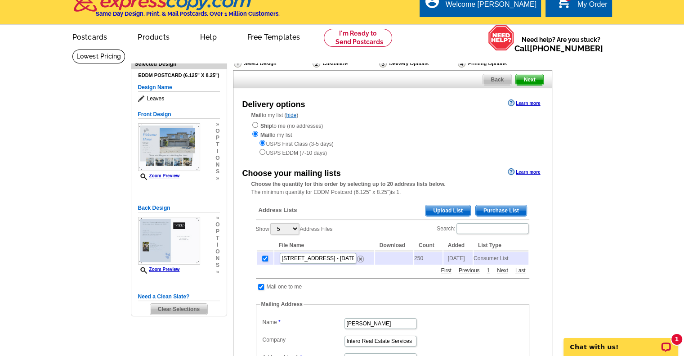
click at [520, 142] on div "USPS First Class (3-5 days) USPS EDDM (7-10 days)" at bounding box center [392, 148] width 282 height 18
click at [259, 169] on div "Choose your mailing lists" at bounding box center [291, 173] width 98 height 12
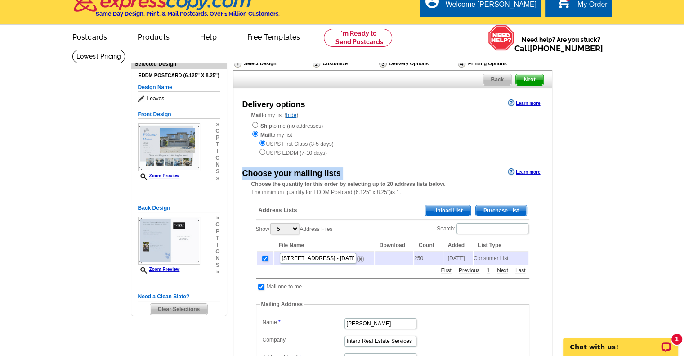
click at [259, 169] on div "Choose your mailing lists" at bounding box center [291, 173] width 98 height 12
click at [257, 158] on div "Delivery options Learn more Mail to my list ( hide ) Ship to me (no addresses) …" at bounding box center [392, 319] width 319 height 462
click at [257, 157] on div "USPS First Class (3-5 days) USPS EDDM (7-10 days)" at bounding box center [392, 148] width 282 height 18
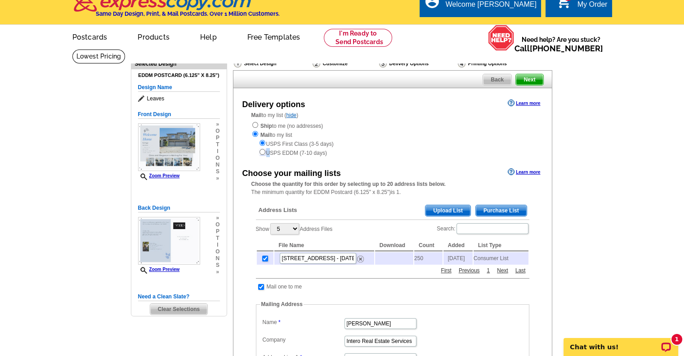
click at [259, 154] on input "radio" at bounding box center [262, 152] width 6 height 6
radio input "true"
click at [259, 154] on input "radio" at bounding box center [262, 152] width 6 height 6
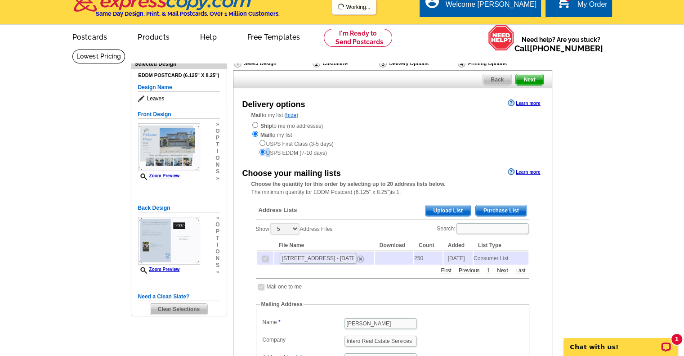
click at [259, 154] on input "radio" at bounding box center [262, 152] width 6 height 6
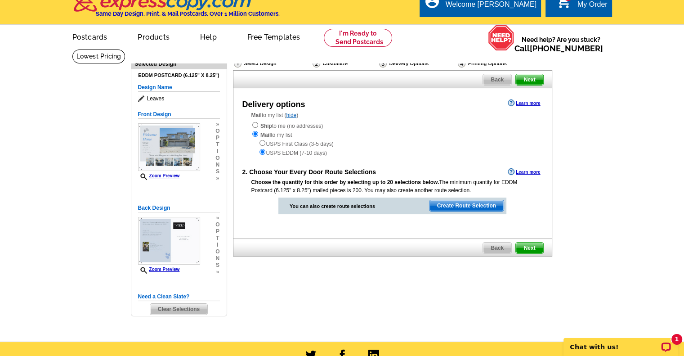
click at [460, 206] on span "Create Route Selection" at bounding box center [466, 205] width 74 height 11
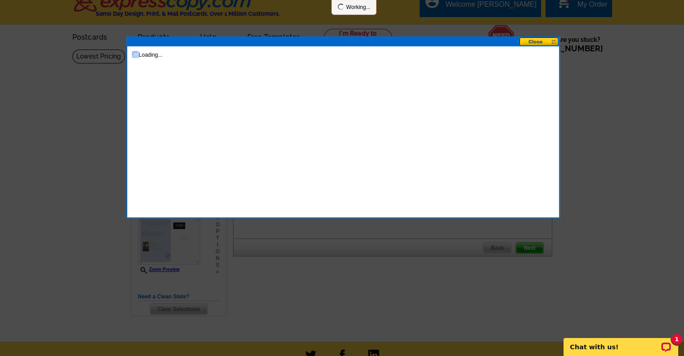
click at [460, 206] on div "Loading..." at bounding box center [342, 127] width 433 height 182
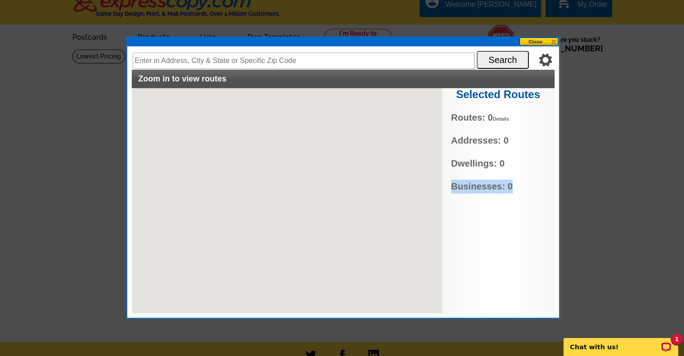
click at [460, 206] on div "Selected Routes Routes: 0 Details No Current Selections Addresses: 0 Dwellings:…" at bounding box center [498, 200] width 112 height 225
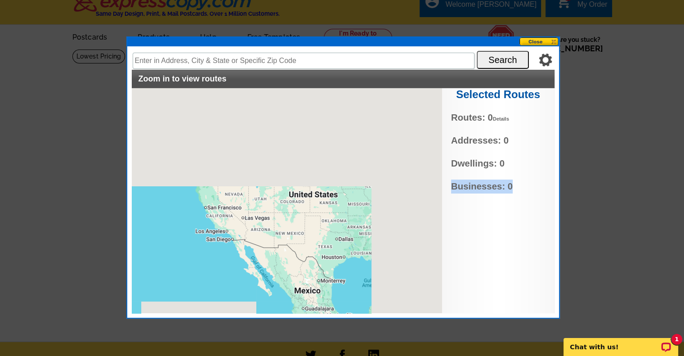
click at [460, 206] on div "Selected Routes Routes: 0 Details No Current Selections Addresses: 0 Dwellings:…" at bounding box center [498, 200] width 112 height 225
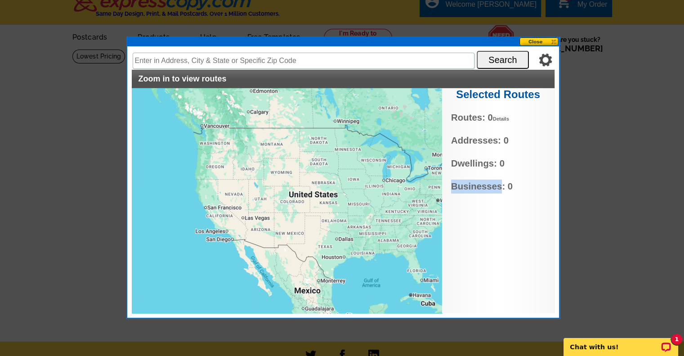
click at [460, 206] on div "Selected Routes Routes: 0 Details No Current Selections Addresses: 0 Dwellings:…" at bounding box center [498, 200] width 112 height 225
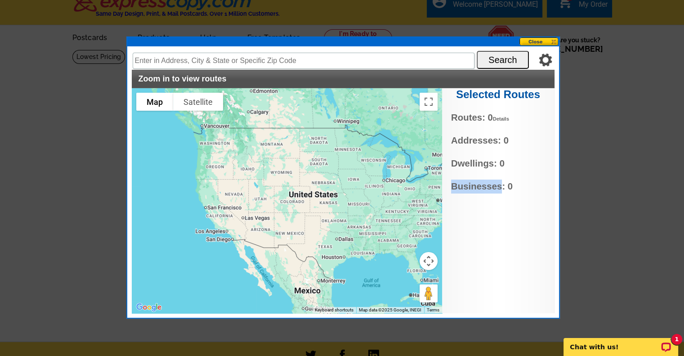
click at [460, 206] on div "Selected Routes Routes: 0 Details No Current Selections Addresses: 0 Dwellings:…" at bounding box center [498, 200] width 112 height 225
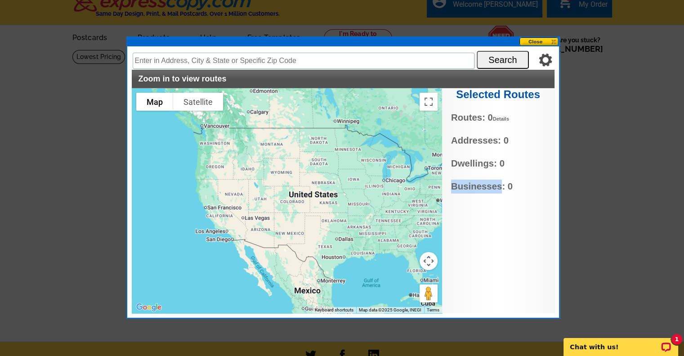
click at [460, 206] on div "Selected Routes Routes: 0 Details No Current Selections Addresses: 0 Dwellings:…" at bounding box center [498, 200] width 112 height 225
click at [414, 183] on div at bounding box center [287, 200] width 310 height 225
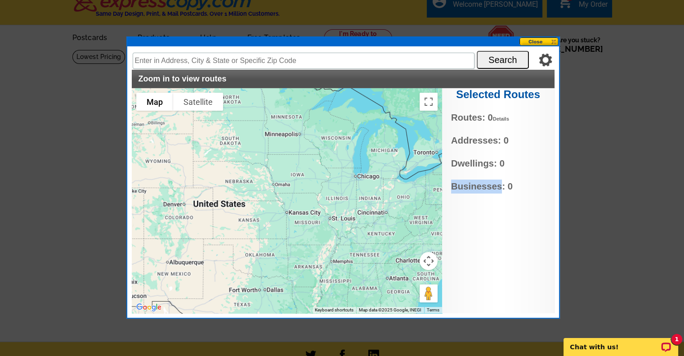
click at [414, 183] on div at bounding box center [287, 200] width 310 height 225
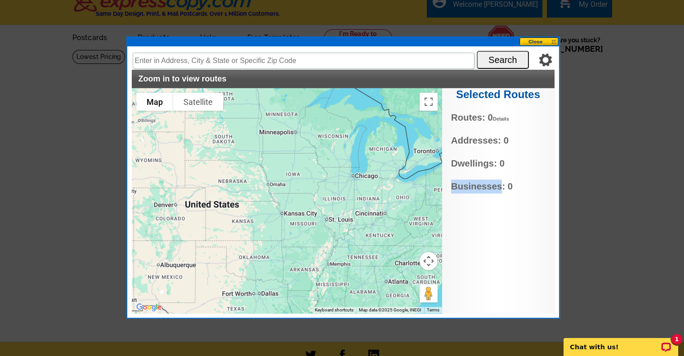
click at [414, 183] on div at bounding box center [287, 200] width 310 height 225
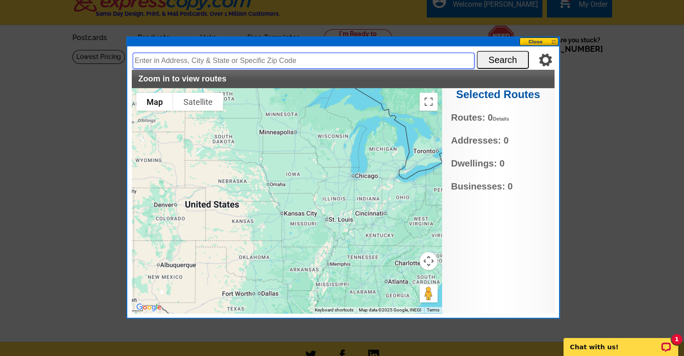
click at [276, 61] on input "text" at bounding box center [304, 61] width 342 height 16
type input "[STREET_ADDRESS]"
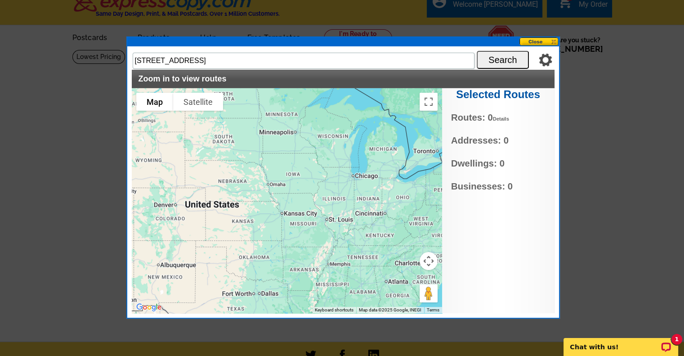
click at [345, 47] on div "Settings Display PO Boxes [STREET_ADDRESS] Search Zoom in to view routes Select…" at bounding box center [343, 182] width 432 height 272
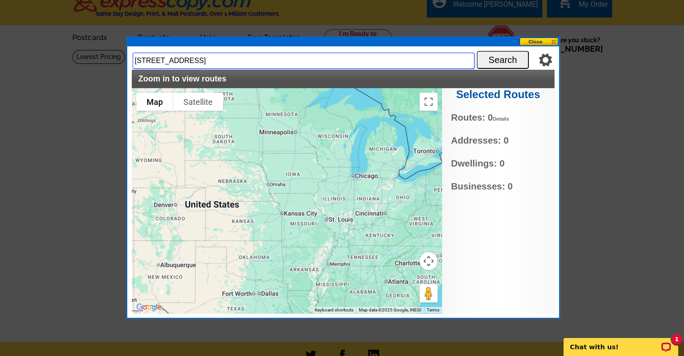
click at [344, 53] on input "[STREET_ADDRESS]" at bounding box center [304, 61] width 342 height 16
click at [391, 59] on input "[STREET_ADDRESS]" at bounding box center [304, 61] width 342 height 16
click at [456, 55] on input "[STREET_ADDRESS]" at bounding box center [304, 61] width 342 height 16
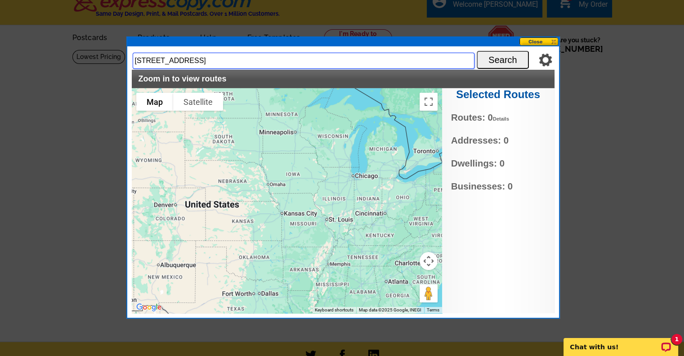
click at [459, 55] on input "[STREET_ADDRESS]" at bounding box center [304, 61] width 342 height 16
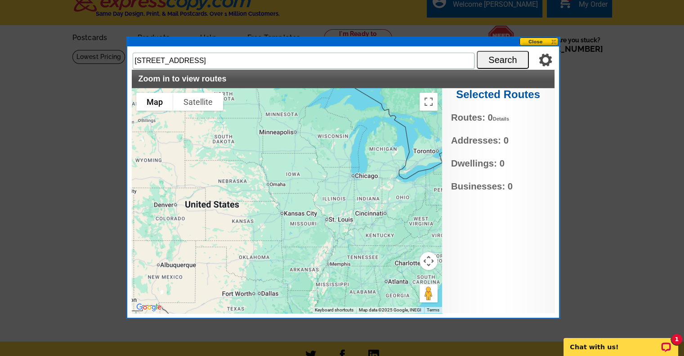
click at [489, 57] on button "Search" at bounding box center [503, 60] width 52 height 18
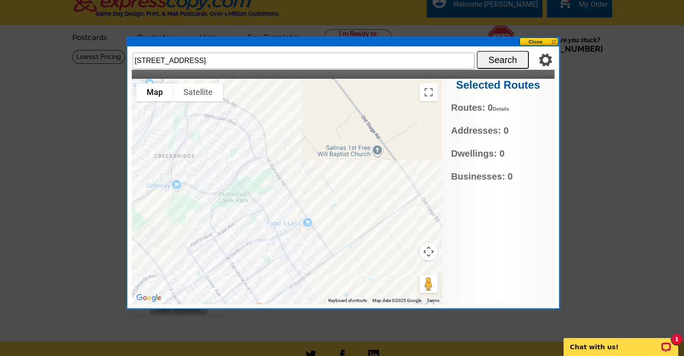
click at [489, 57] on button "Search" at bounding box center [503, 60] width 52 height 18
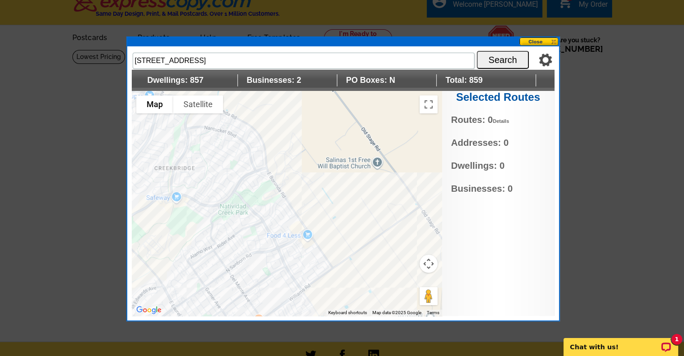
click at [270, 240] on div at bounding box center [287, 203] width 310 height 225
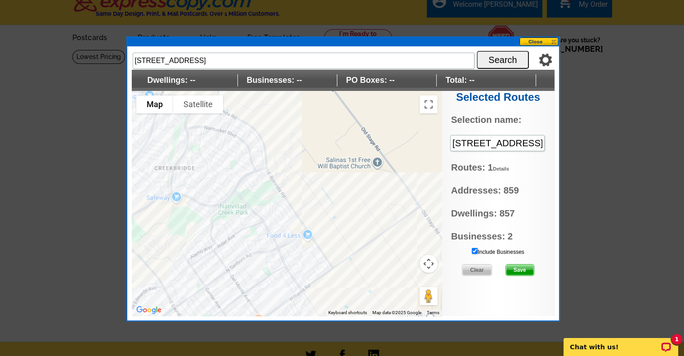
click at [473, 248] on input "Include Businesses" at bounding box center [475, 251] width 6 height 6
click at [520, 266] on span "Save" at bounding box center [520, 269] width 28 height 11
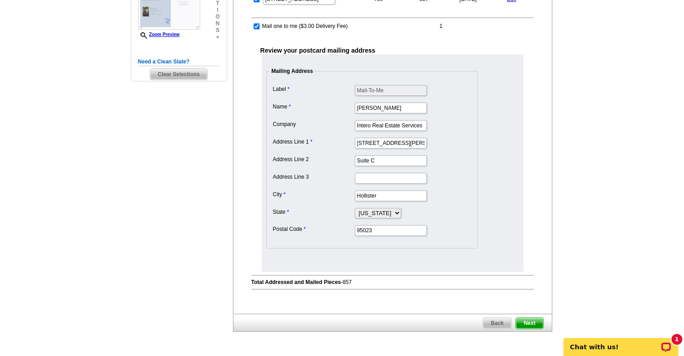
scroll to position [246, 0]
click at [529, 318] on span "Next" at bounding box center [529, 322] width 27 height 11
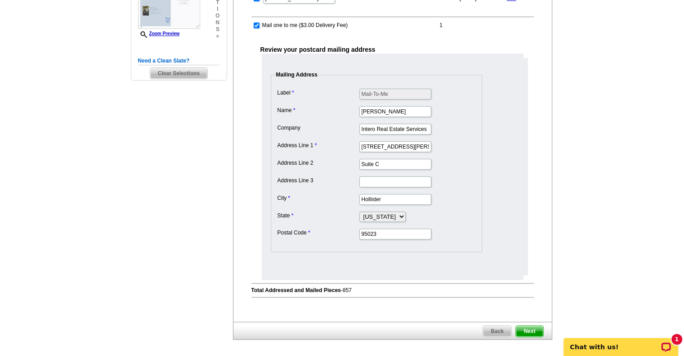
scroll to position [0, 0]
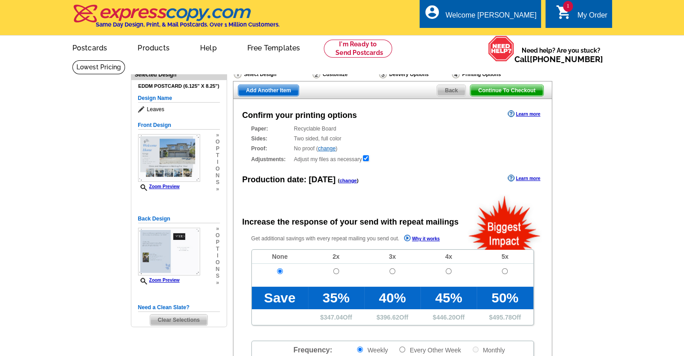
radio input "false"
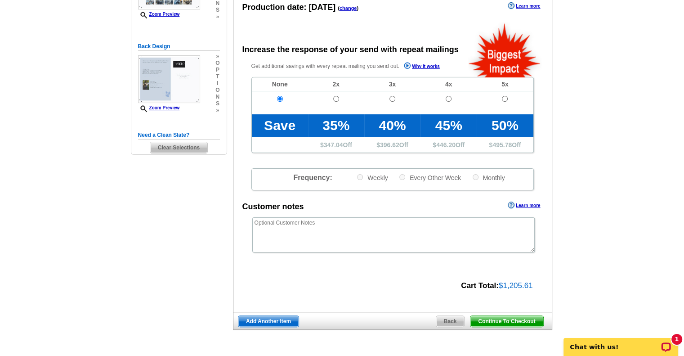
scroll to position [171, 0]
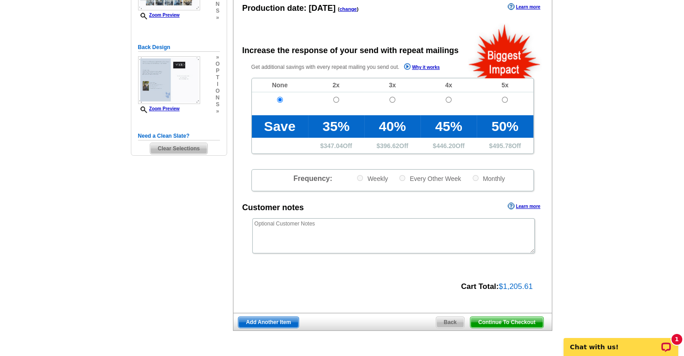
click at [444, 321] on span "Back" at bounding box center [450, 322] width 28 height 11
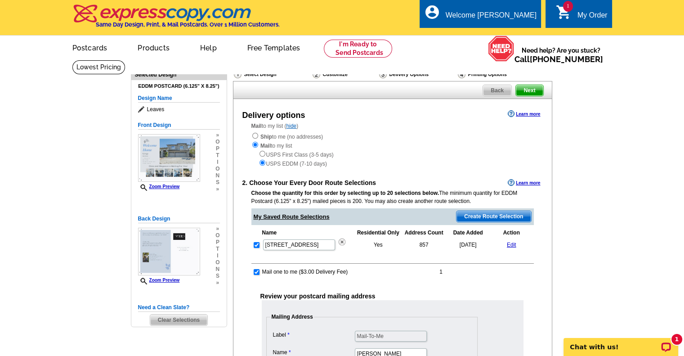
click at [508, 243] on link "Edit" at bounding box center [511, 244] width 9 height 6
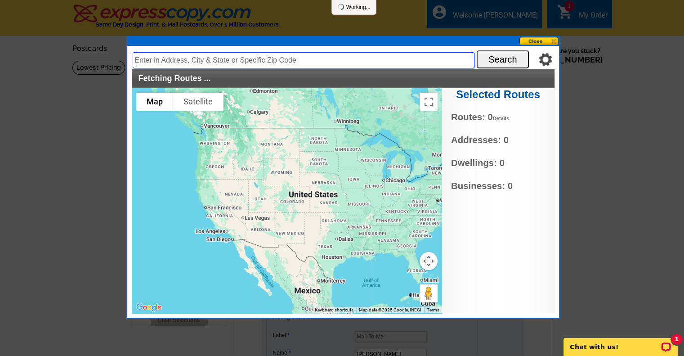
click at [199, 57] on input "text" at bounding box center [304, 60] width 342 height 16
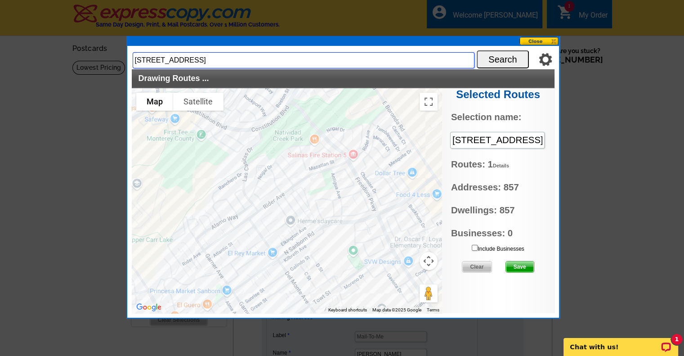
click at [199, 57] on input "[STREET_ADDRESS]" at bounding box center [304, 60] width 342 height 16
click at [214, 58] on input "[STREET_ADDRESS]" at bounding box center [304, 60] width 342 height 16
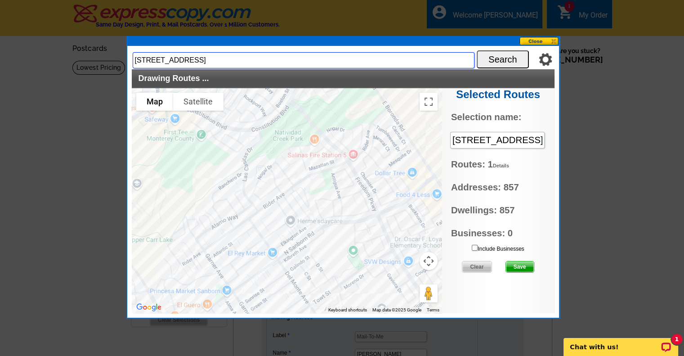
click at [214, 58] on input "[STREET_ADDRESS]" at bounding box center [304, 60] width 342 height 16
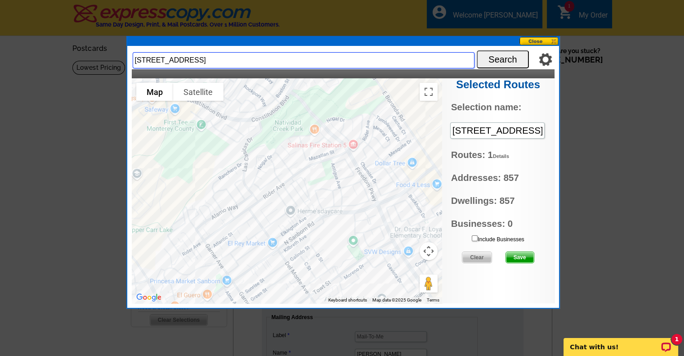
click at [214, 58] on input "[STREET_ADDRESS]" at bounding box center [304, 60] width 342 height 16
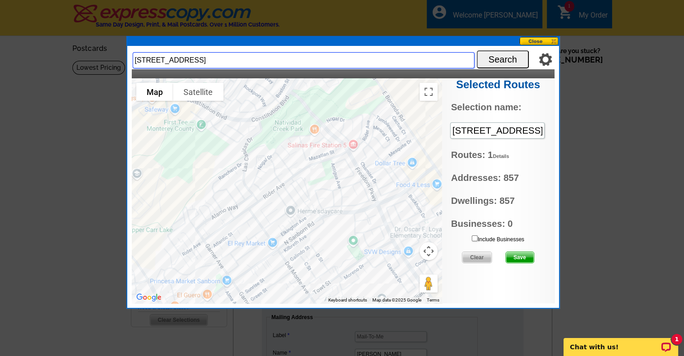
click at [214, 58] on input "[STREET_ADDRESS]" at bounding box center [304, 60] width 342 height 16
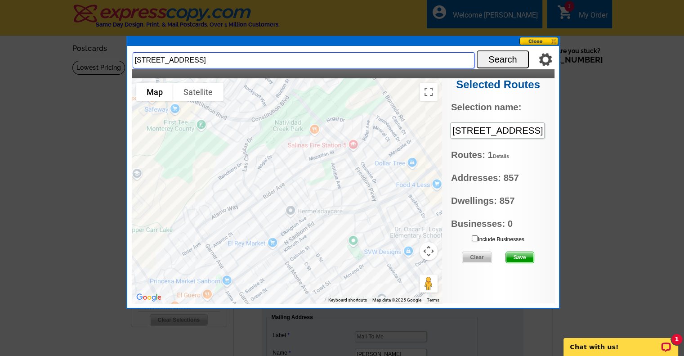
click at [214, 58] on input "[STREET_ADDRESS]" at bounding box center [304, 60] width 342 height 16
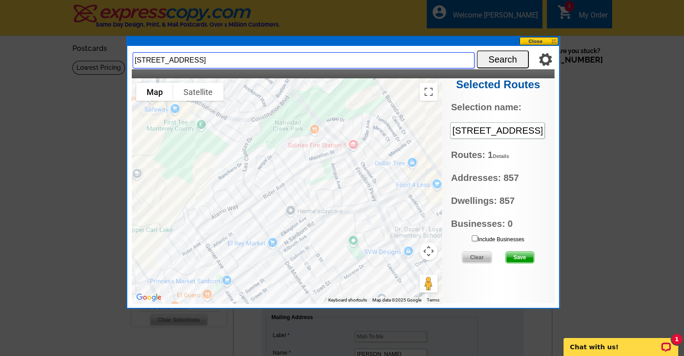
click at [214, 58] on input "[STREET_ADDRESS]" at bounding box center [304, 60] width 342 height 16
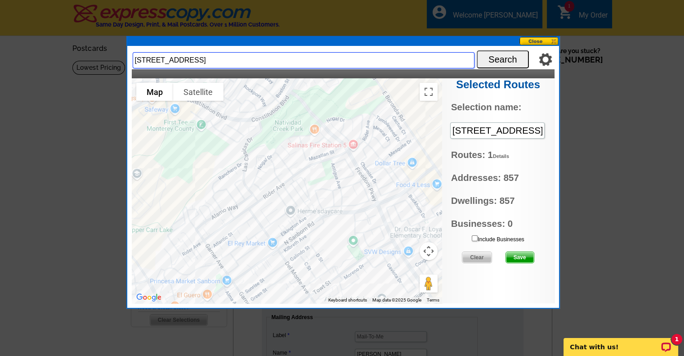
type input "[STREET_ADDRESS]"
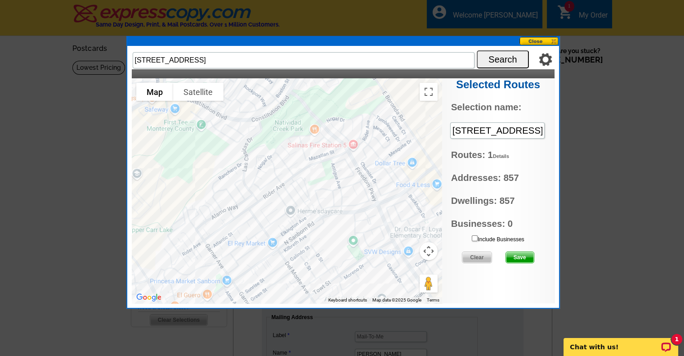
click at [384, 14] on div at bounding box center [342, 178] width 684 height 356
click at [399, 19] on div at bounding box center [342, 178] width 684 height 356
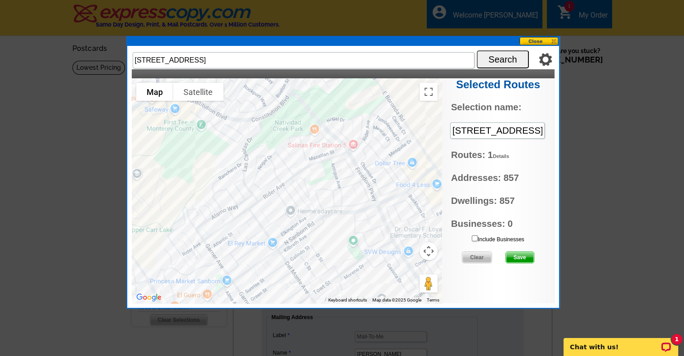
click at [399, 19] on div at bounding box center [342, 178] width 684 height 356
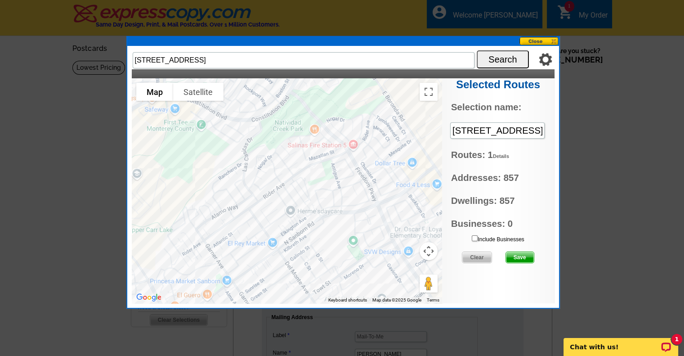
click at [399, 19] on div at bounding box center [342, 178] width 684 height 356
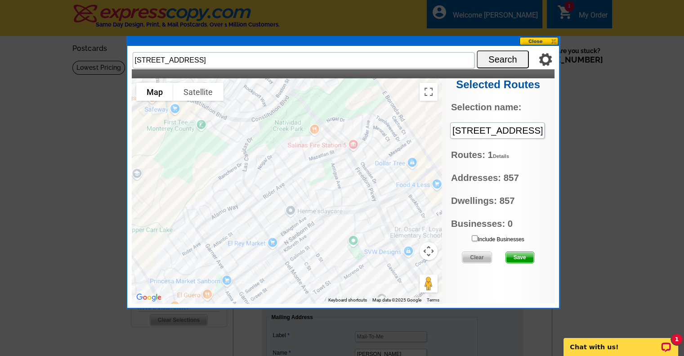
click at [484, 58] on button "Search" at bounding box center [503, 59] width 52 height 18
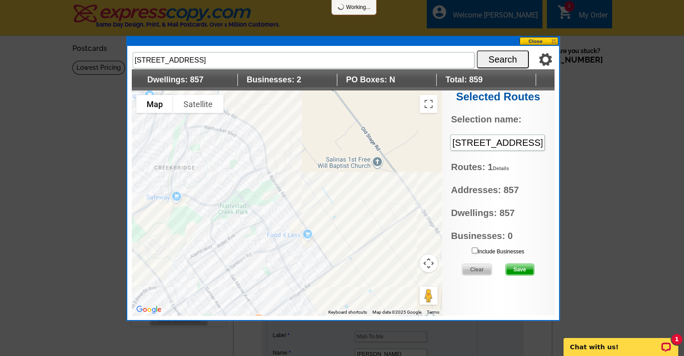
click at [252, 226] on div at bounding box center [287, 202] width 310 height 225
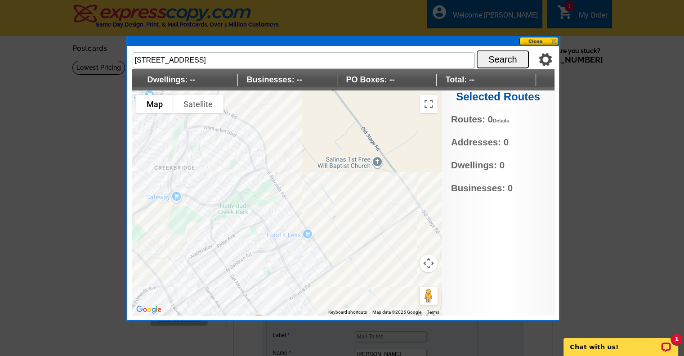
click at [254, 230] on div at bounding box center [287, 202] width 310 height 225
click at [429, 103] on button "Toggle fullscreen view" at bounding box center [428, 104] width 18 height 18
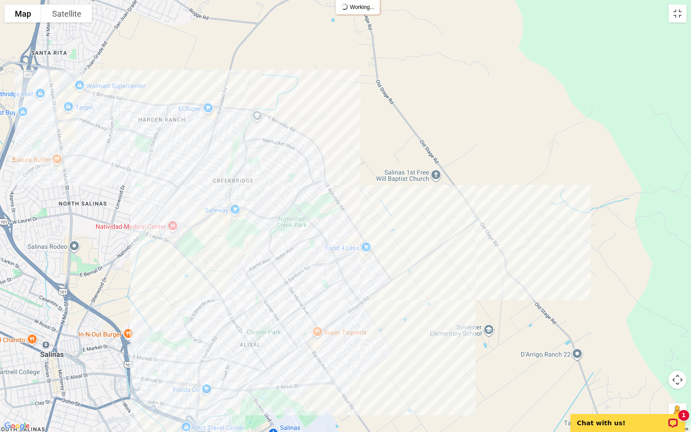
click at [301, 233] on div at bounding box center [345, 216] width 691 height 432
click at [314, 239] on div at bounding box center [345, 216] width 691 height 432
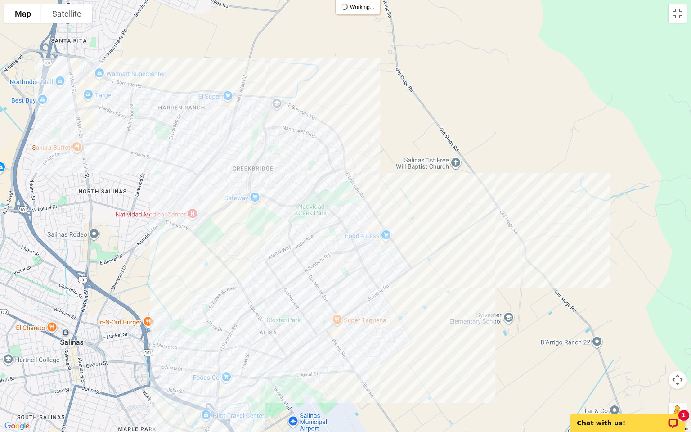
drag, startPoint x: 276, startPoint y: 270, endPoint x: 298, endPoint y: 257, distance: 25.2
click at [298, 257] on div at bounding box center [345, 216] width 691 height 432
click at [334, 238] on div at bounding box center [345, 216] width 691 height 432
click at [334, 237] on div at bounding box center [345, 216] width 691 height 432
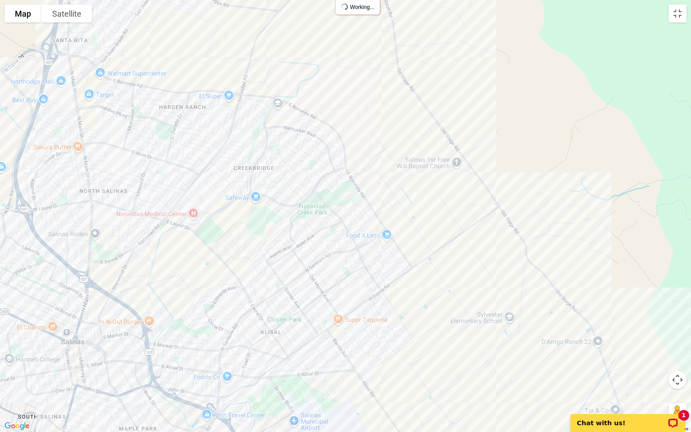
click at [334, 237] on div at bounding box center [345, 216] width 691 height 432
click at [329, 227] on div at bounding box center [345, 216] width 691 height 432
click at [679, 9] on button "Toggle fullscreen view" at bounding box center [677, 13] width 18 height 18
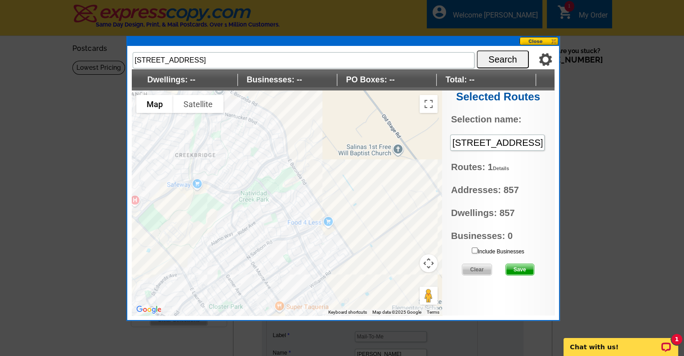
drag, startPoint x: 428, startPoint y: 249, endPoint x: 263, endPoint y: 219, distance: 167.1
click at [263, 219] on div "Map Terrain Satellite Labels Keyboard shortcuts Map Data Map data ©2025 Google …" at bounding box center [287, 202] width 310 height 225
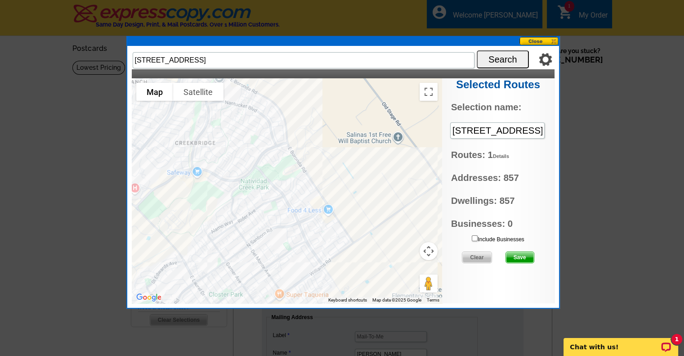
click at [272, 219] on div at bounding box center [287, 190] width 310 height 225
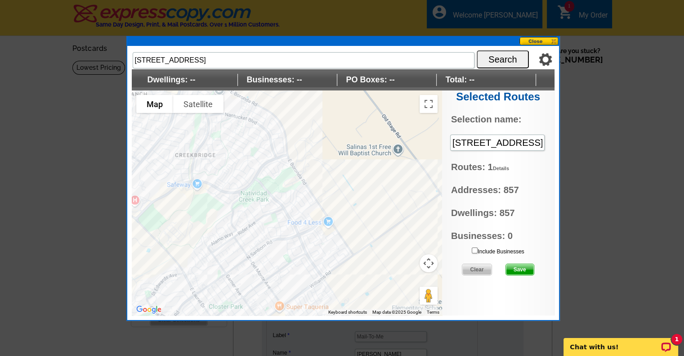
click at [270, 223] on div at bounding box center [287, 202] width 310 height 225
click at [192, 77] on span "Dwellings: --" at bounding box center [187, 80] width 99 height 12
click at [349, 134] on div at bounding box center [287, 202] width 310 height 225
click at [557, 39] on button at bounding box center [539, 41] width 40 height 9
